Goal: Task Accomplishment & Management: Use online tool/utility

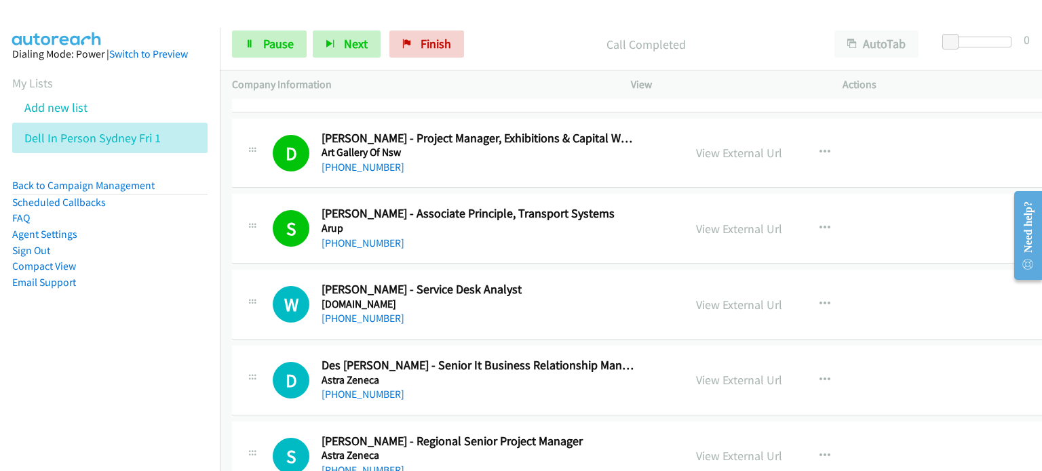
scroll to position [10512, 0]
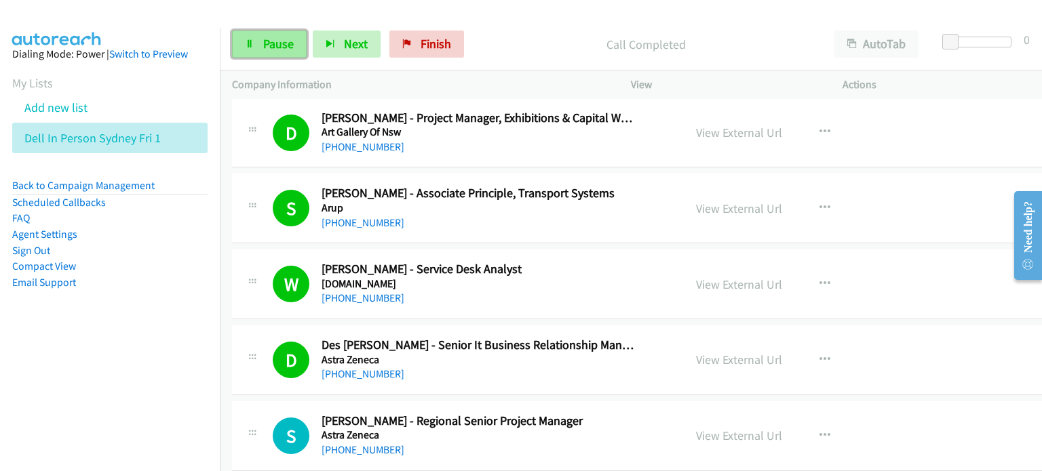
click at [278, 41] on span "Pause" at bounding box center [278, 44] width 31 height 16
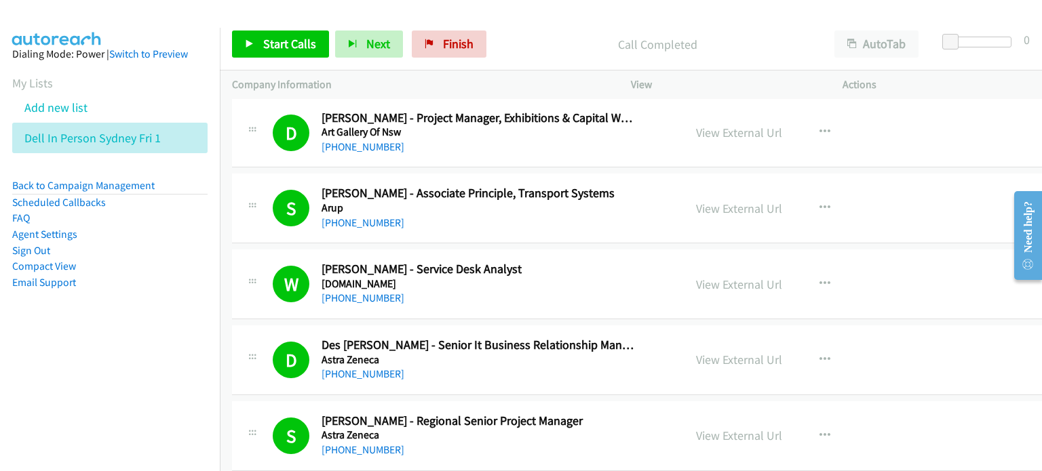
click at [557, 24] on div "Start Calls Pause Next Finish Call Completed AutoTab AutoTab 0" at bounding box center [631, 44] width 822 height 52
click at [443, 43] on span "Finish" at bounding box center [458, 44] width 31 height 16
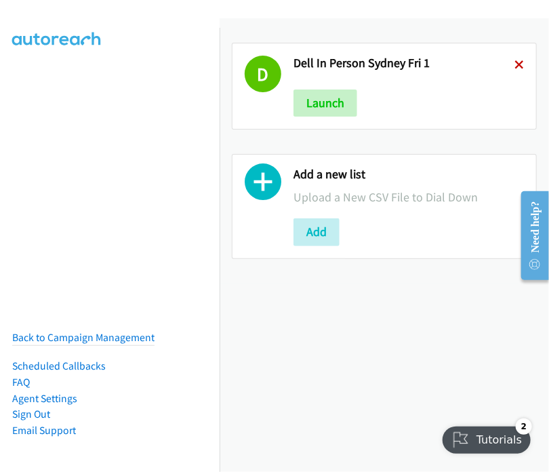
click at [515, 62] on icon at bounding box center [519, 65] width 9 height 9
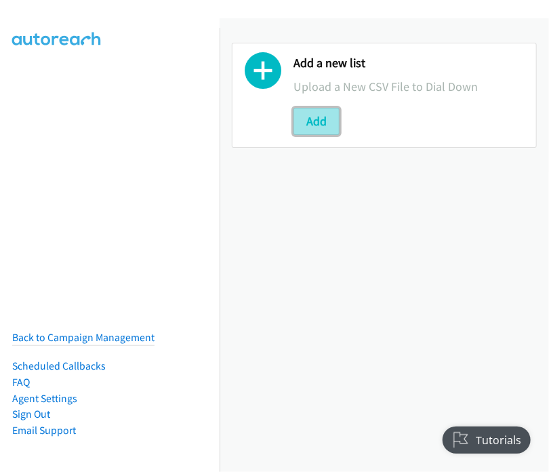
click at [321, 117] on button "Add" at bounding box center [317, 121] width 46 height 27
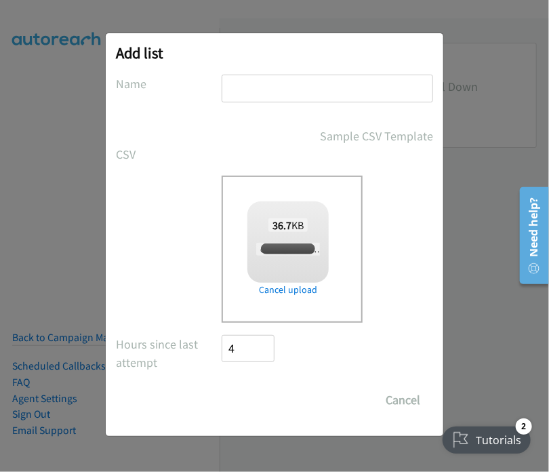
checkbox input "true"
click at [264, 90] on input "text" at bounding box center [328, 89] width 212 height 28
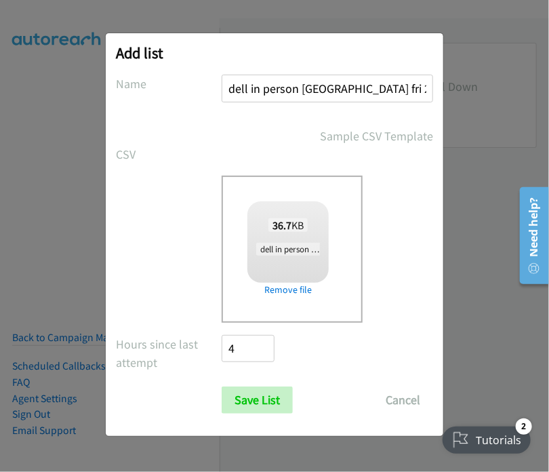
click at [300, 85] on input "dell in person sydney fri 2" at bounding box center [328, 89] width 212 height 28
type input "dell in person sydney fri 2"
click at [248, 394] on input "Save List" at bounding box center [257, 400] width 71 height 27
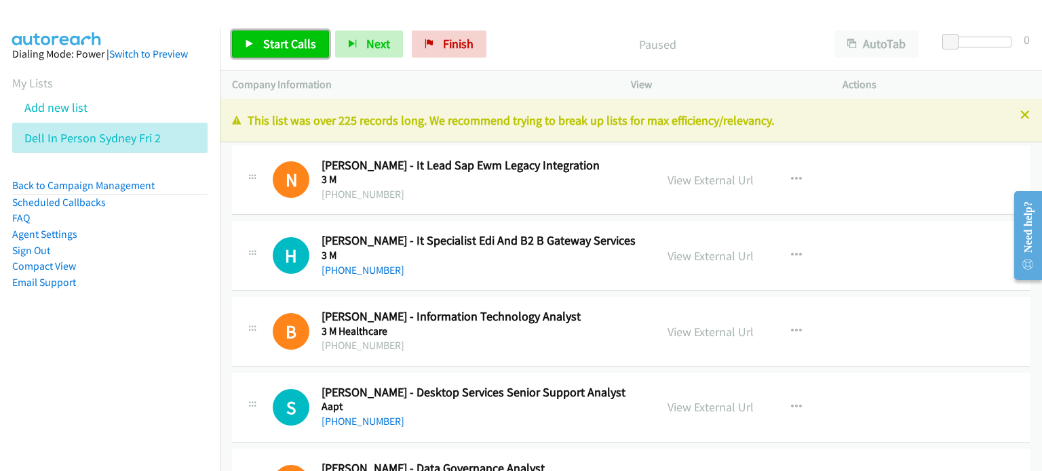
click at [285, 37] on span "Start Calls" at bounding box center [289, 44] width 53 height 16
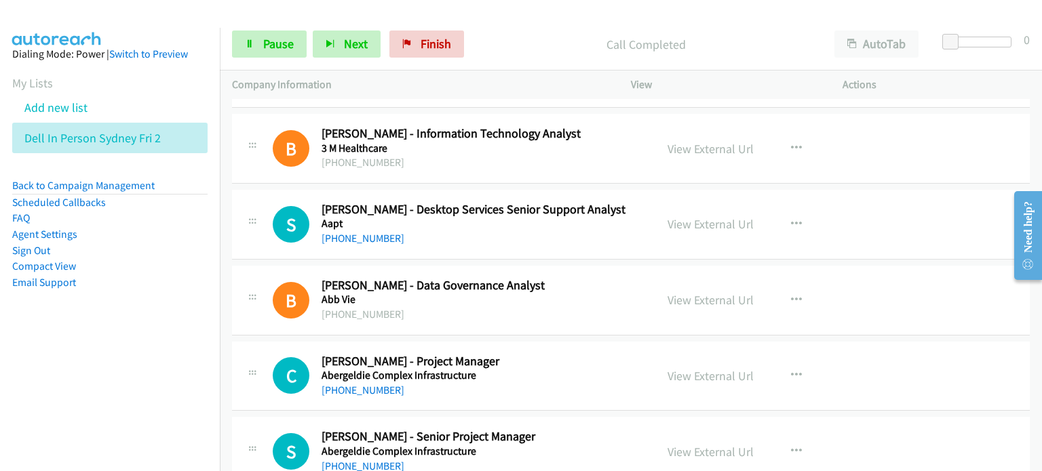
scroll to position [203, 0]
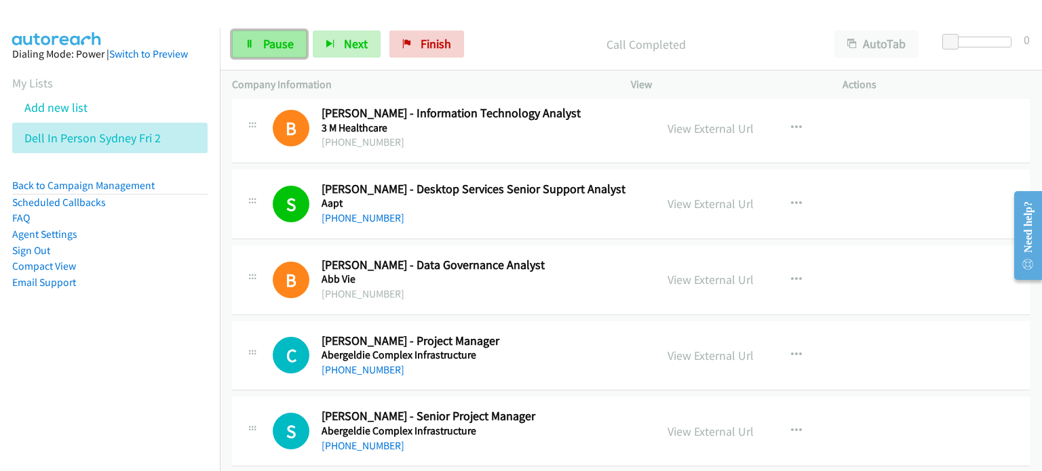
click at [277, 43] on span "Pause" at bounding box center [278, 44] width 31 height 16
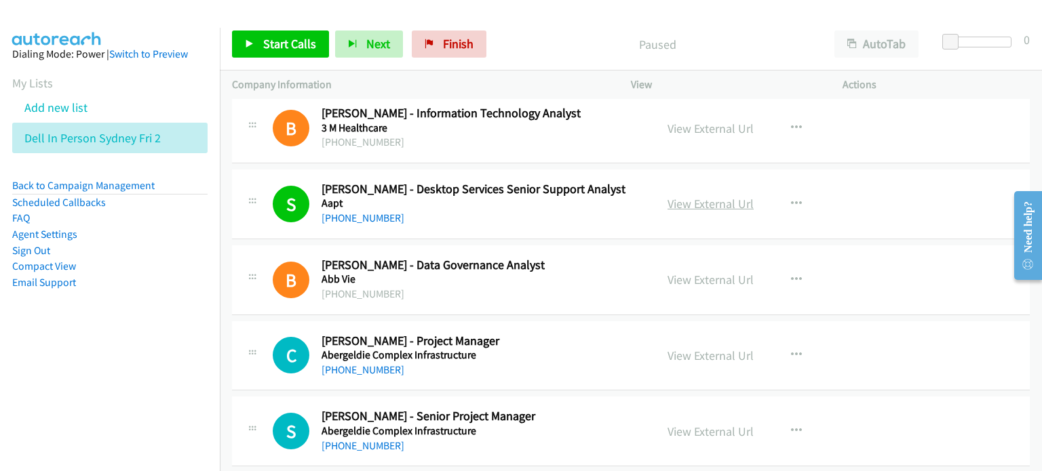
click at [688, 200] on link "View External Url" at bounding box center [710, 204] width 86 height 16
click at [273, 39] on span "Start Calls" at bounding box center [289, 44] width 53 height 16
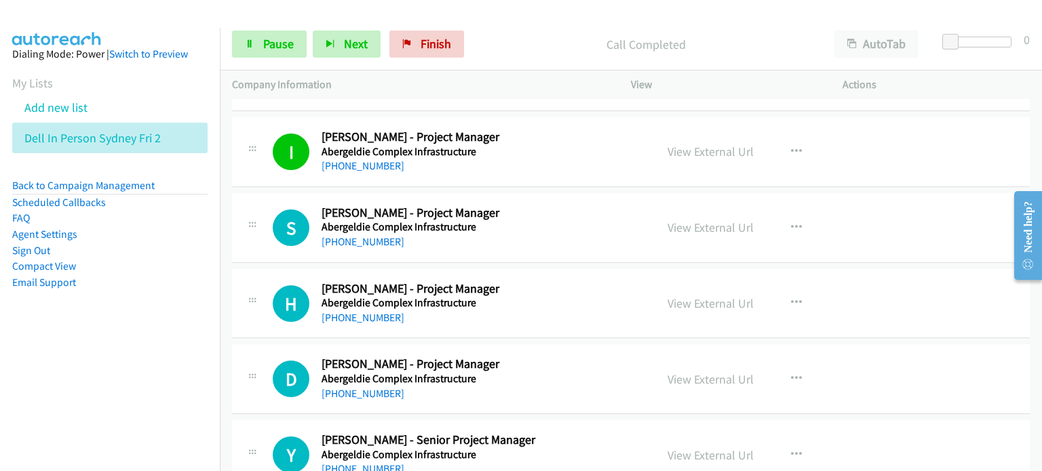
scroll to position [678, 0]
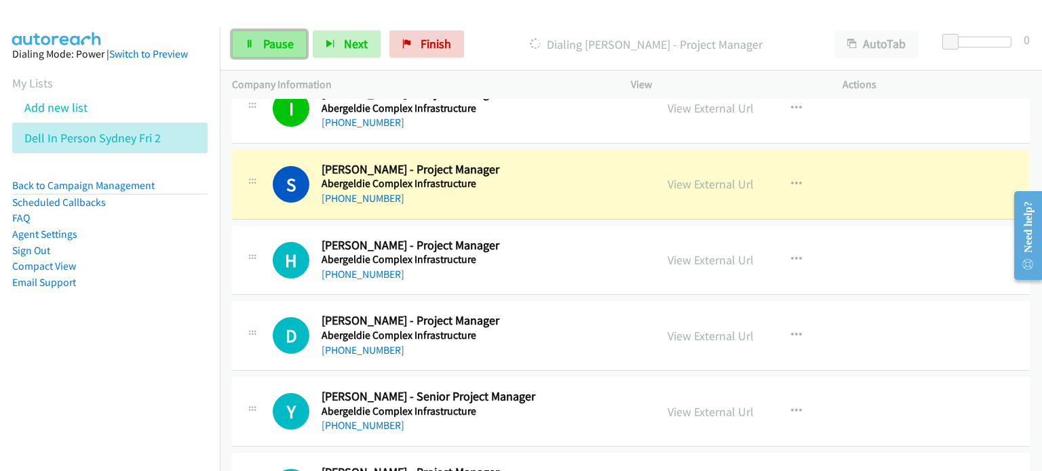
click at [250, 40] on icon at bounding box center [249, 44] width 9 height 9
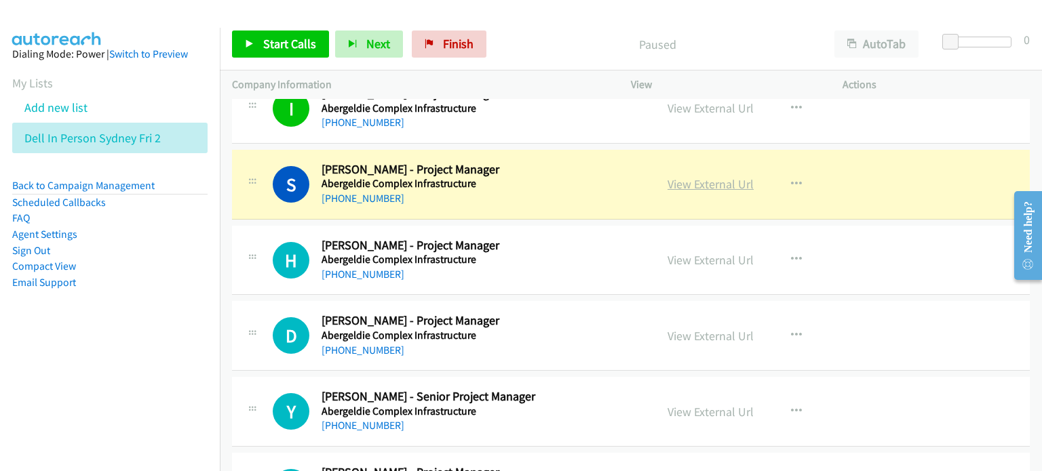
click at [692, 185] on link "View External Url" at bounding box center [710, 184] width 86 height 16
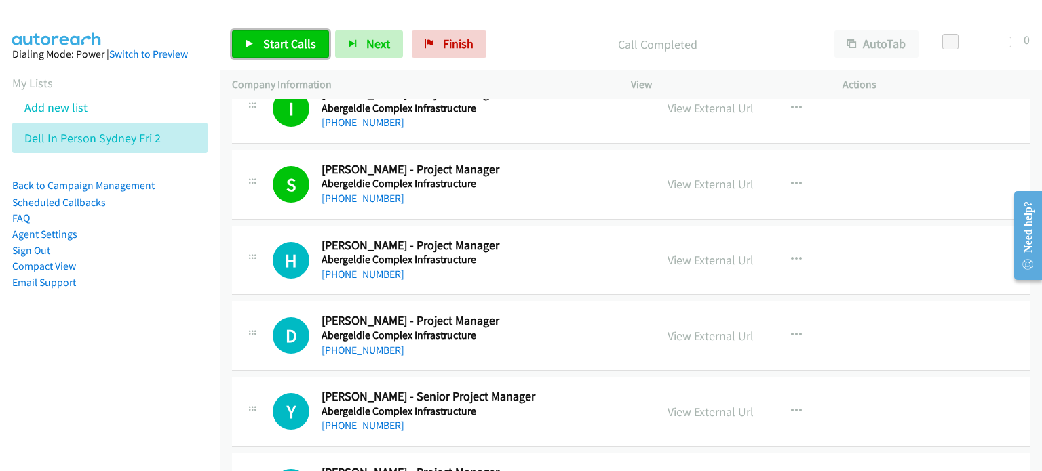
click at [263, 43] on span "Start Calls" at bounding box center [289, 44] width 53 height 16
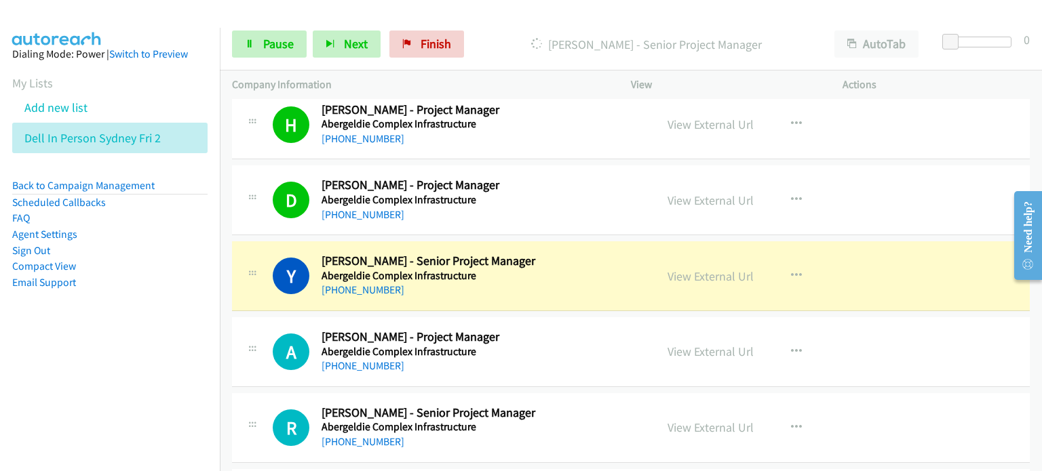
scroll to position [882, 0]
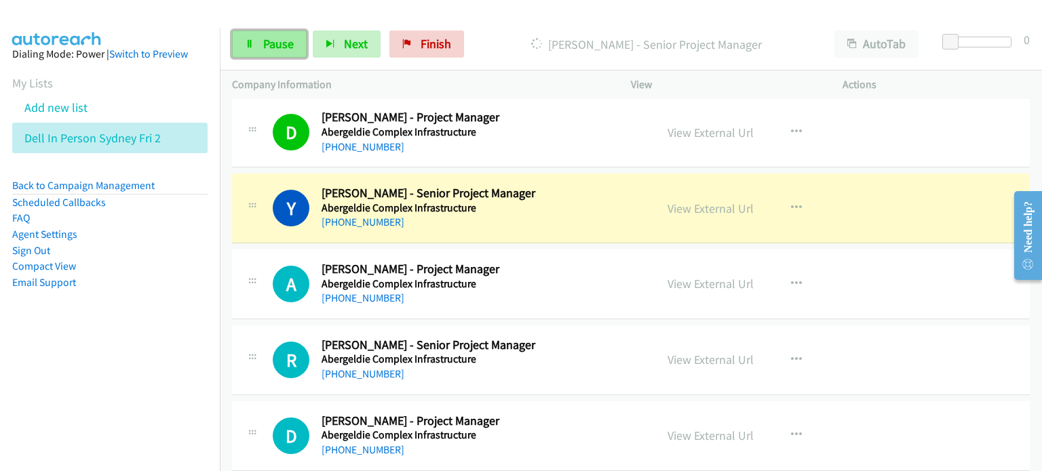
click at [274, 45] on span "Pause" at bounding box center [278, 44] width 31 height 16
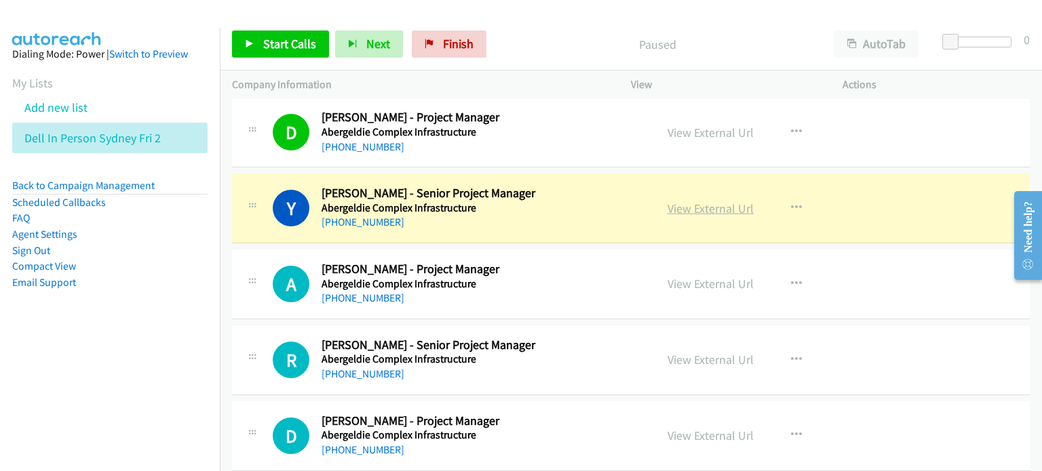
click at [692, 211] on link "View External Url" at bounding box center [710, 209] width 86 height 16
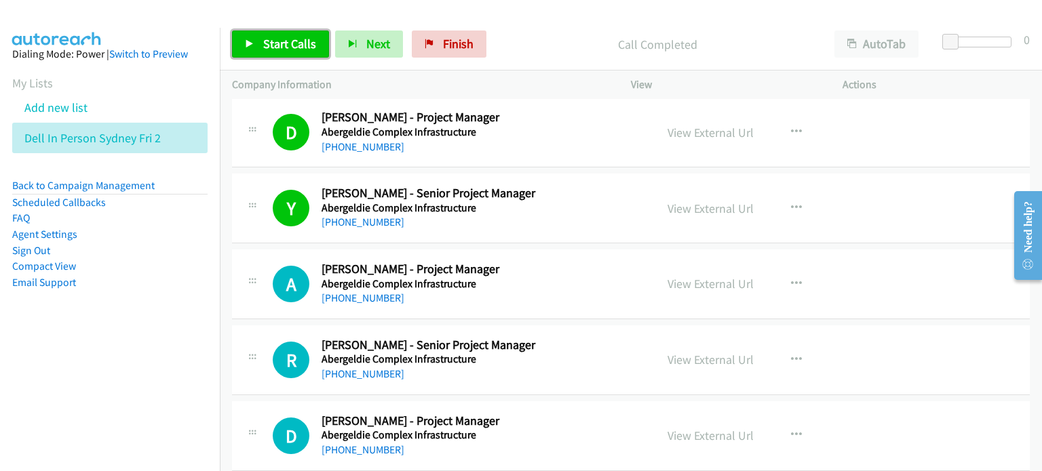
click at [281, 37] on span "Start Calls" at bounding box center [289, 44] width 53 height 16
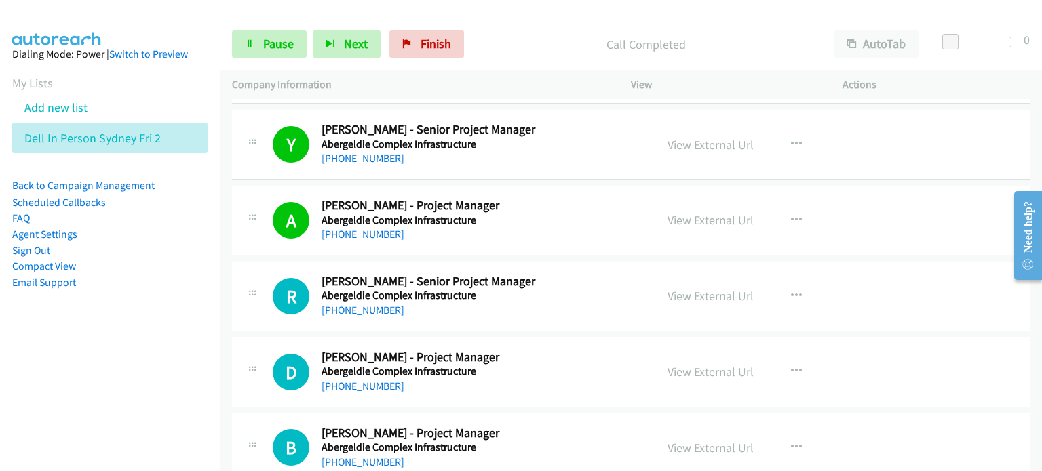
scroll to position [1017, 0]
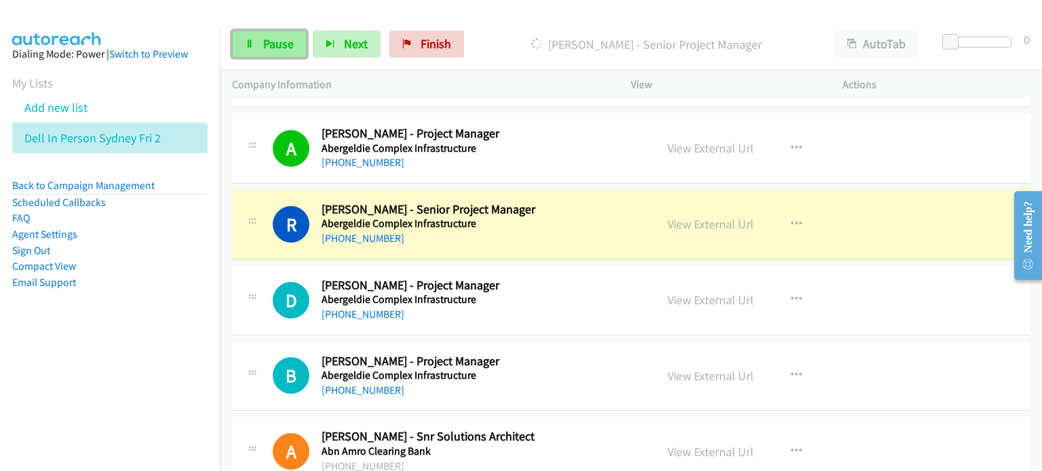
click at [274, 45] on span "Pause" at bounding box center [278, 44] width 31 height 16
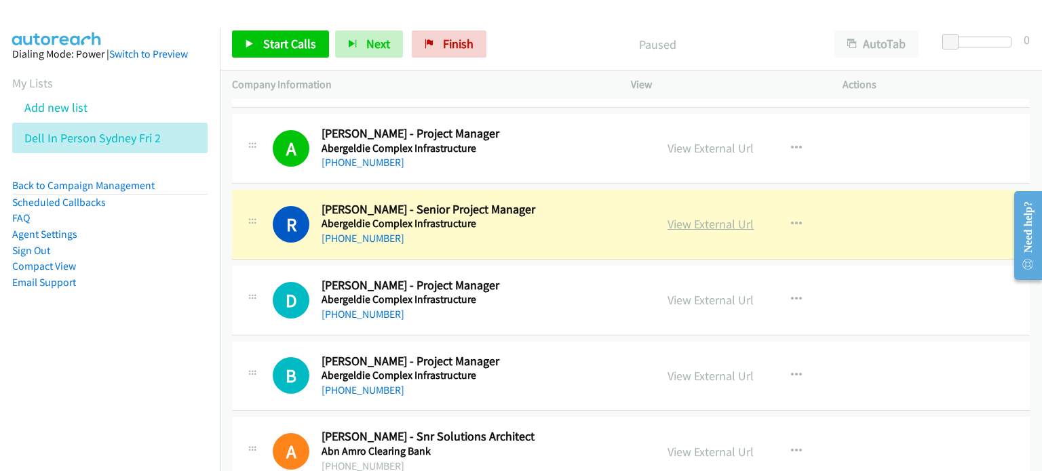
click at [688, 222] on link "View External Url" at bounding box center [710, 224] width 86 height 16
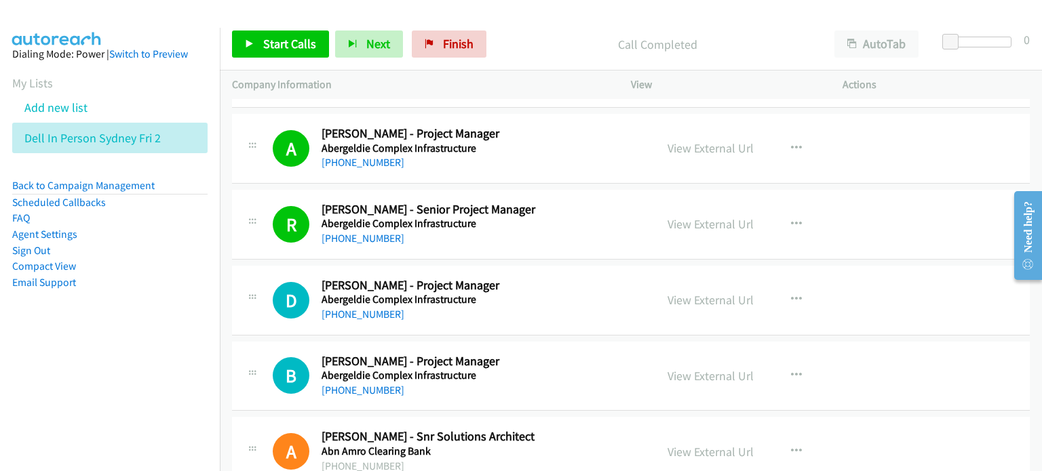
click at [546, 51] on p "Call Completed" at bounding box center [657, 44] width 305 height 18
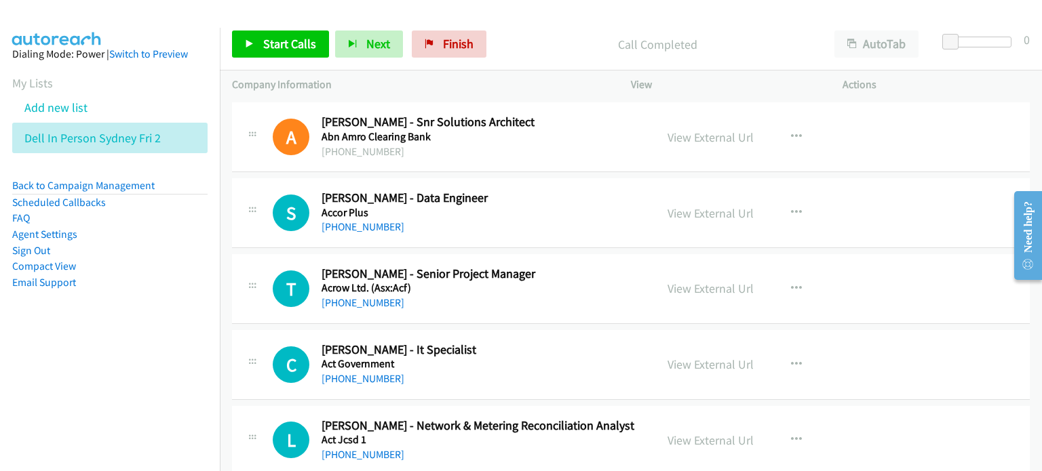
scroll to position [1356, 0]
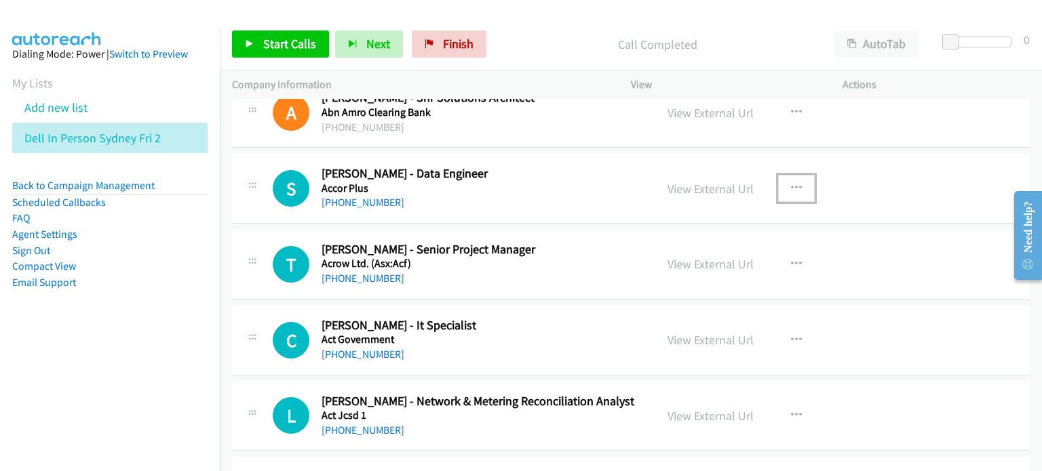
click at [794, 186] on icon "button" at bounding box center [796, 188] width 11 height 11
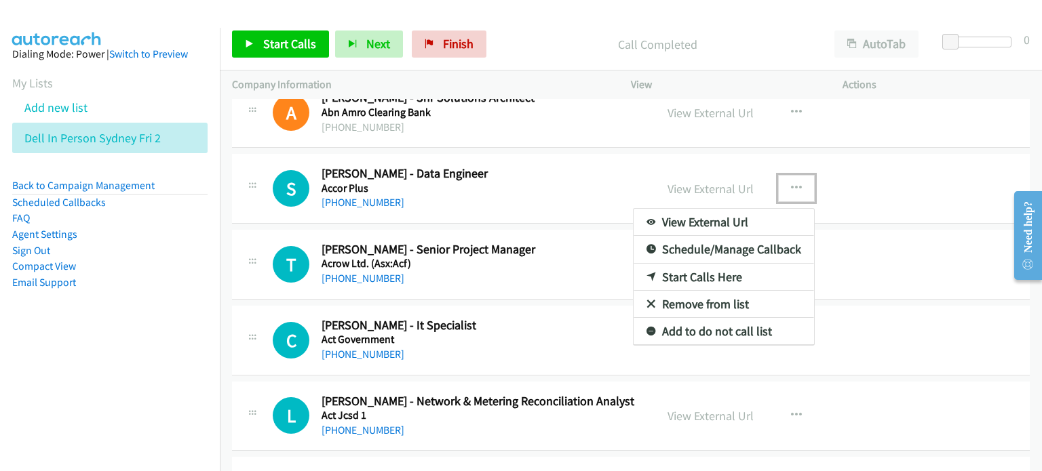
click at [737, 270] on link "Start Calls Here" at bounding box center [723, 277] width 180 height 27
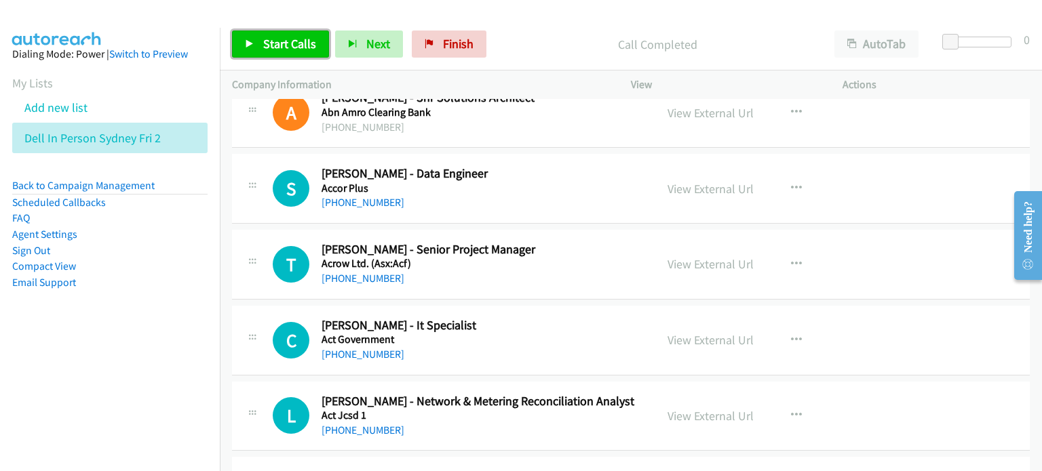
click at [289, 41] on span "Start Calls" at bounding box center [289, 44] width 53 height 16
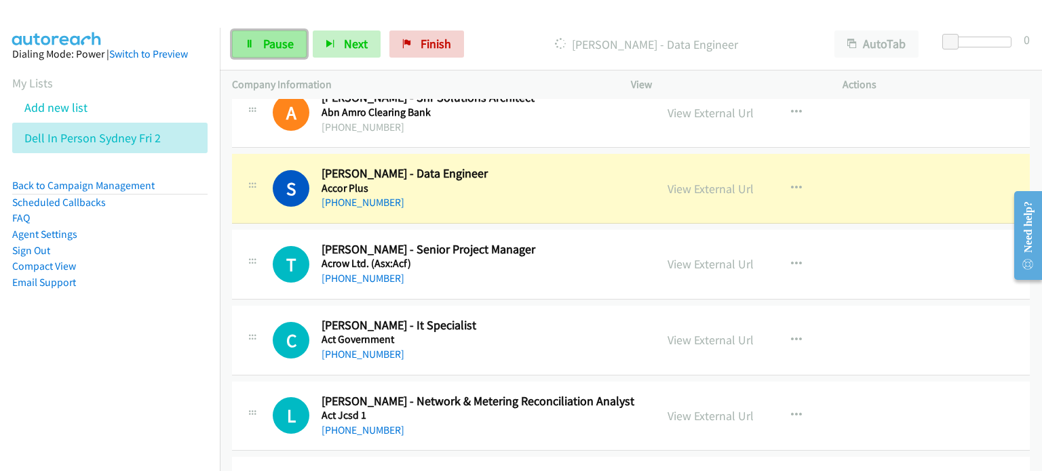
click at [274, 45] on span "Pause" at bounding box center [278, 44] width 31 height 16
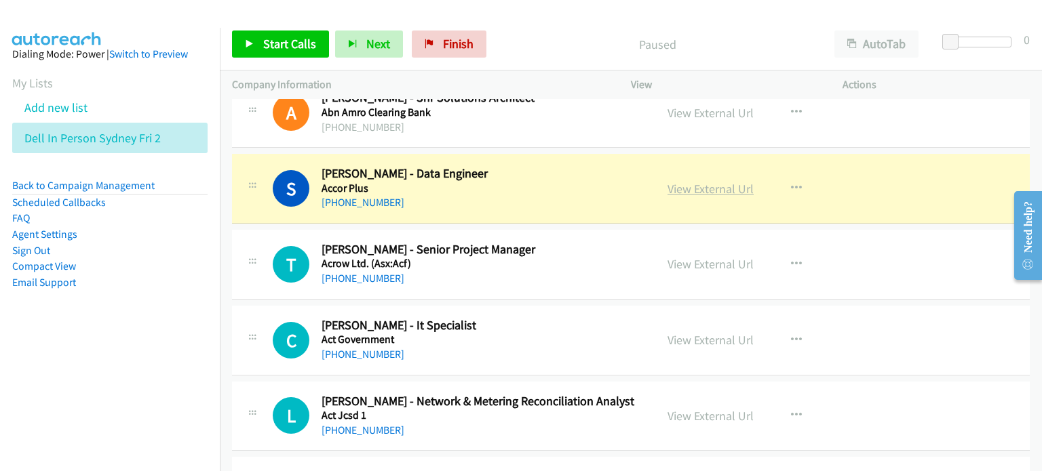
click at [707, 184] on link "View External Url" at bounding box center [710, 189] width 86 height 16
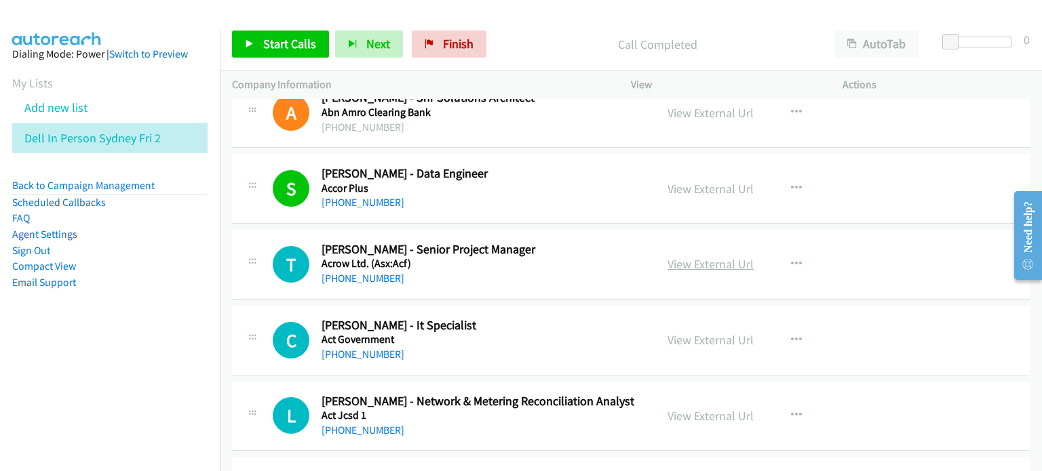
click at [711, 259] on link "View External Url" at bounding box center [710, 264] width 86 height 16
click at [269, 42] on span "Start Calls" at bounding box center [289, 44] width 53 height 16
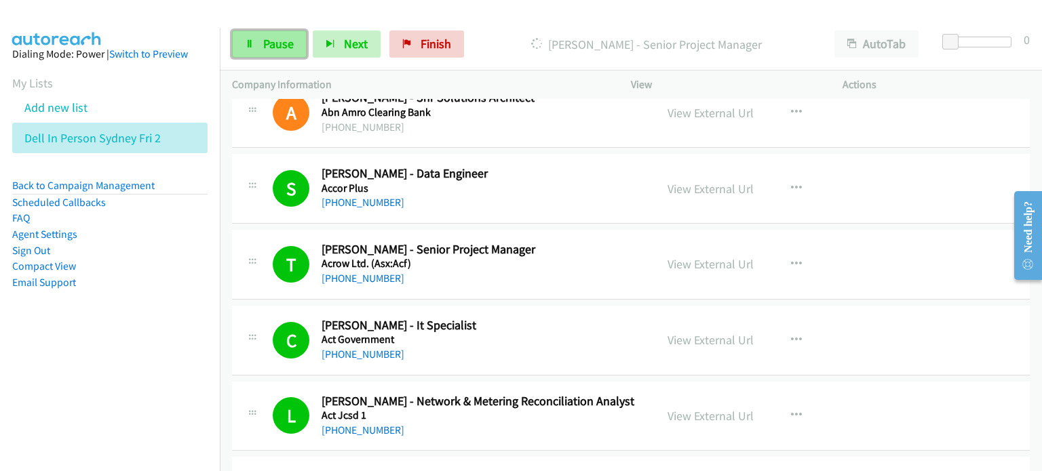
click at [284, 41] on span "Pause" at bounding box center [278, 44] width 31 height 16
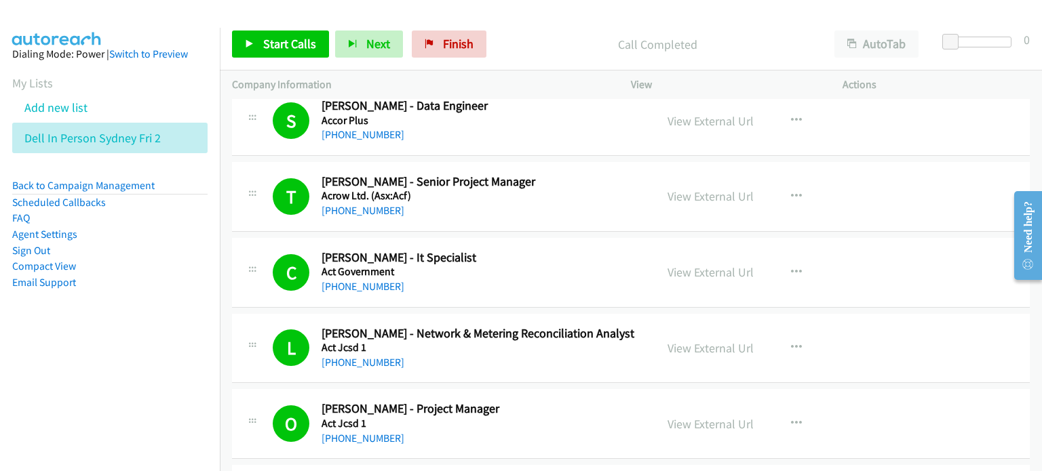
scroll to position [1492, 0]
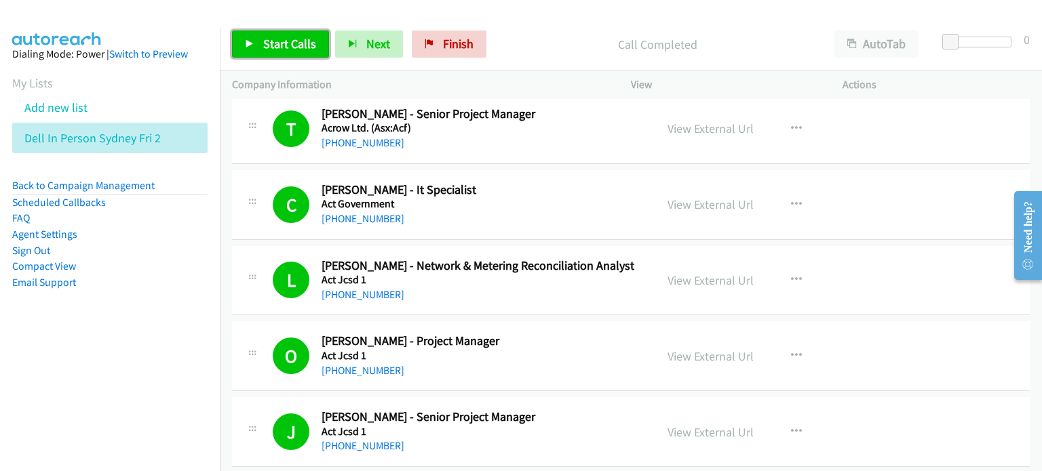
click at [269, 33] on link "Start Calls" at bounding box center [280, 44] width 97 height 27
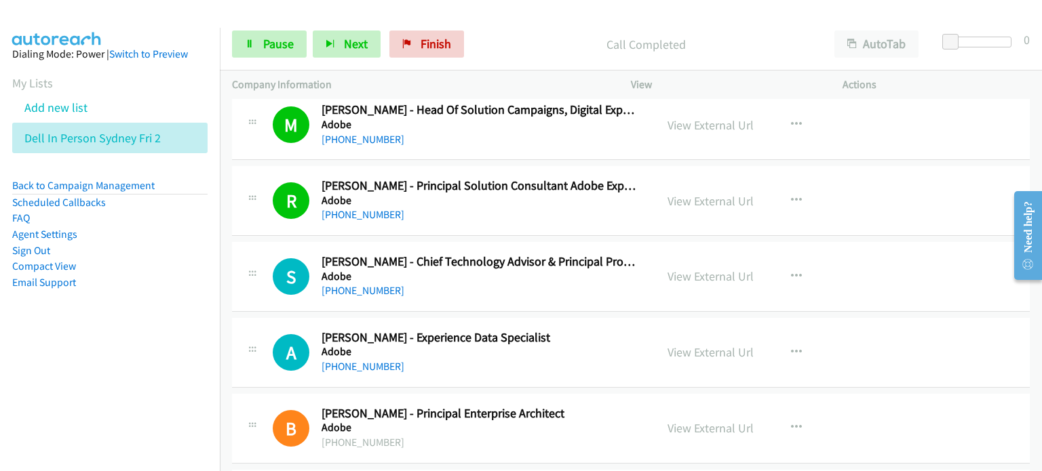
scroll to position [2170, 0]
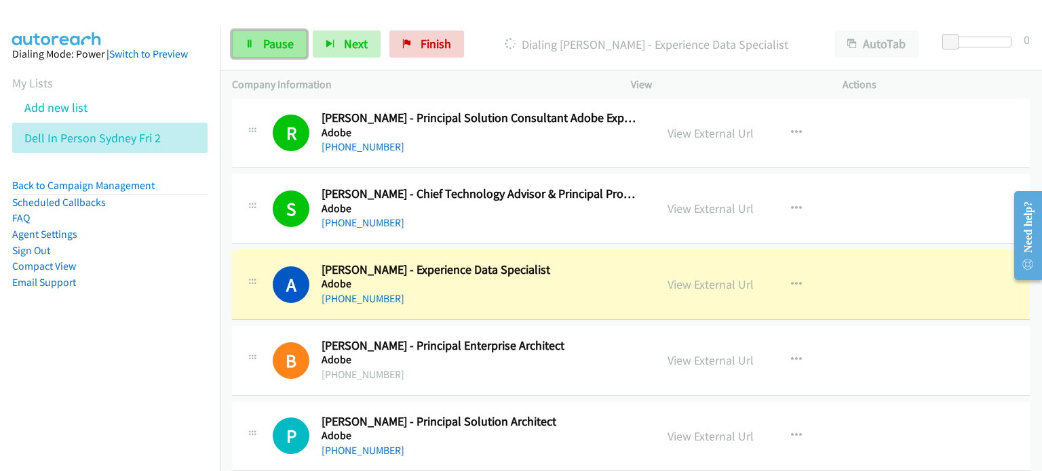
click at [246, 48] on link "Pause" at bounding box center [269, 44] width 75 height 27
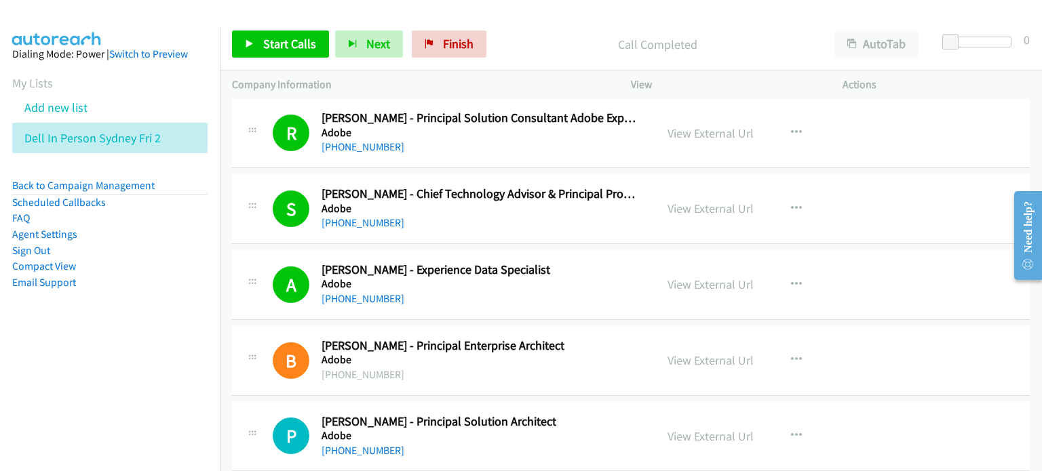
drag, startPoint x: 513, startPoint y: 32, endPoint x: 532, endPoint y: 28, distance: 18.6
click at [513, 32] on div "Call Completed" at bounding box center [657, 44] width 330 height 27
click at [263, 42] on span "Start Calls" at bounding box center [289, 44] width 53 height 16
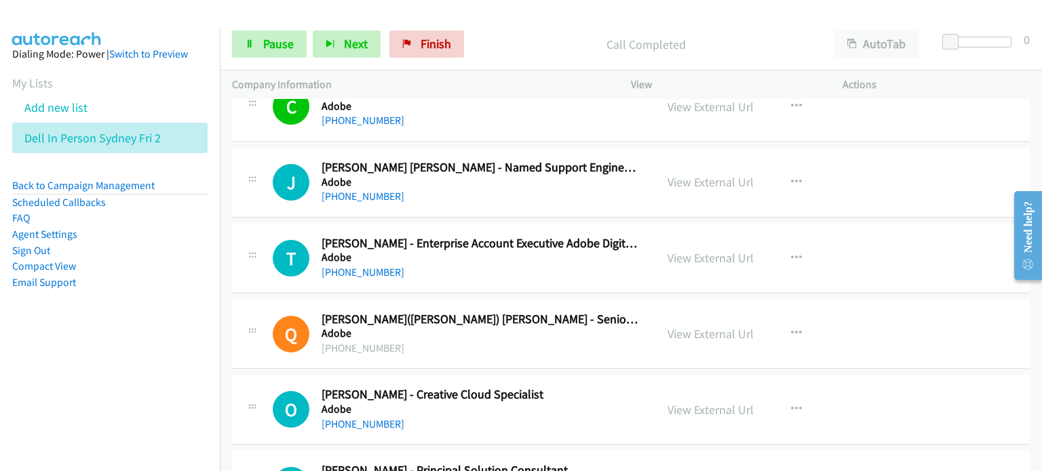
scroll to position [3052, 0]
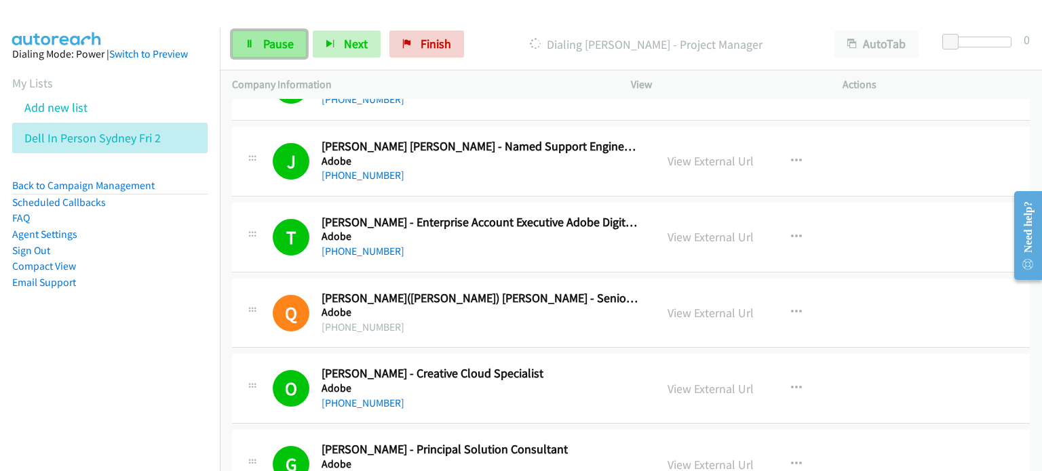
click at [279, 37] on span "Pause" at bounding box center [278, 44] width 31 height 16
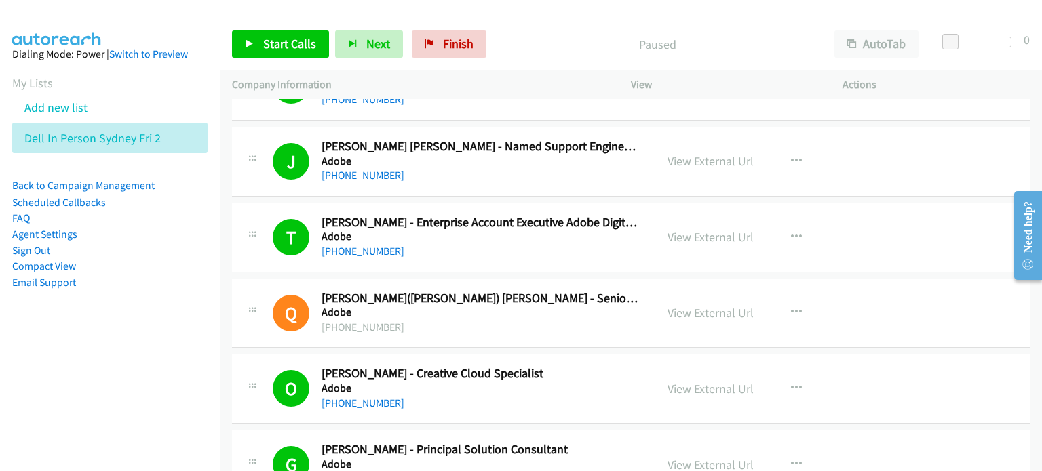
click at [527, 37] on p "Paused" at bounding box center [657, 44] width 305 height 18
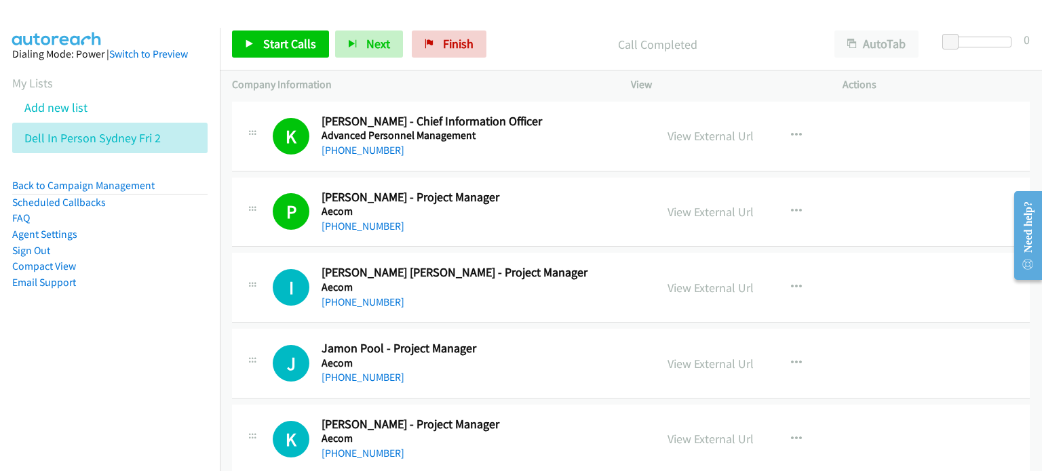
scroll to position [3662, 0]
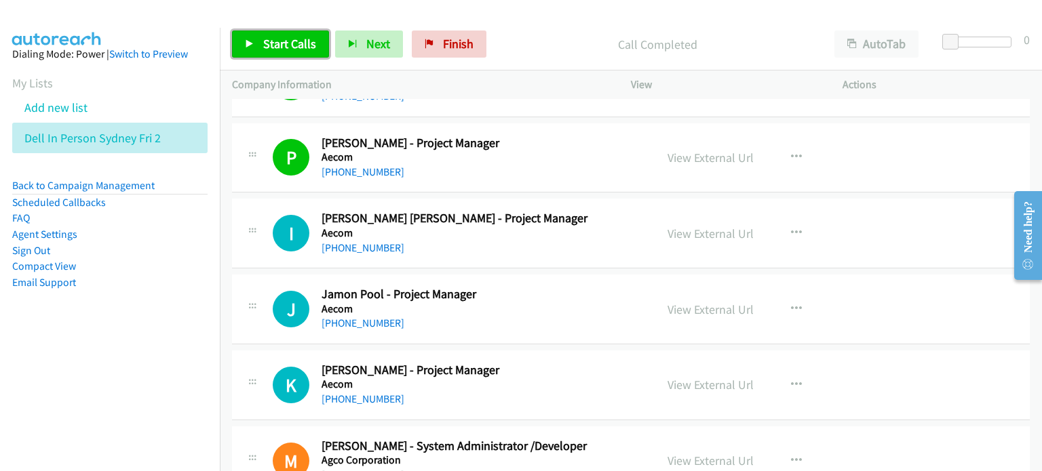
click at [279, 42] on span "Start Calls" at bounding box center [289, 44] width 53 height 16
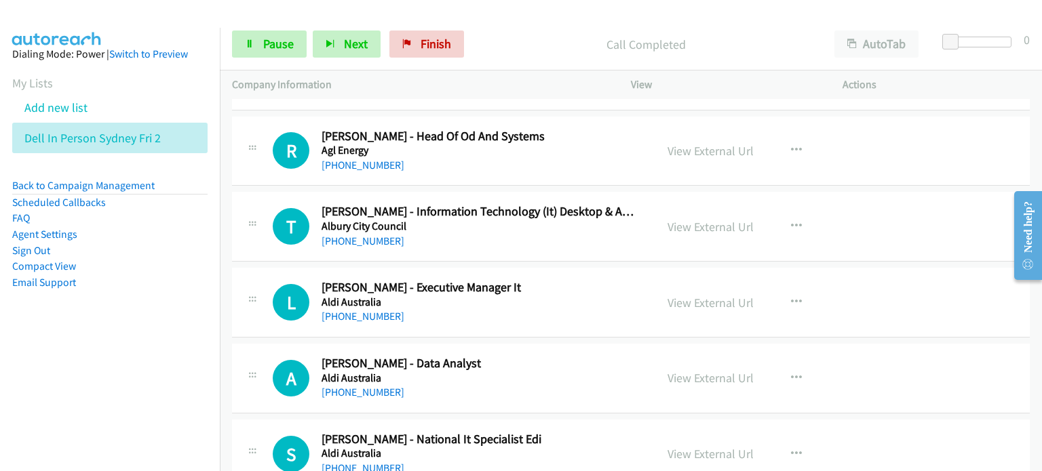
scroll to position [4069, 0]
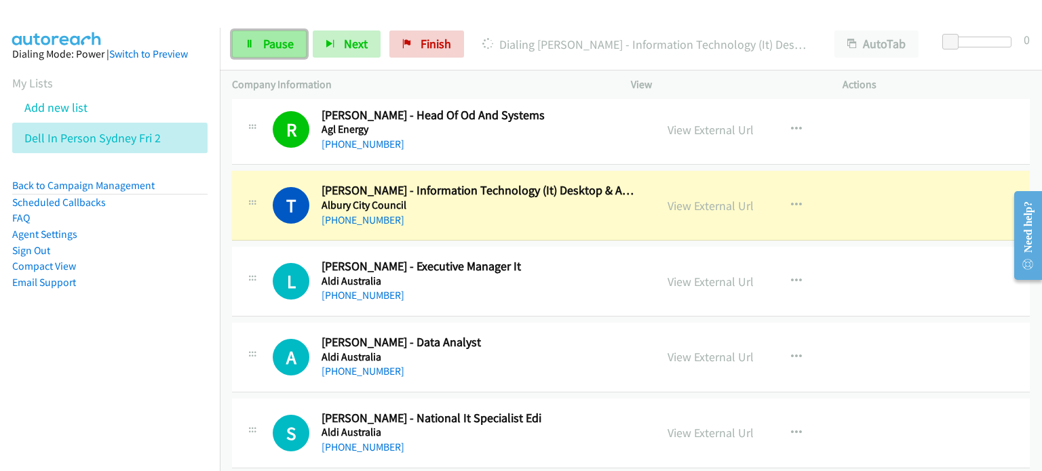
click at [271, 43] on span "Pause" at bounding box center [278, 44] width 31 height 16
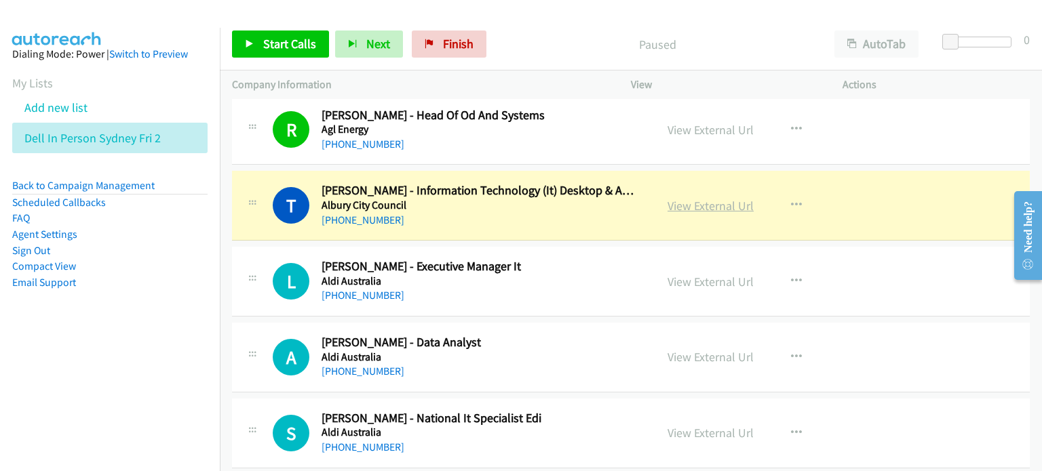
click at [692, 200] on link "View External Url" at bounding box center [710, 206] width 86 height 16
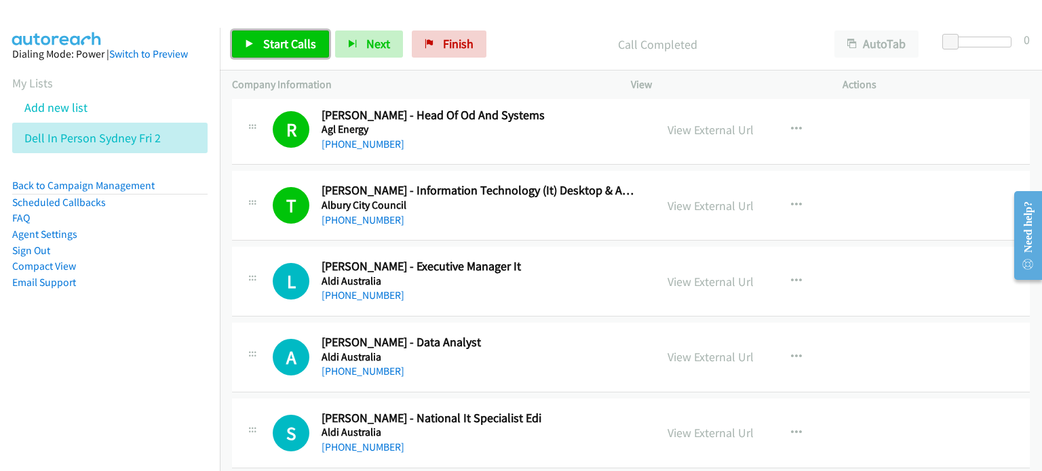
click at [268, 41] on span "Start Calls" at bounding box center [289, 44] width 53 height 16
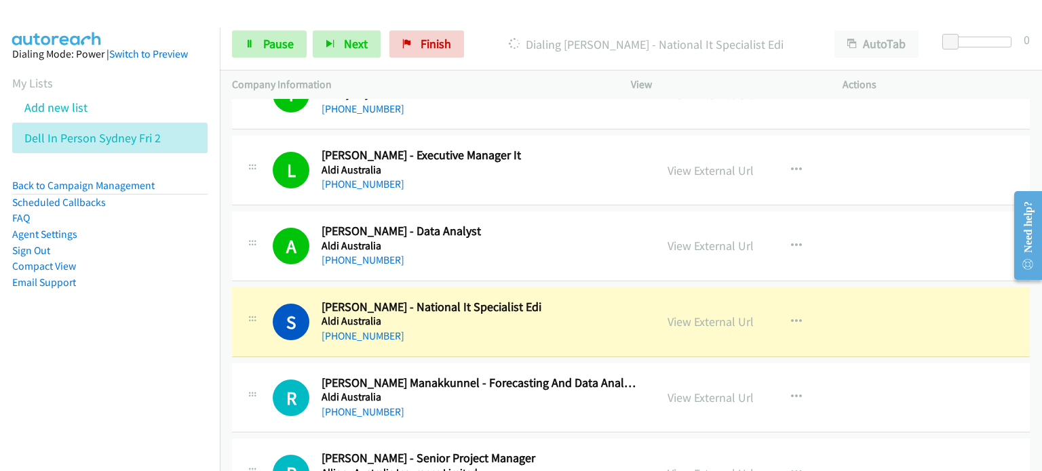
scroll to position [4205, 0]
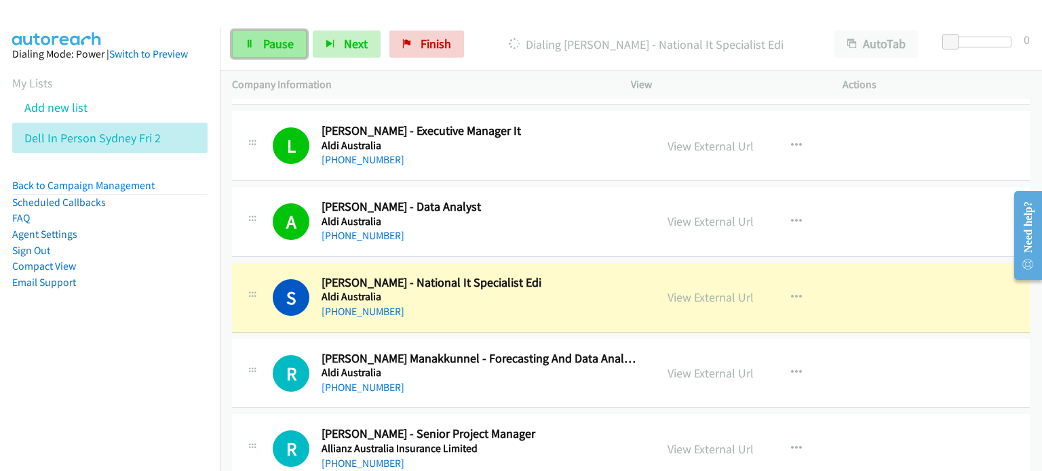
click at [271, 43] on span "Pause" at bounding box center [278, 44] width 31 height 16
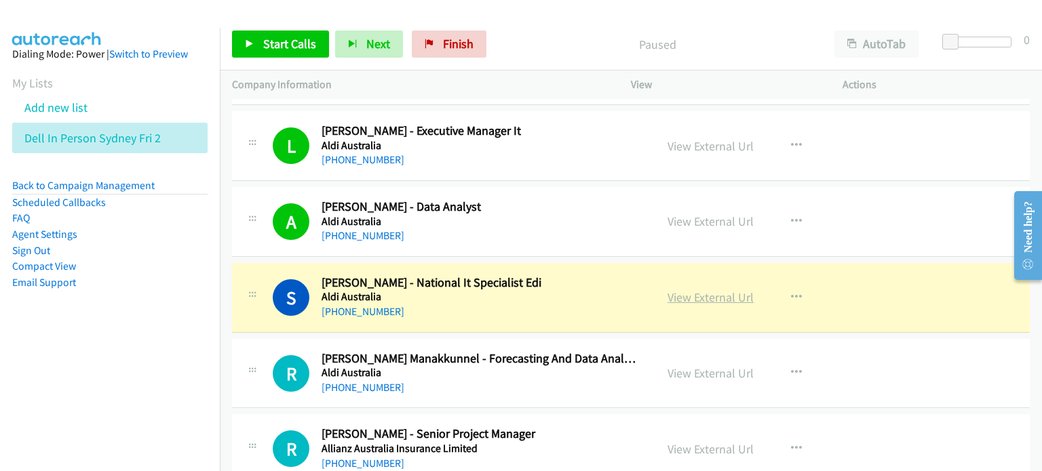
click at [686, 290] on link "View External Url" at bounding box center [710, 298] width 86 height 16
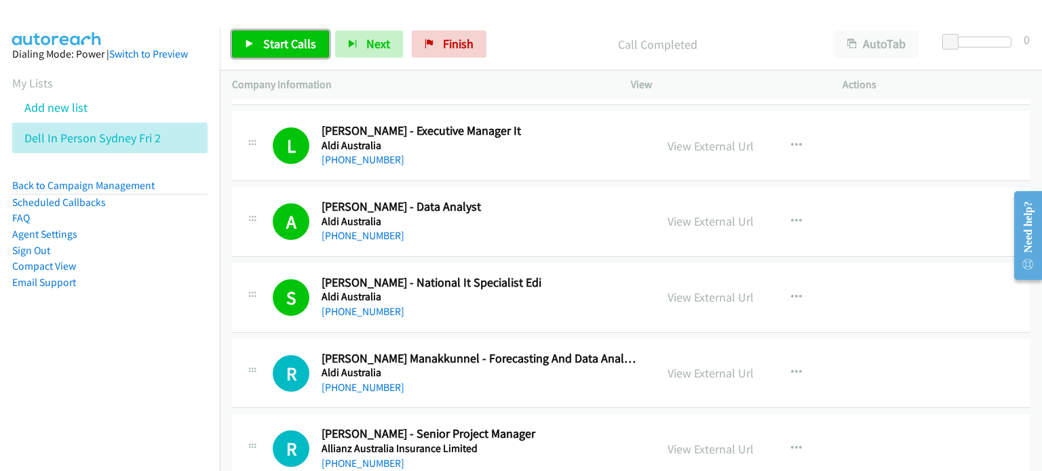
click at [281, 45] on span "Start Calls" at bounding box center [289, 44] width 53 height 16
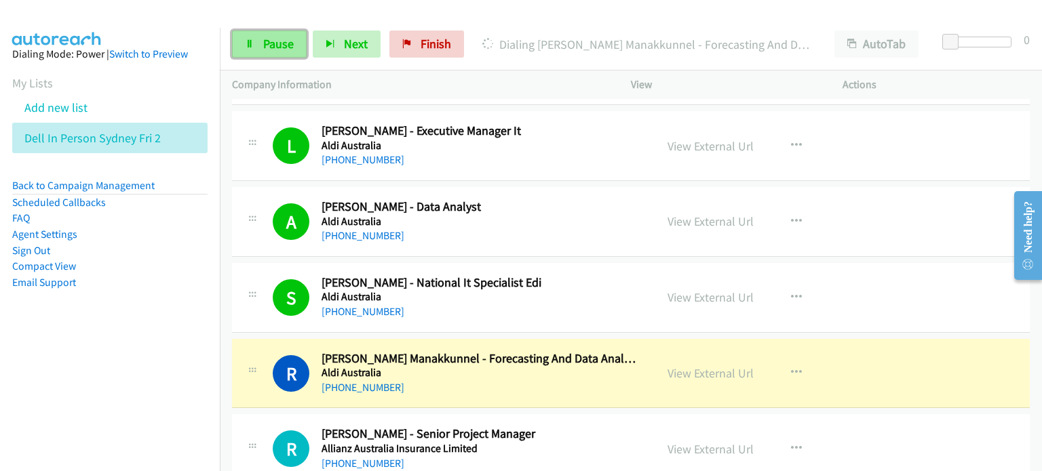
click at [264, 43] on span "Pause" at bounding box center [278, 44] width 31 height 16
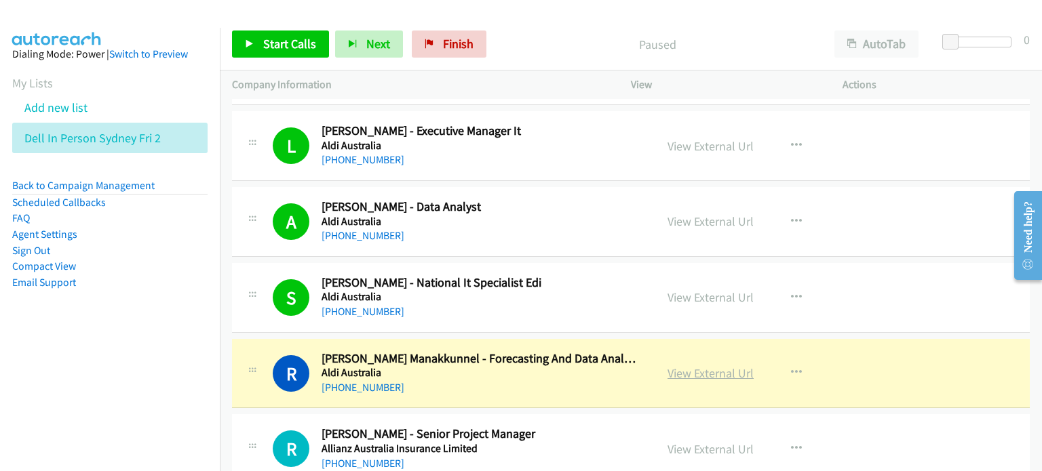
click at [689, 366] on link "View External Url" at bounding box center [710, 374] width 86 height 16
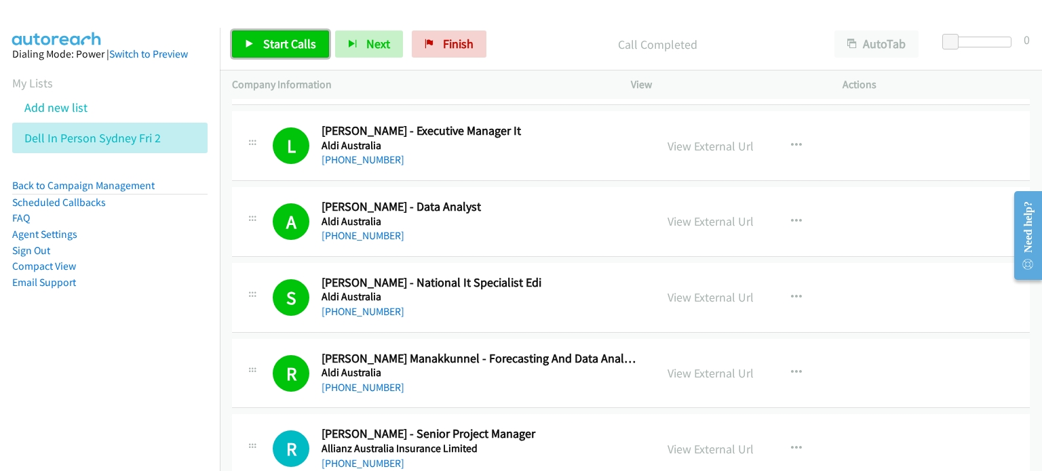
click at [273, 44] on span "Start Calls" at bounding box center [289, 44] width 53 height 16
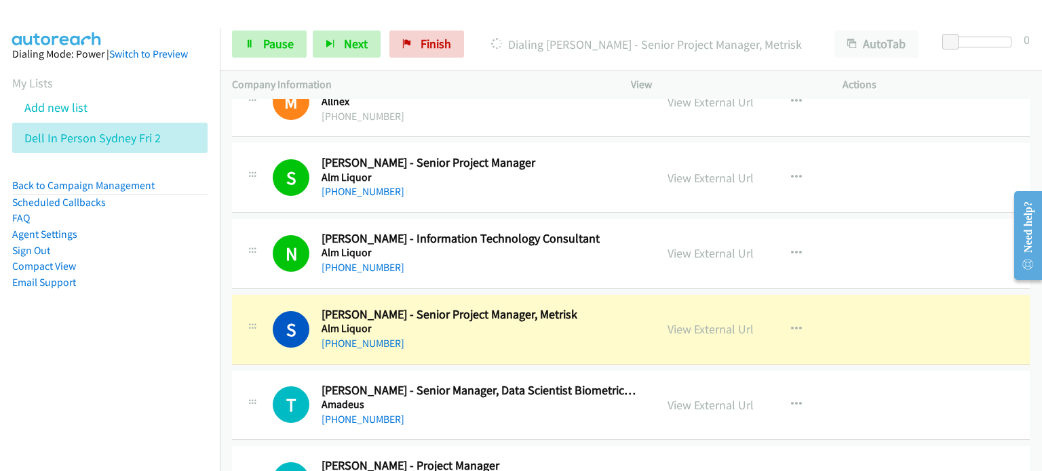
scroll to position [5086, 0]
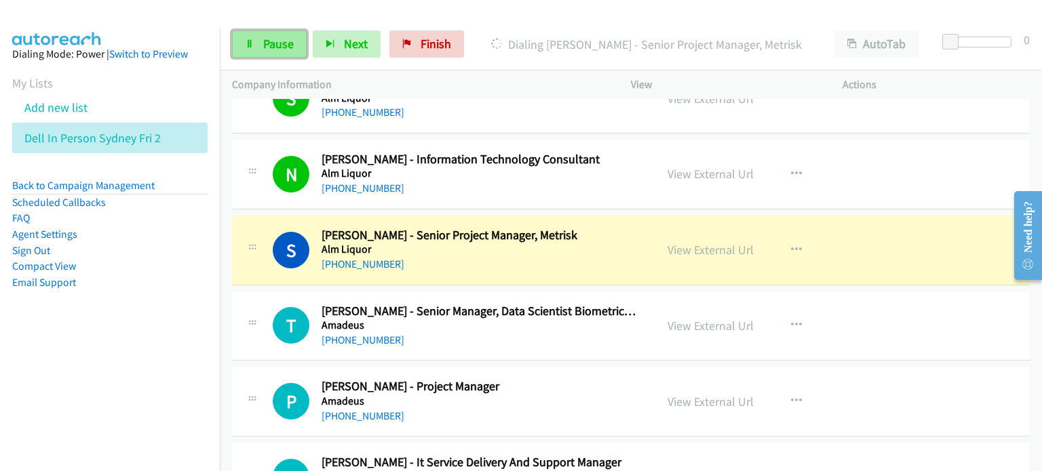
click at [263, 45] on span "Pause" at bounding box center [278, 44] width 31 height 16
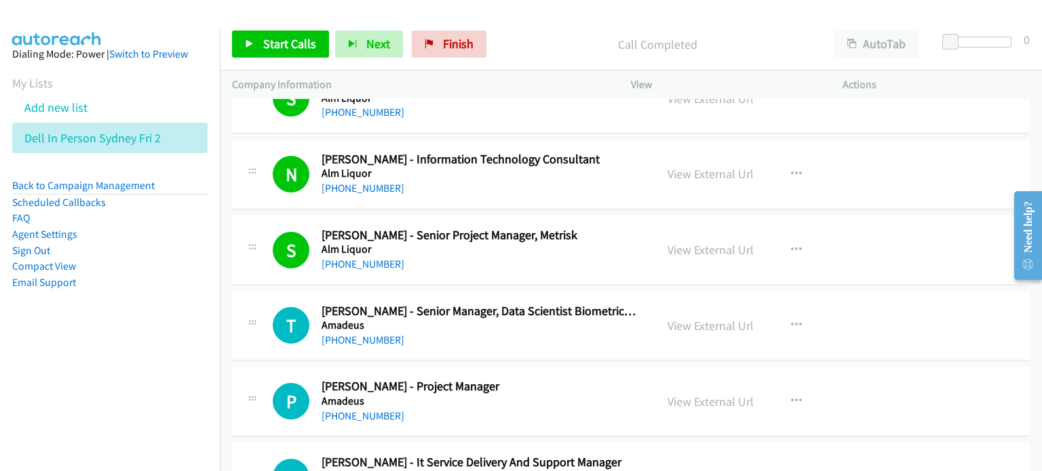
click at [534, 33] on div "Call Completed" at bounding box center [657, 44] width 330 height 27
click at [275, 37] on span "Start Calls" at bounding box center [289, 44] width 53 height 16
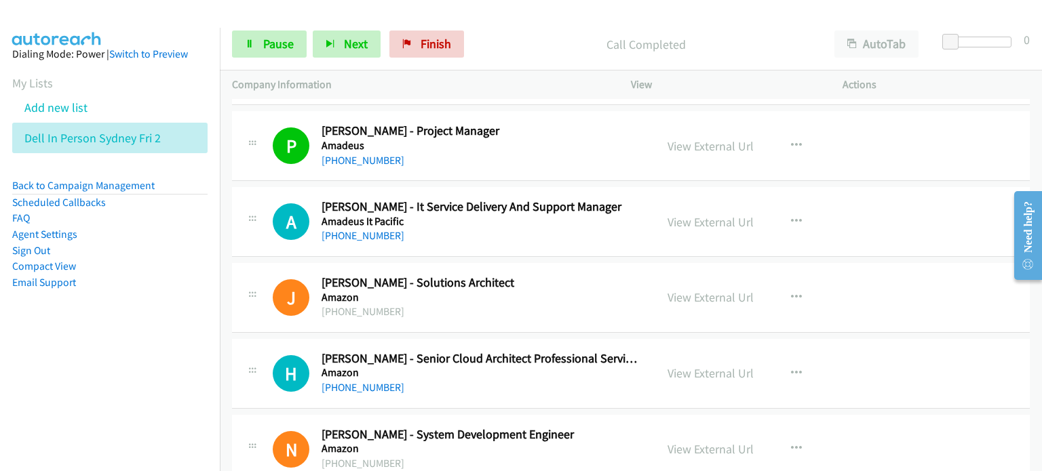
scroll to position [5358, 0]
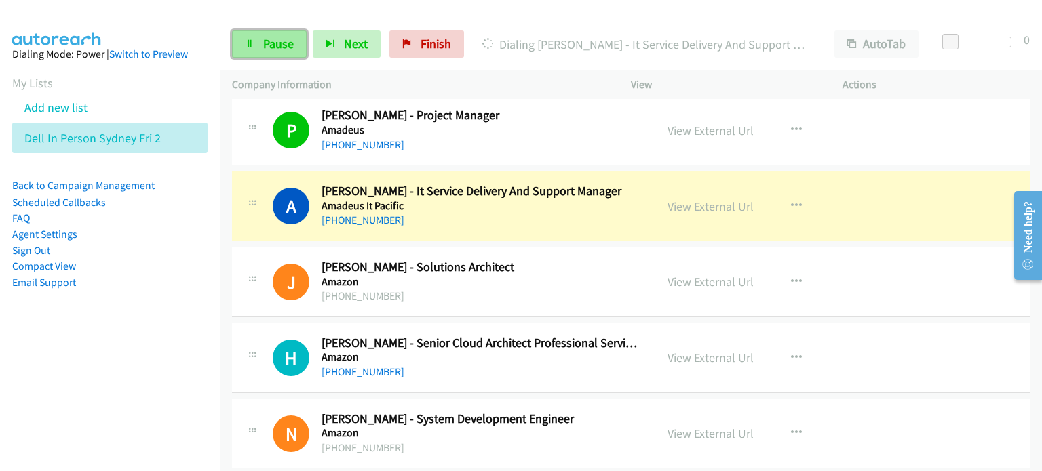
click at [271, 37] on span "Pause" at bounding box center [278, 44] width 31 height 16
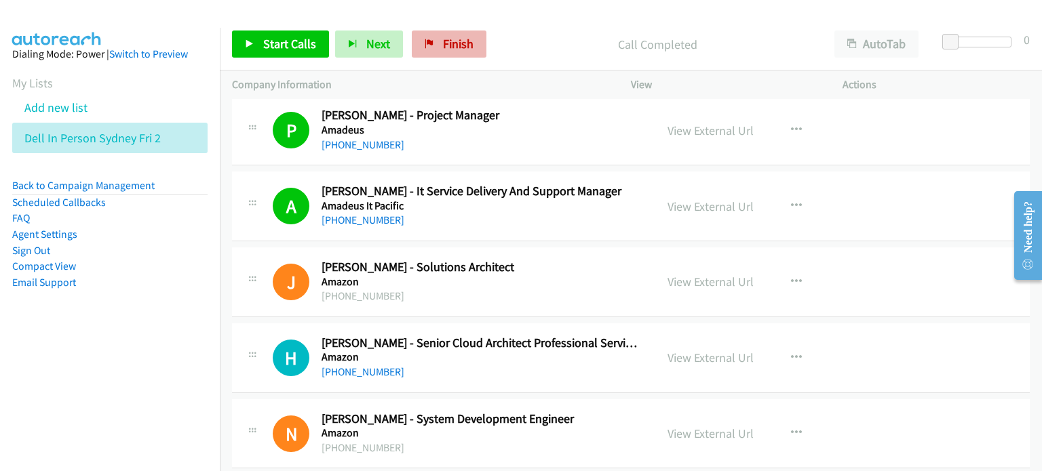
drag, startPoint x: 542, startPoint y: 35, endPoint x: 467, endPoint y: 35, distance: 75.3
click at [540, 36] on p "Call Completed" at bounding box center [657, 44] width 305 height 18
click at [267, 44] on span "Start Calls" at bounding box center [289, 44] width 53 height 16
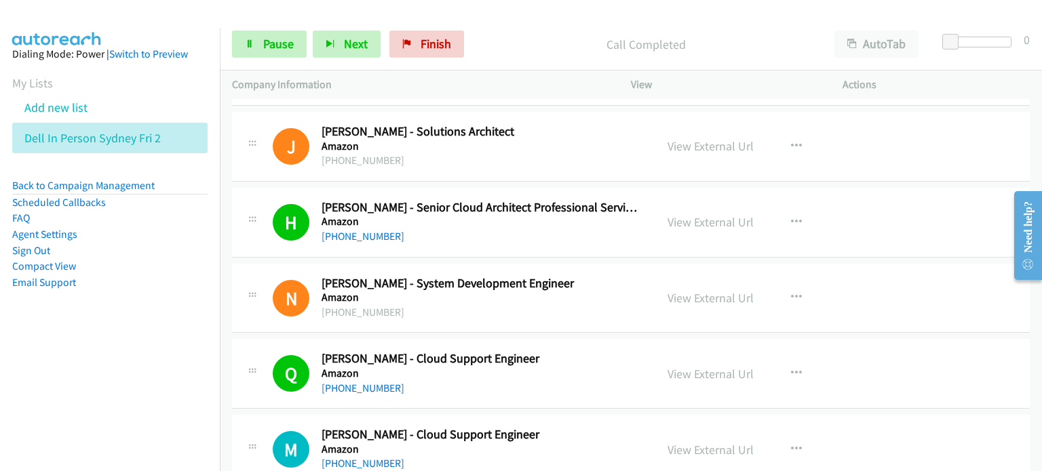
scroll to position [5561, 0]
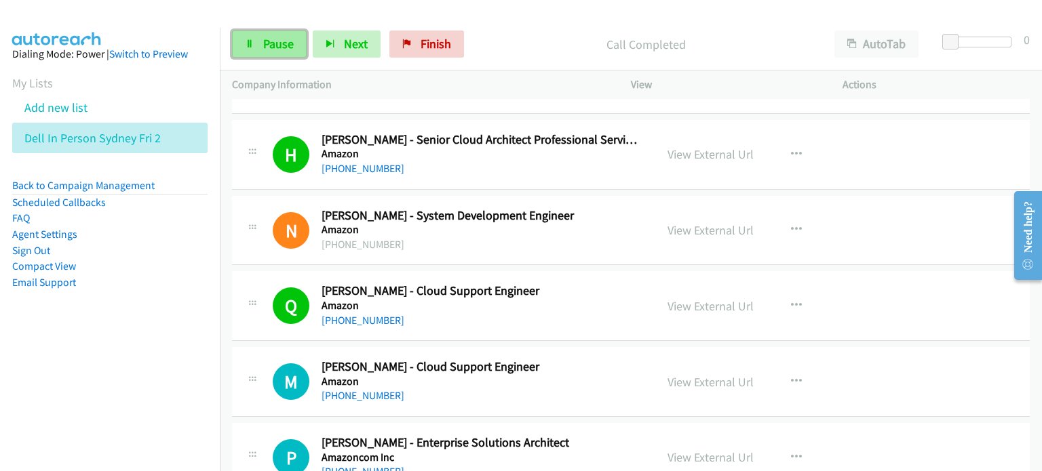
click at [265, 33] on link "Pause" at bounding box center [269, 44] width 75 height 27
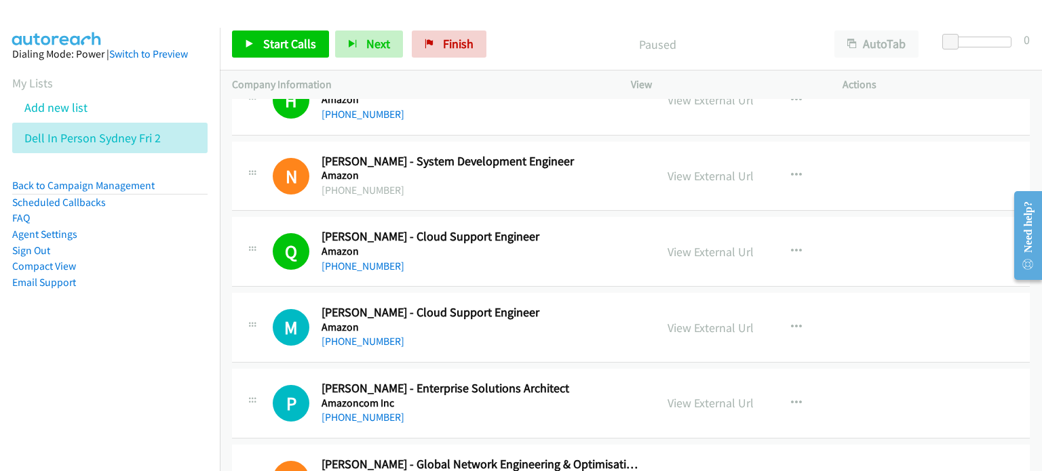
scroll to position [5697, 0]
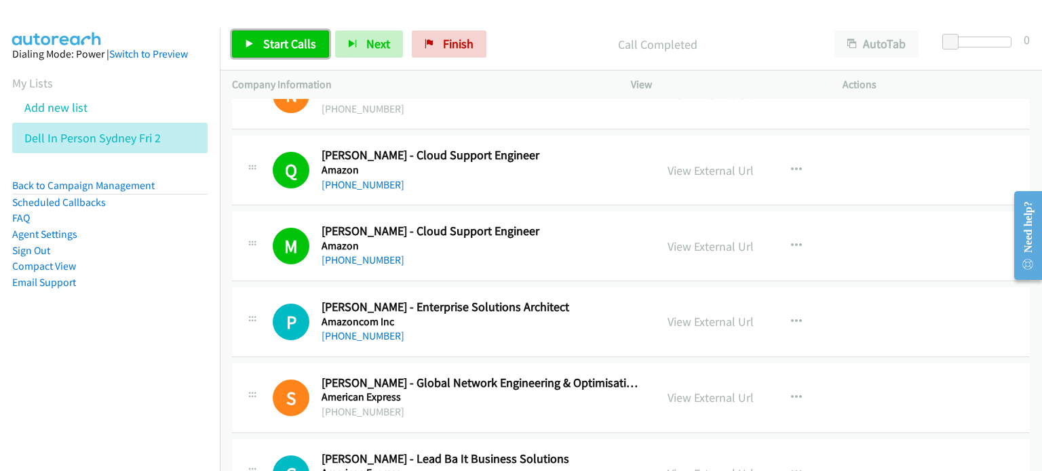
click at [267, 38] on span "Start Calls" at bounding box center [289, 44] width 53 height 16
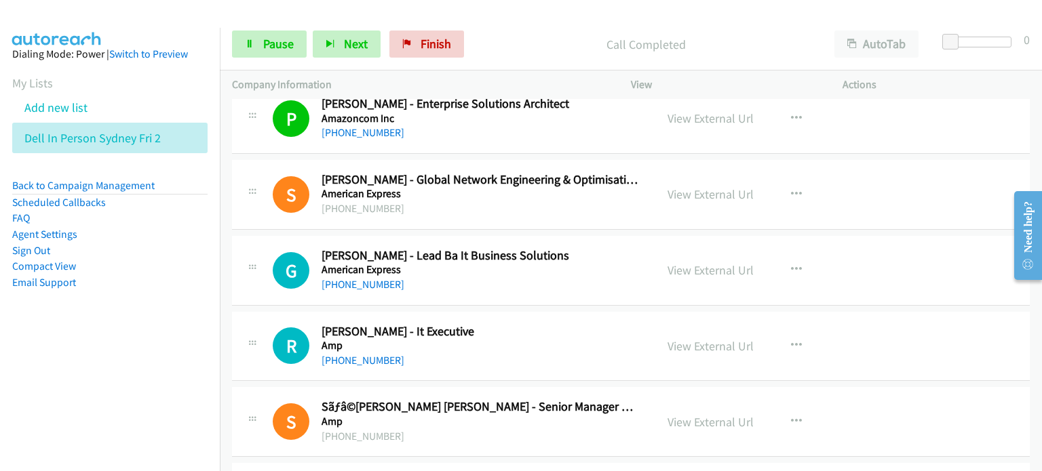
scroll to position [5968, 0]
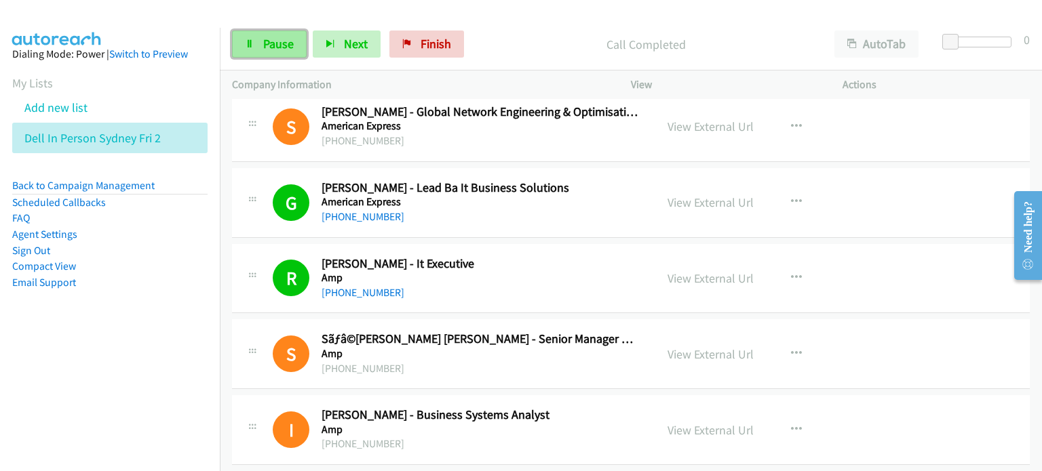
click at [275, 43] on span "Pause" at bounding box center [278, 44] width 31 height 16
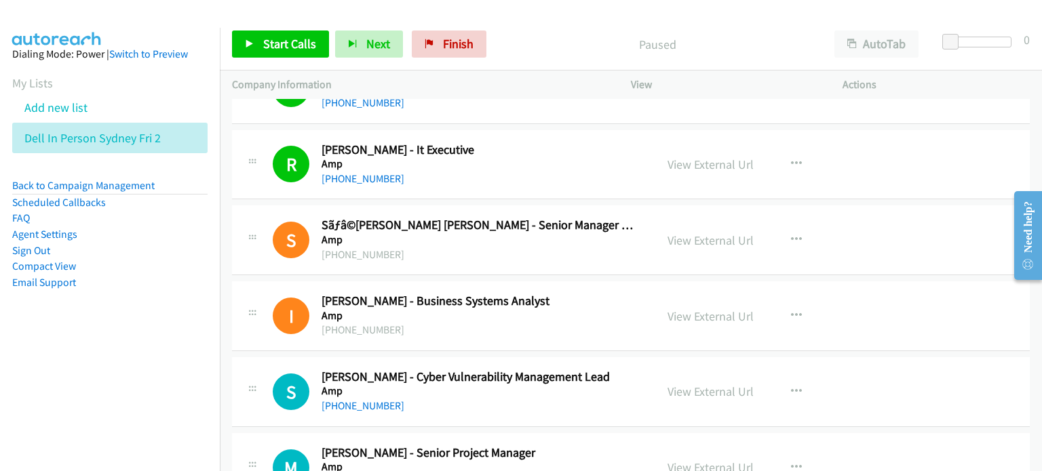
scroll to position [6104, 0]
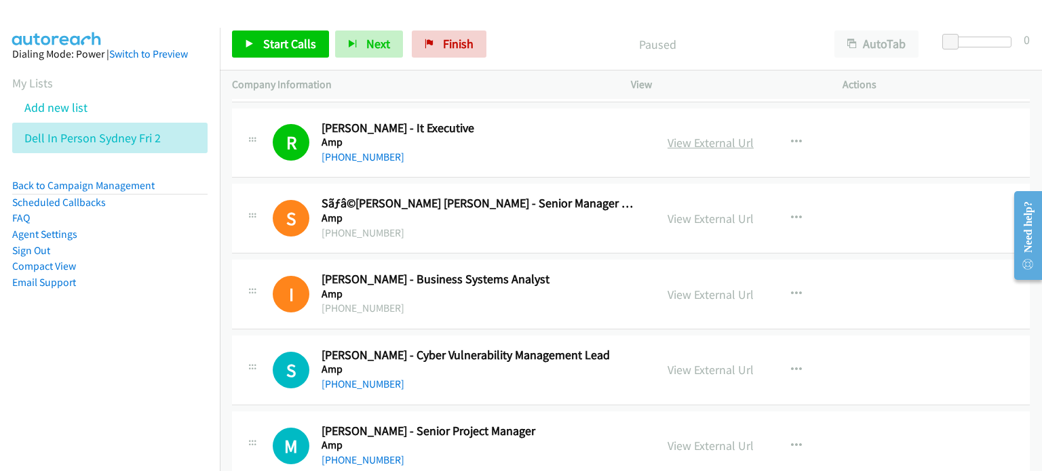
click at [686, 135] on link "View External Url" at bounding box center [710, 143] width 86 height 16
click at [274, 45] on span "Start Calls" at bounding box center [289, 44] width 53 height 16
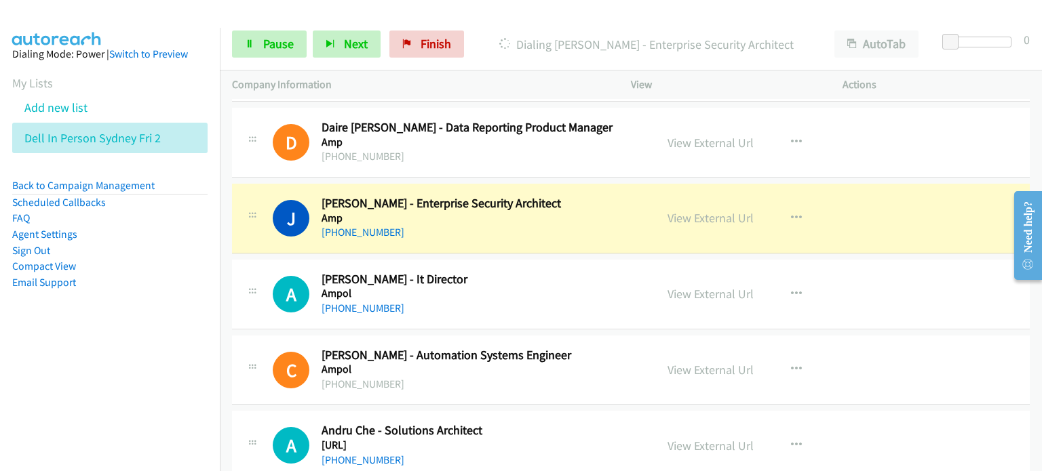
scroll to position [6714, 0]
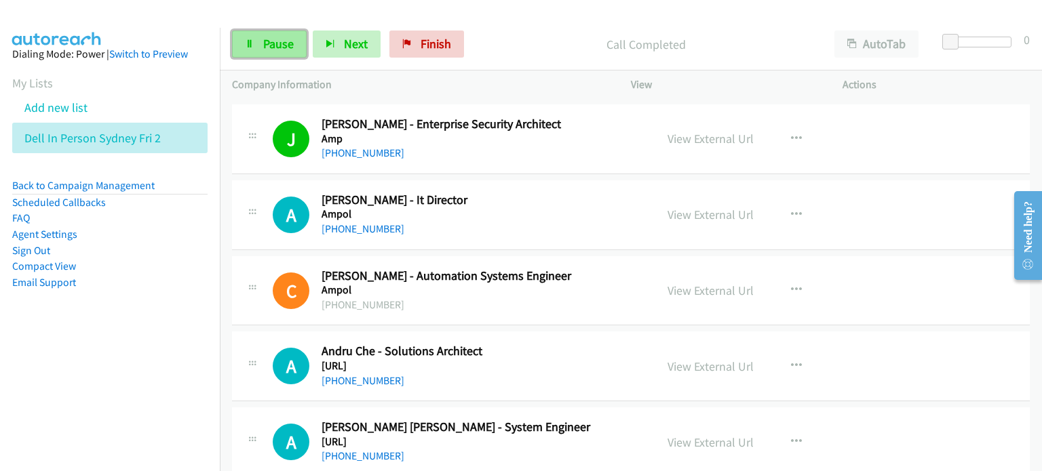
click at [260, 41] on link "Pause" at bounding box center [269, 44] width 75 height 27
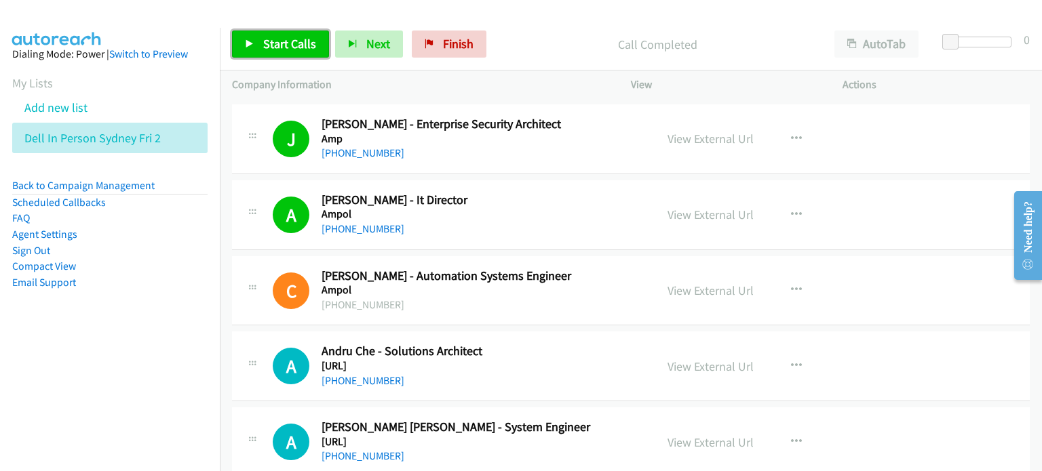
click at [260, 37] on link "Start Calls" at bounding box center [280, 44] width 97 height 27
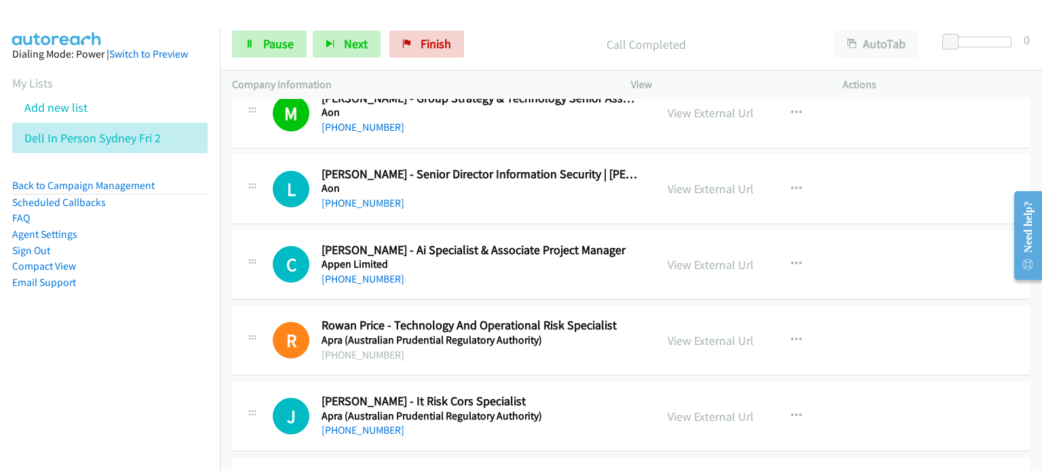
scroll to position [7596, 0]
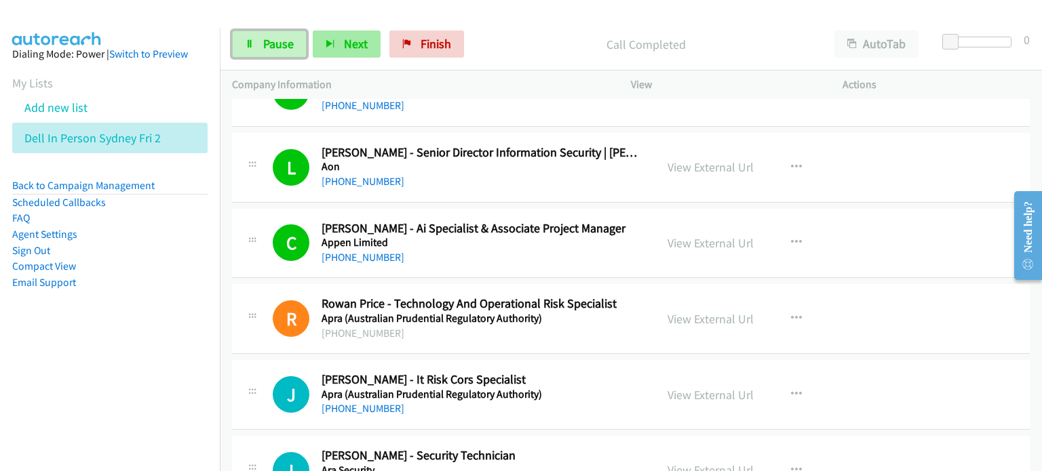
drag, startPoint x: 277, startPoint y: 39, endPoint x: 317, endPoint y: 54, distance: 42.5
click at [277, 39] on span "Pause" at bounding box center [278, 44] width 31 height 16
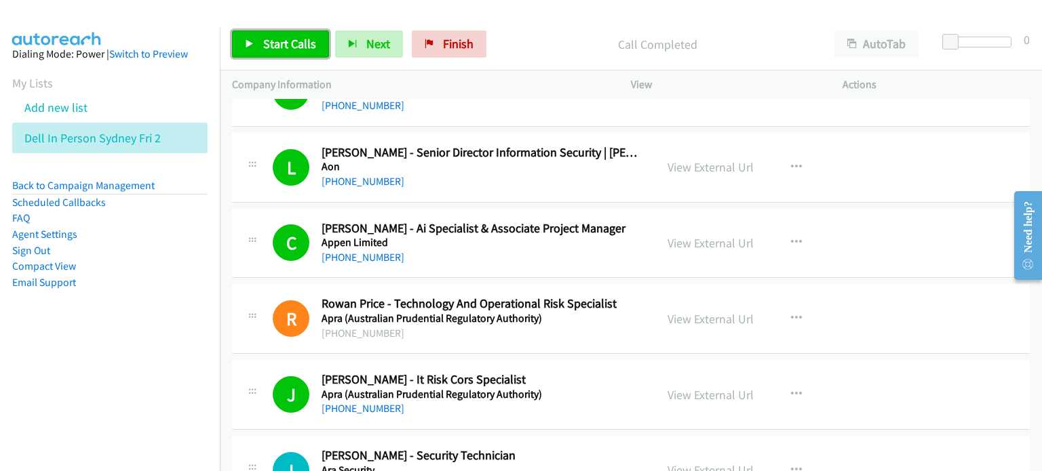
drag, startPoint x: 271, startPoint y: 40, endPoint x: 359, endPoint y: 78, distance: 96.0
click at [271, 40] on span "Start Calls" at bounding box center [289, 44] width 53 height 16
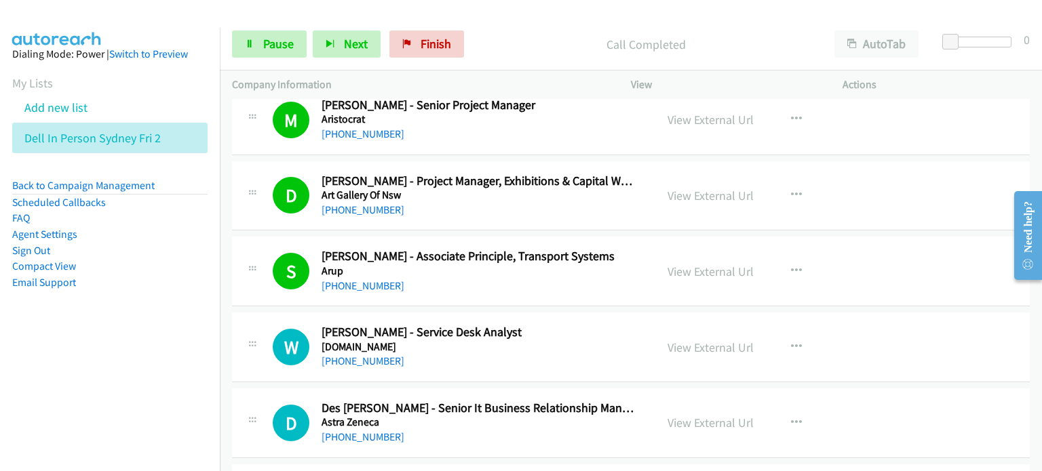
scroll to position [8545, 0]
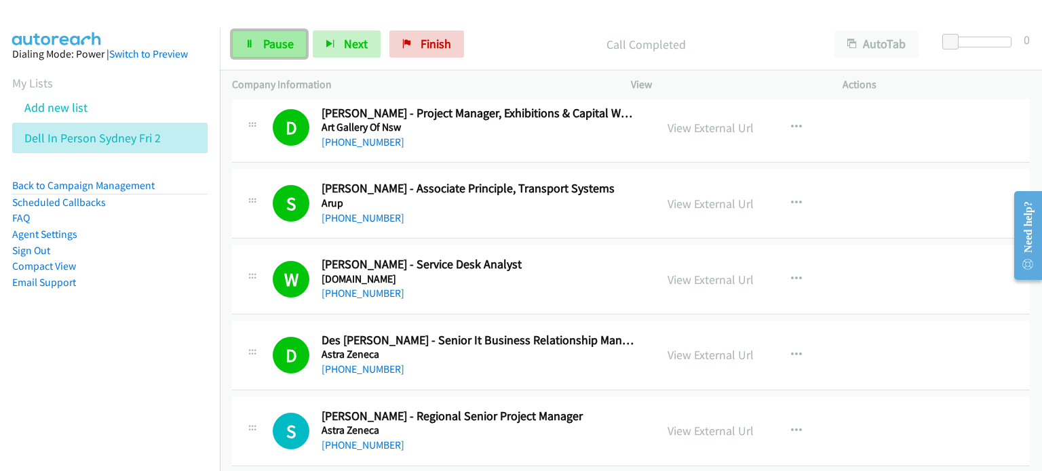
click at [275, 45] on span "Pause" at bounding box center [278, 44] width 31 height 16
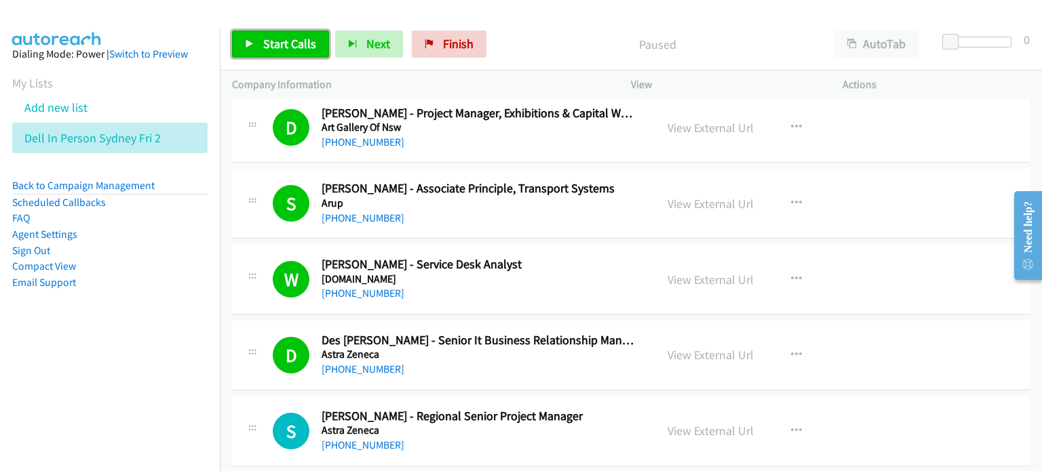
click at [278, 39] on span "Start Calls" at bounding box center [289, 44] width 53 height 16
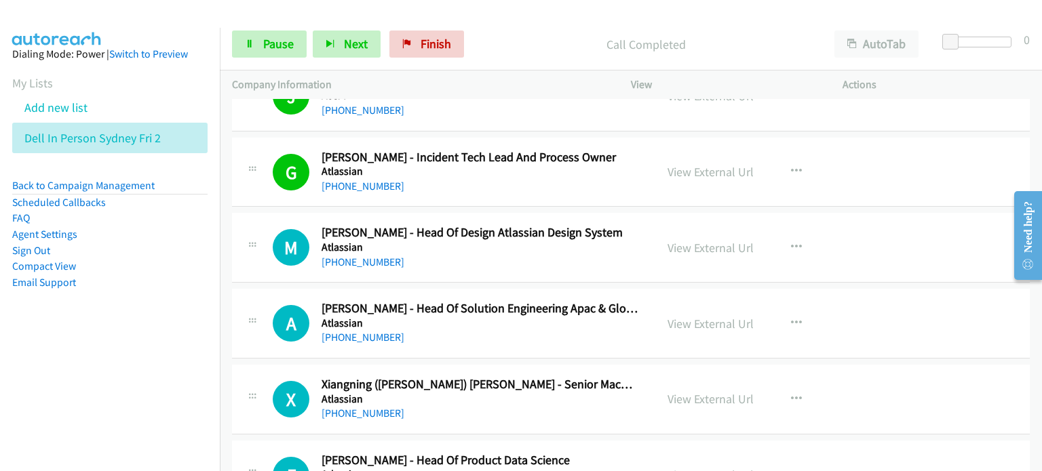
scroll to position [9291, 0]
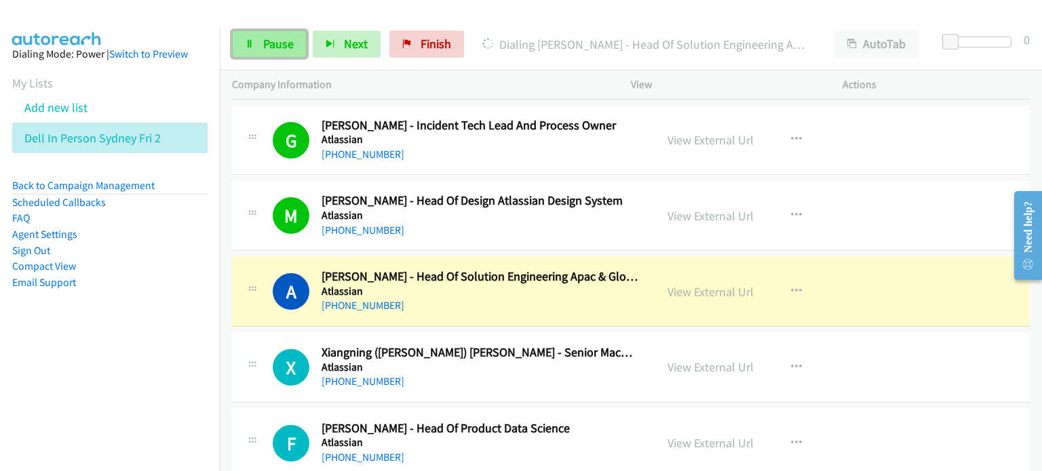
drag, startPoint x: 273, startPoint y: 43, endPoint x: 285, endPoint y: 49, distance: 13.0
click at [273, 43] on span "Pause" at bounding box center [278, 44] width 31 height 16
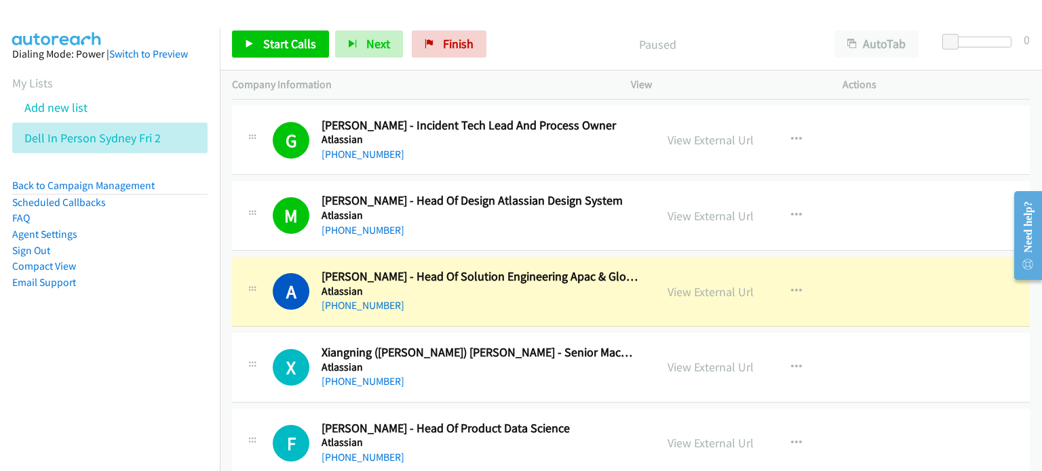
click at [552, 22] on div "Start Calls Pause Next Finish Paused AutoTab AutoTab 0" at bounding box center [631, 44] width 822 height 52
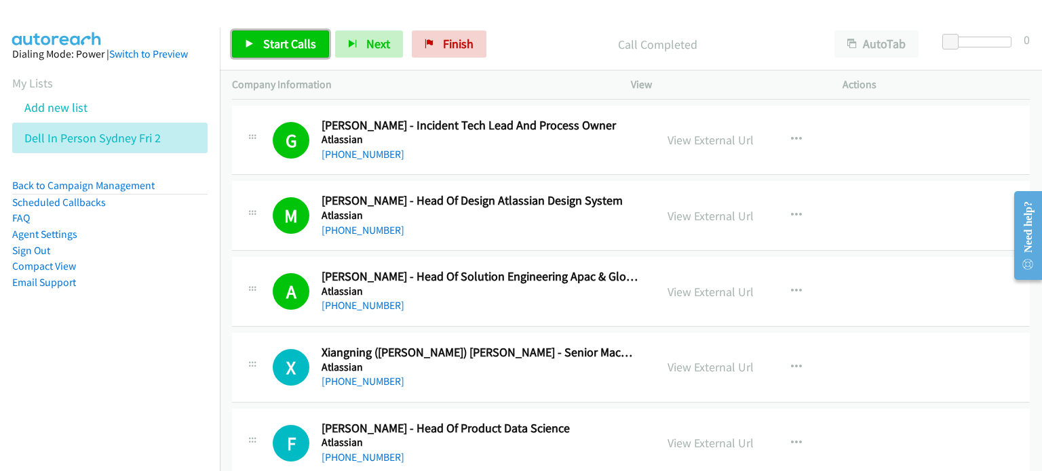
click at [271, 36] on span "Start Calls" at bounding box center [289, 44] width 53 height 16
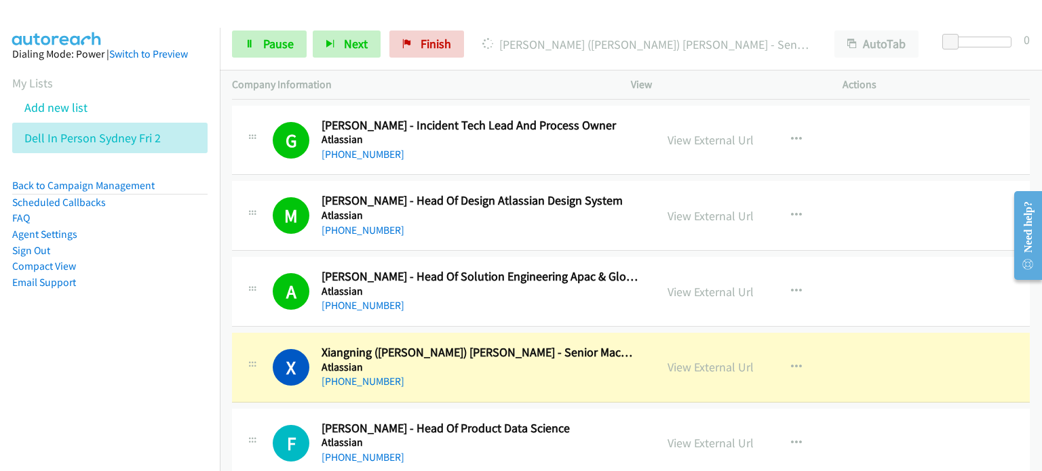
click at [471, 11] on div at bounding box center [514, 26] width 1029 height 52
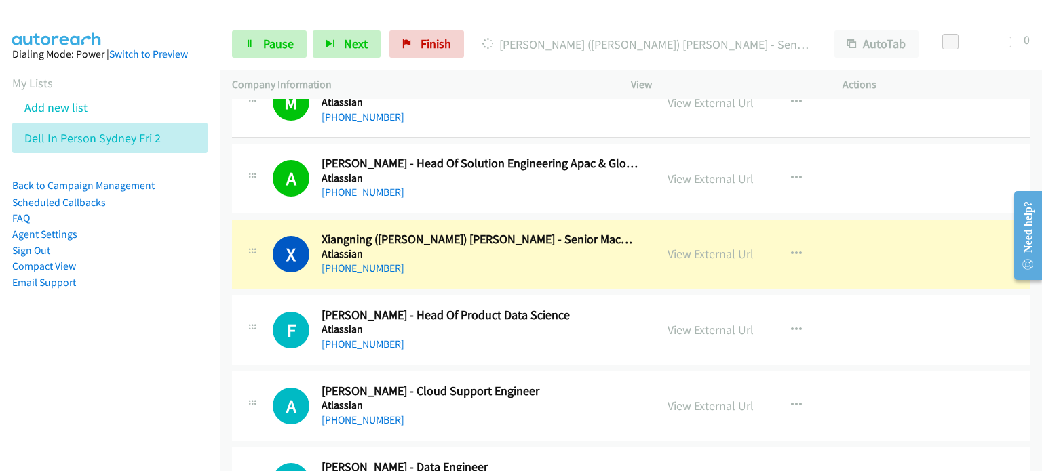
scroll to position [9427, 0]
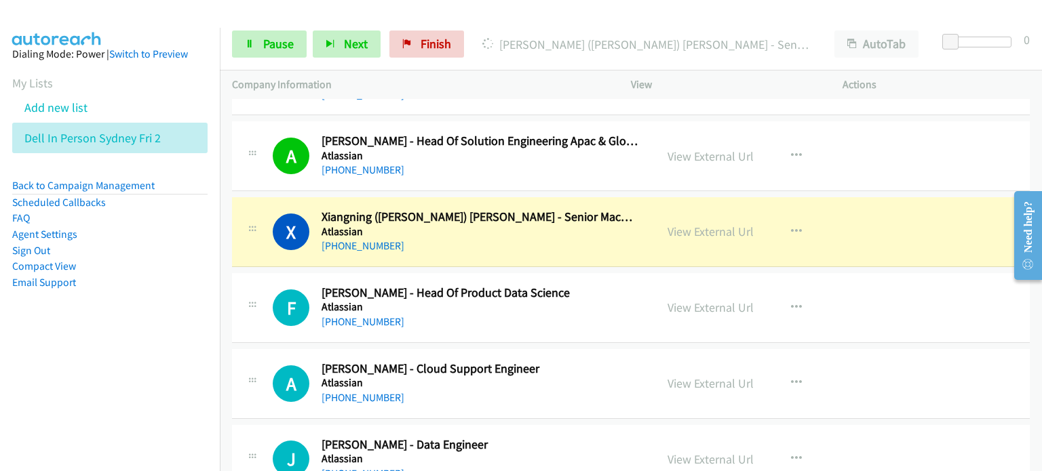
click at [555, 13] on div at bounding box center [514, 26] width 1029 height 52
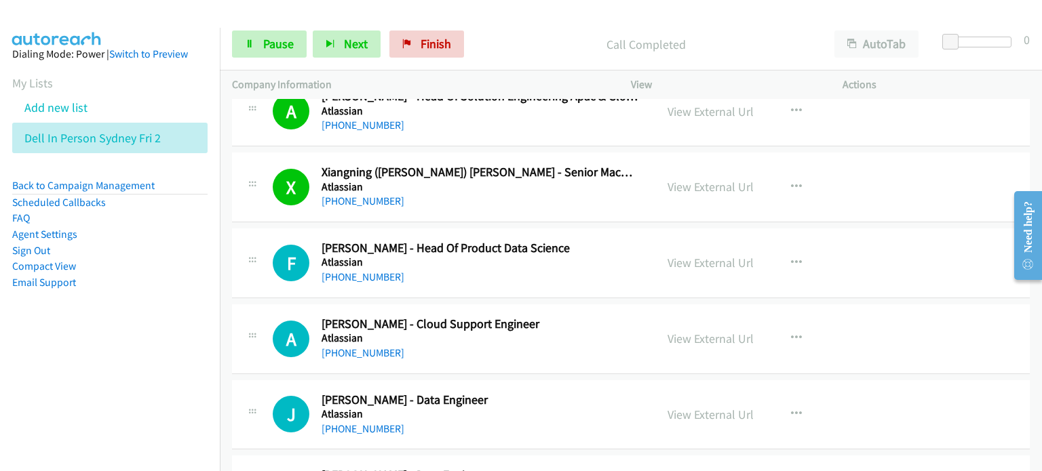
scroll to position [9494, 0]
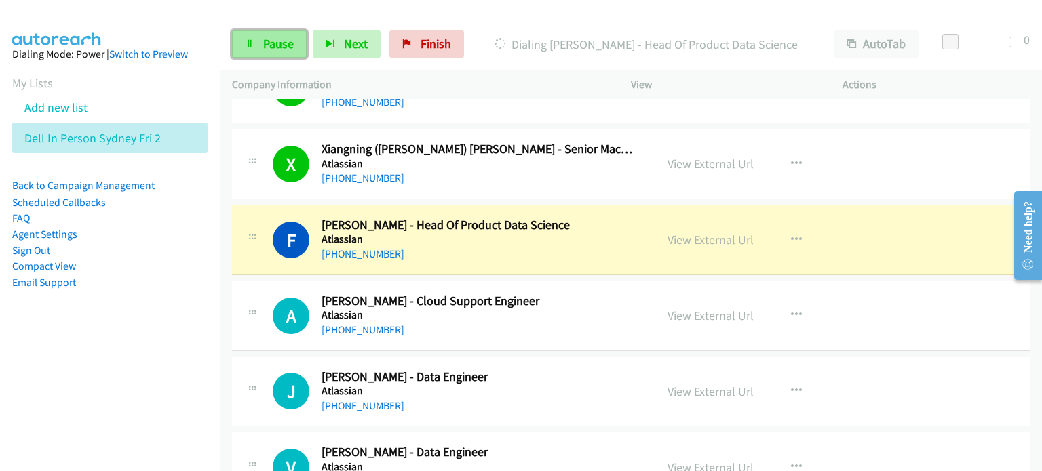
click at [269, 43] on span "Pause" at bounding box center [278, 44] width 31 height 16
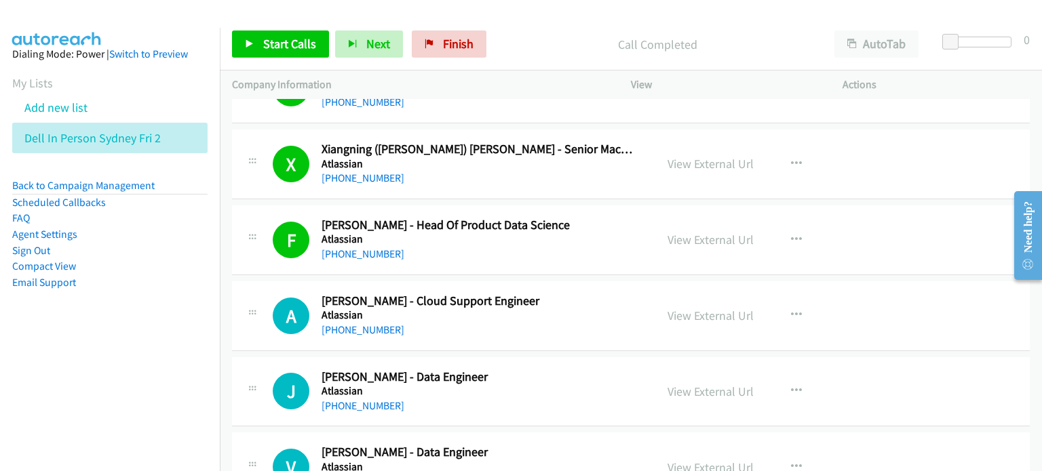
click at [545, 38] on p "Call Completed" at bounding box center [657, 44] width 305 height 18
click at [269, 37] on span "Start Calls" at bounding box center [289, 44] width 53 height 16
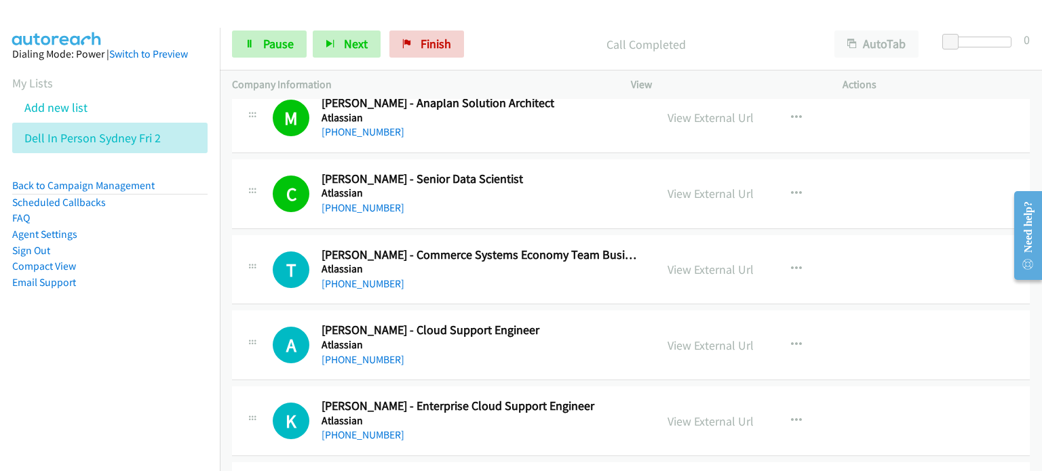
scroll to position [10376, 0]
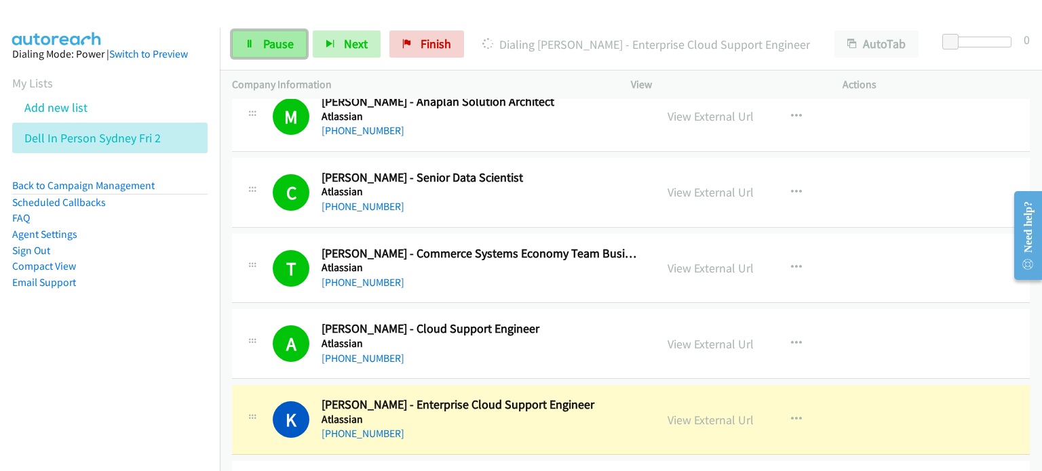
click at [266, 41] on span "Pause" at bounding box center [278, 44] width 31 height 16
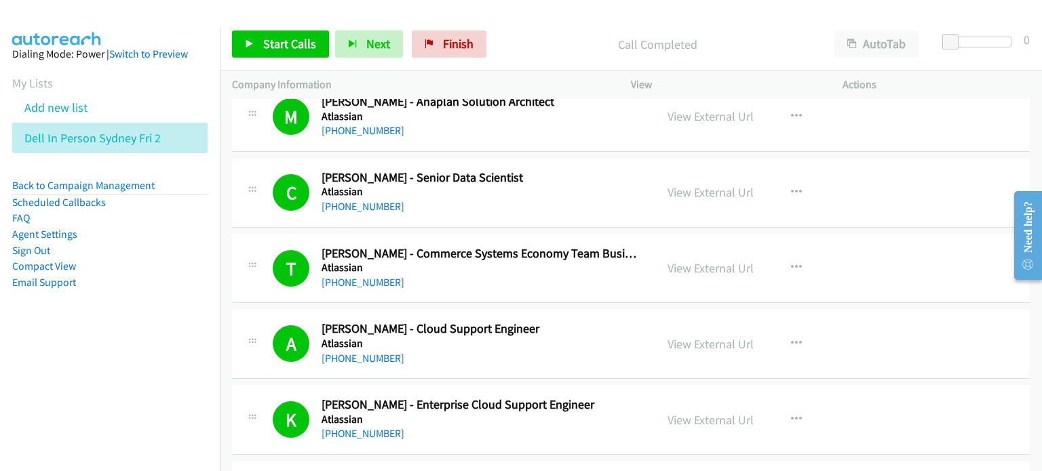
scroll to position [10512, 0]
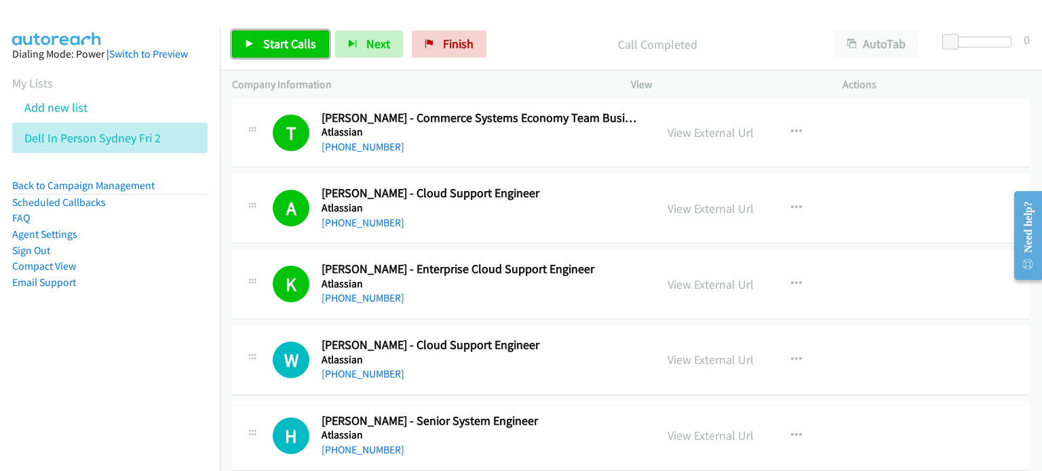
click at [267, 37] on span "Start Calls" at bounding box center [289, 44] width 53 height 16
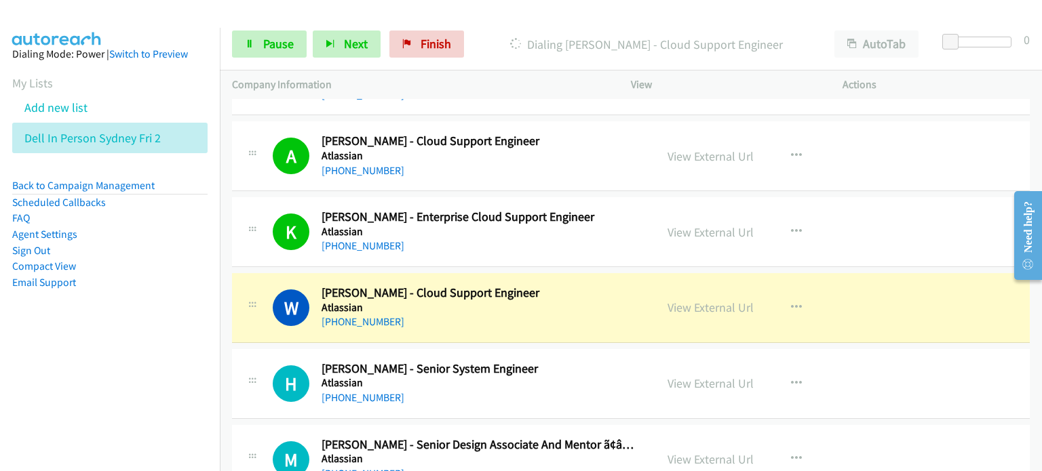
scroll to position [10580, 0]
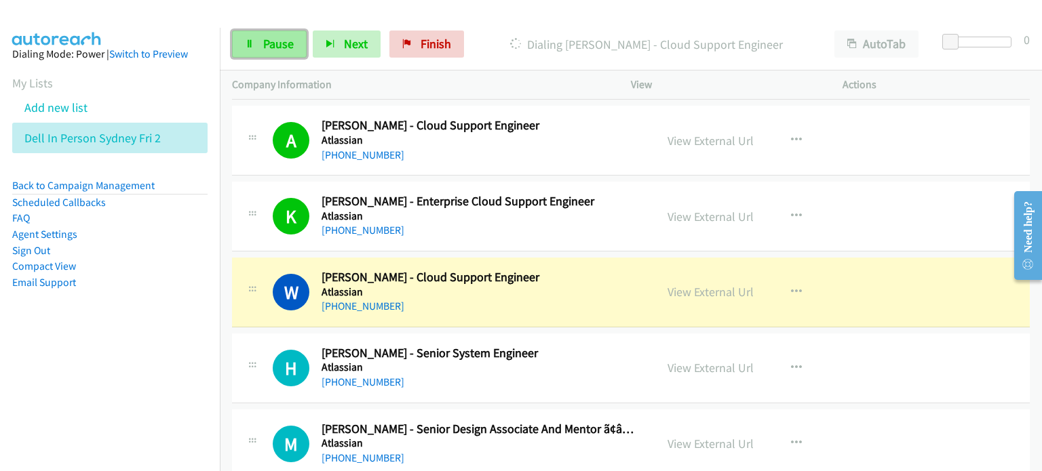
click at [277, 36] on span "Pause" at bounding box center [278, 44] width 31 height 16
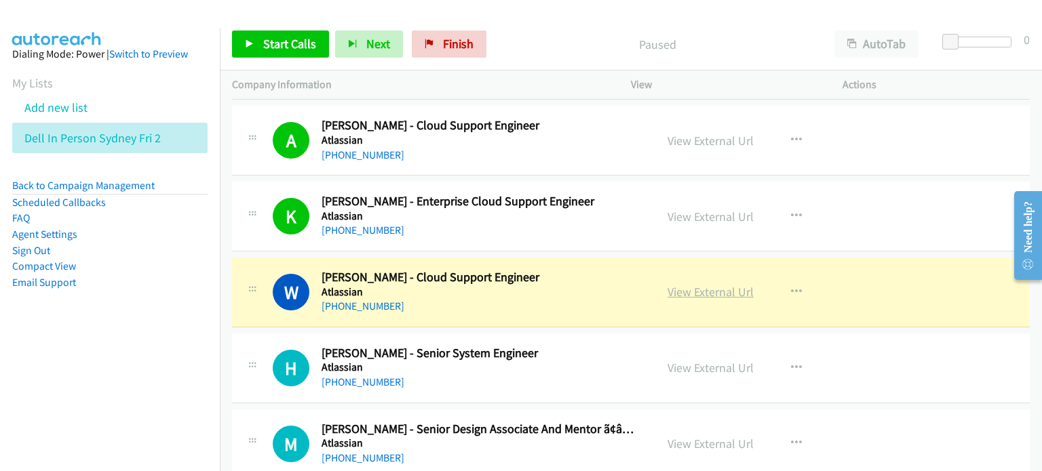
click at [699, 284] on link "View External Url" at bounding box center [710, 292] width 86 height 16
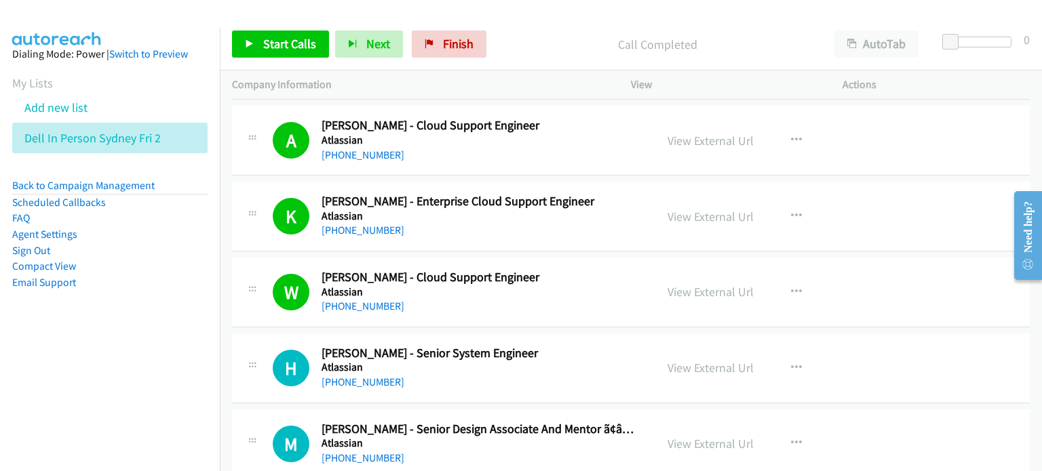
click at [556, 22] on div "Start Calls Pause Next Finish Call Completed AutoTab AutoTab 0" at bounding box center [631, 44] width 822 height 52
click at [271, 40] on span "Start Calls" at bounding box center [289, 44] width 53 height 16
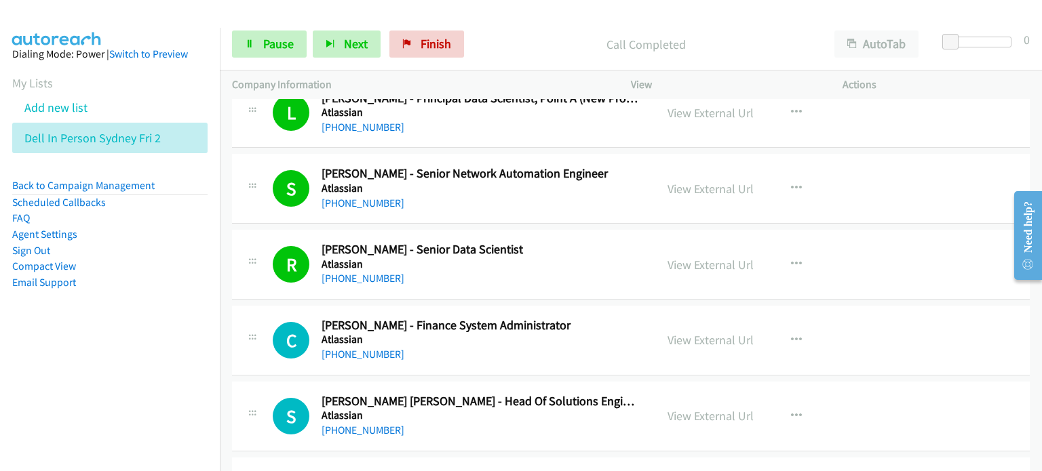
scroll to position [11122, 0]
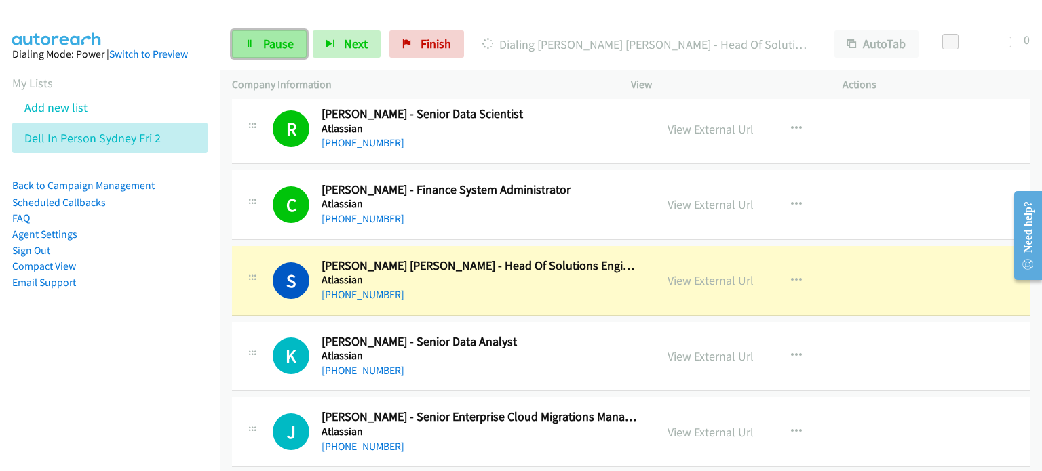
click at [250, 37] on link "Pause" at bounding box center [269, 44] width 75 height 27
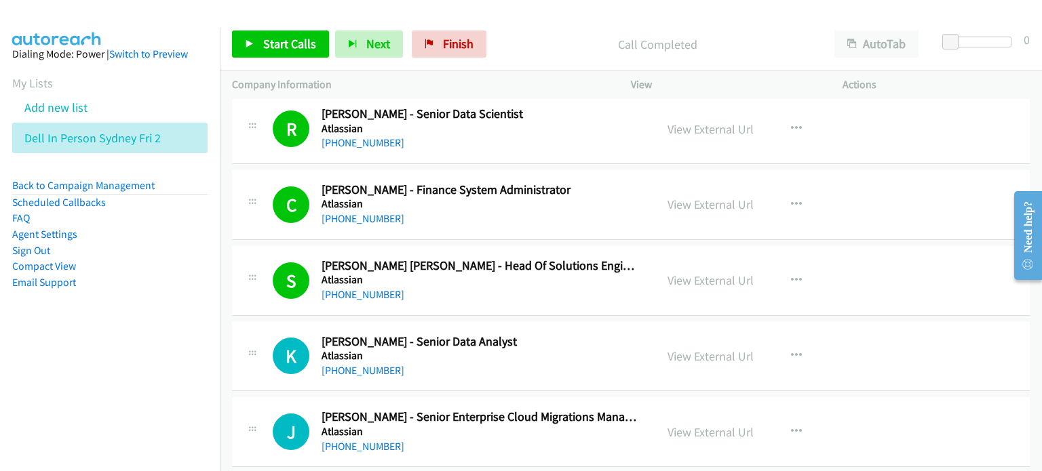
click at [568, 25] on div "Start Calls Pause Next Finish Call Completed AutoTab AutoTab 0" at bounding box center [631, 44] width 822 height 52
click at [546, 24] on div "Start Calls Pause Next Finish Call Completed AutoTab AutoTab 0" at bounding box center [631, 44] width 822 height 52
click at [273, 40] on span "Start Calls" at bounding box center [289, 44] width 53 height 16
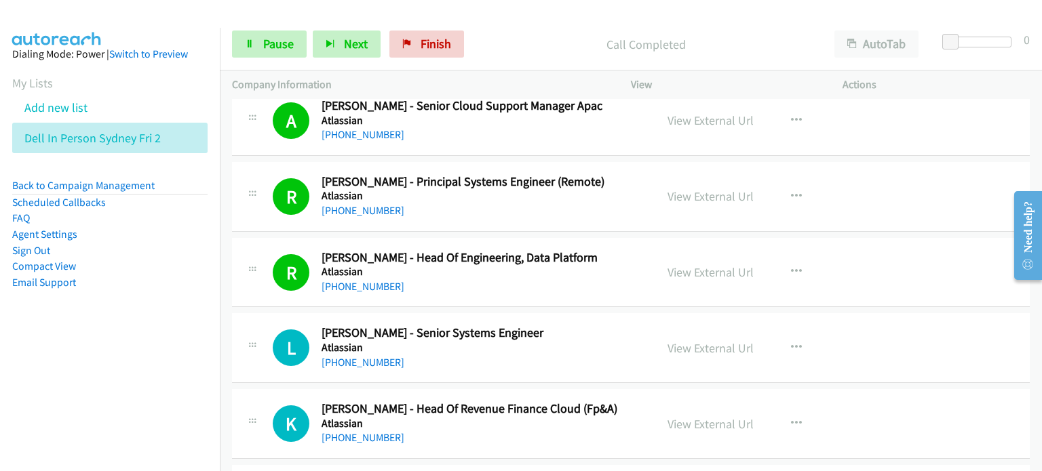
scroll to position [11597, 0]
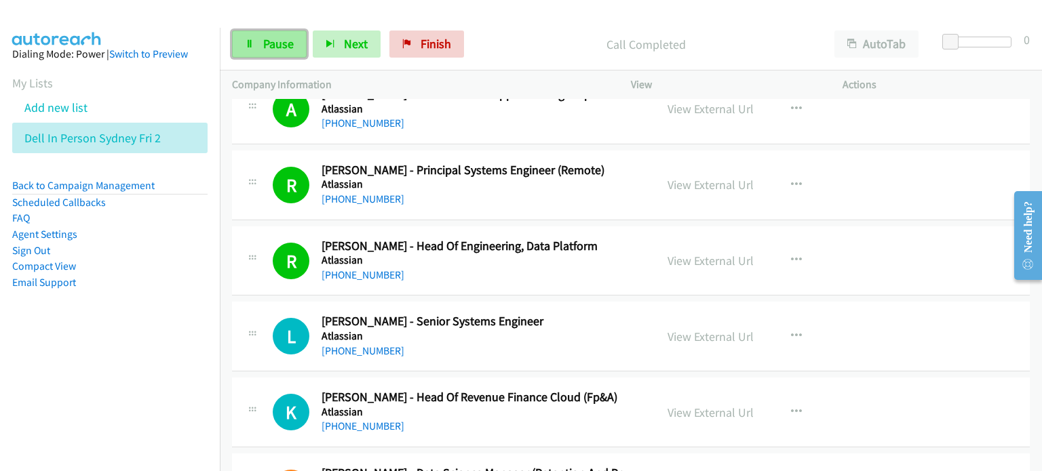
click at [271, 37] on span "Pause" at bounding box center [278, 44] width 31 height 16
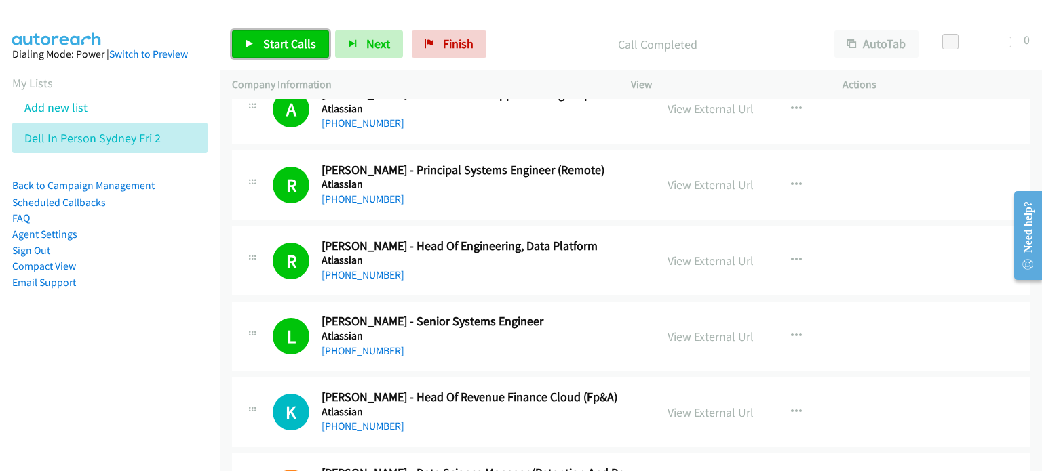
click at [279, 46] on span "Start Calls" at bounding box center [289, 44] width 53 height 16
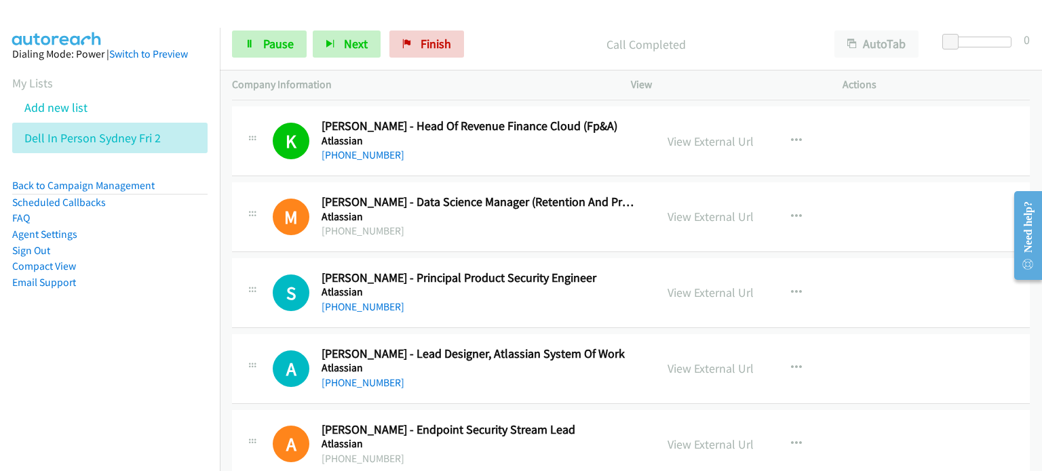
scroll to position [11936, 0]
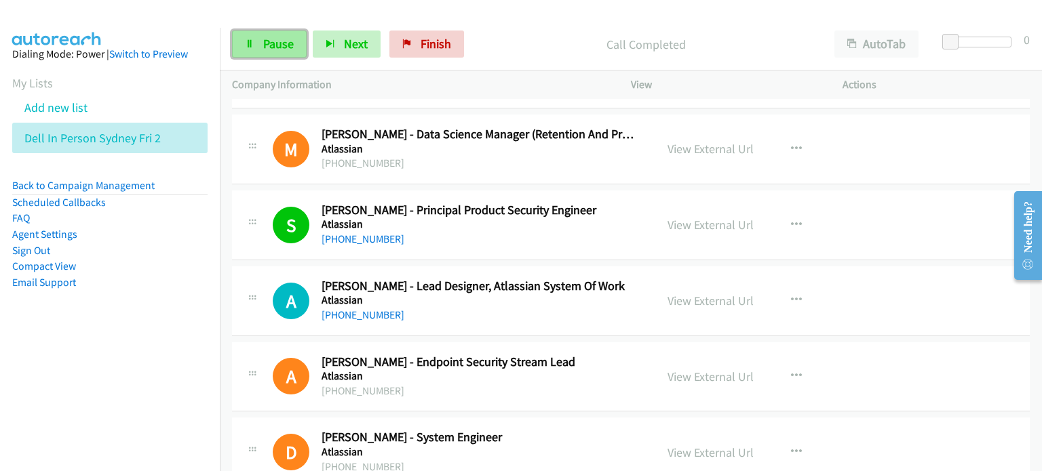
click at [276, 37] on span "Pause" at bounding box center [278, 44] width 31 height 16
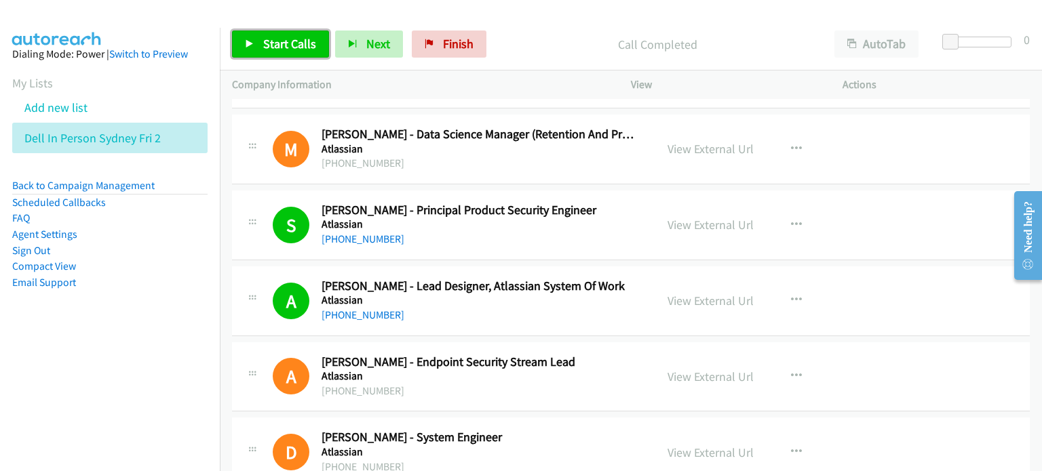
click at [277, 38] on span "Start Calls" at bounding box center [289, 44] width 53 height 16
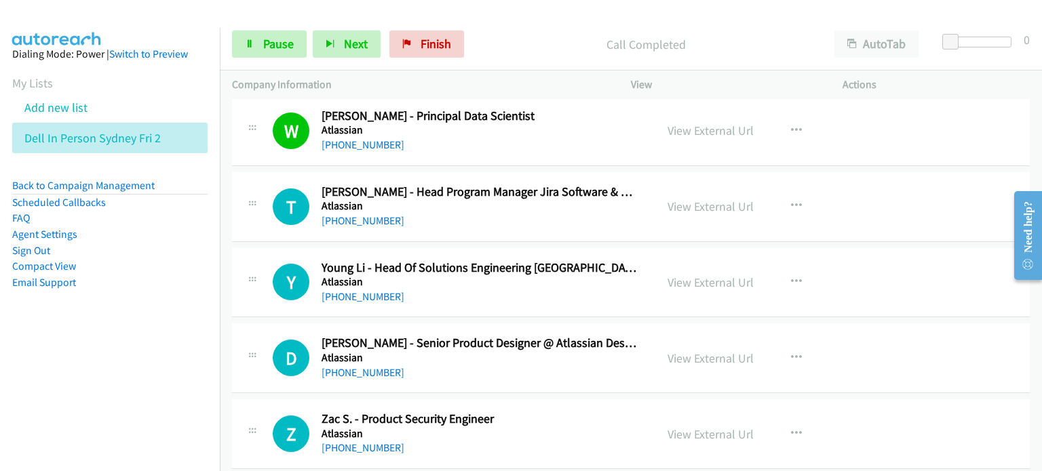
scroll to position [13157, 0]
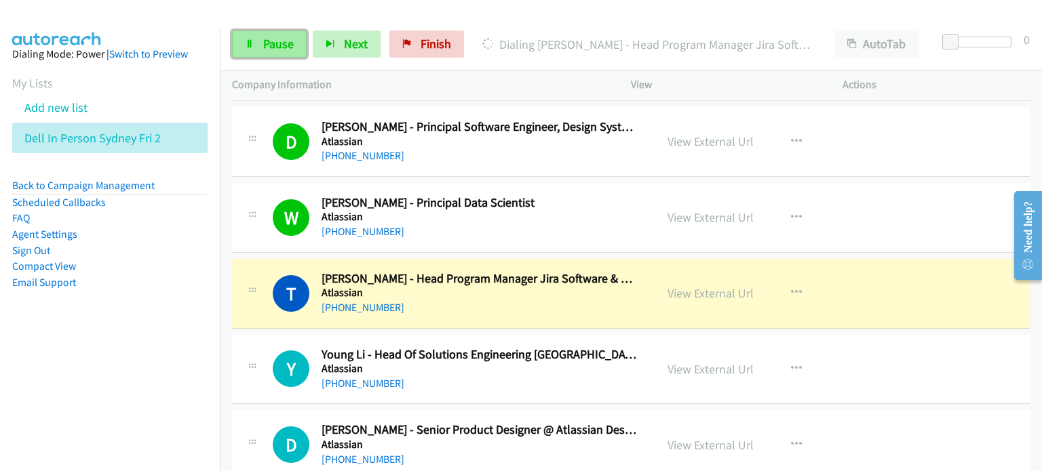
click at [273, 41] on span "Pause" at bounding box center [278, 44] width 31 height 16
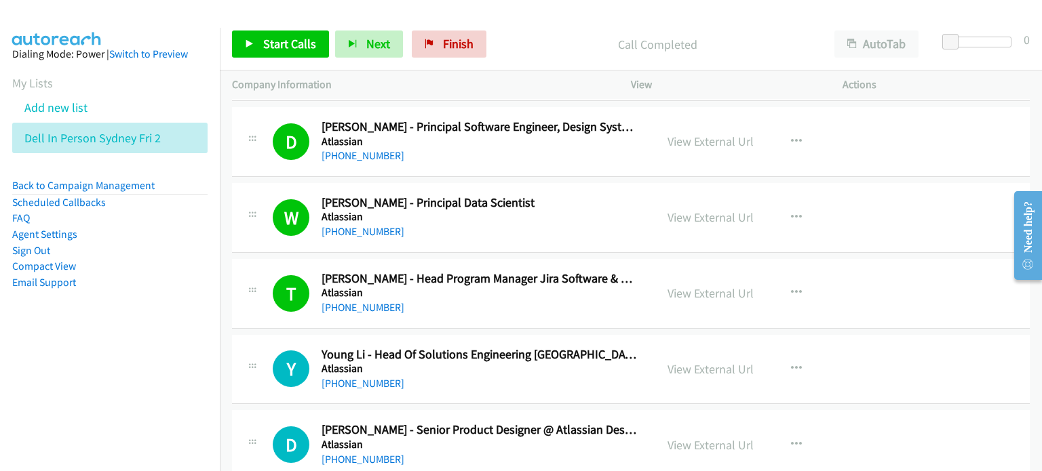
click at [509, 32] on div "Call Completed" at bounding box center [657, 44] width 330 height 27
click at [678, 210] on link "View External Url" at bounding box center [710, 218] width 86 height 16
click at [280, 38] on span "Start Calls" at bounding box center [289, 44] width 53 height 16
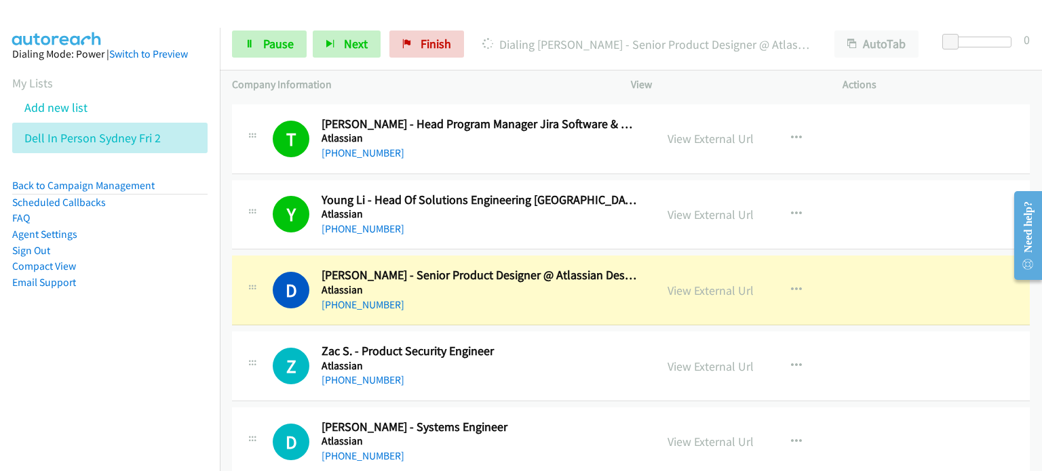
scroll to position [13360, 0]
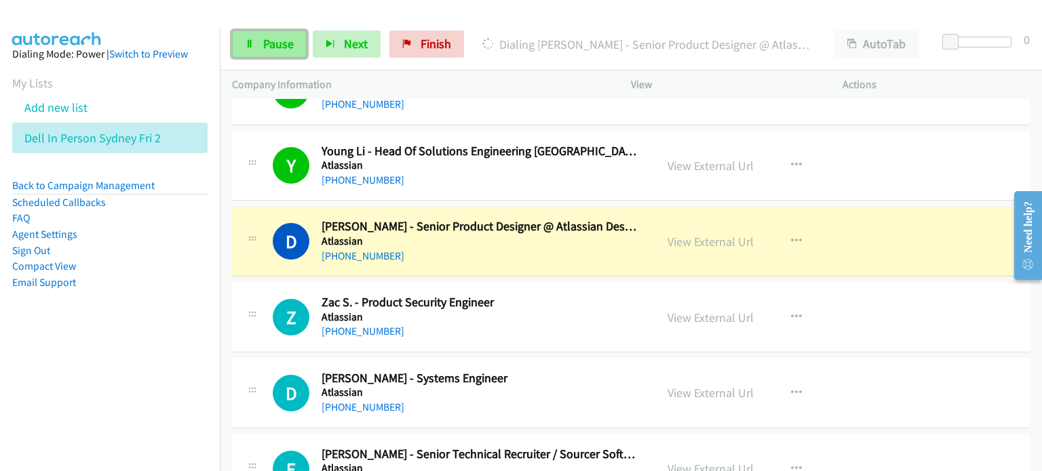
click at [267, 36] on span "Pause" at bounding box center [278, 44] width 31 height 16
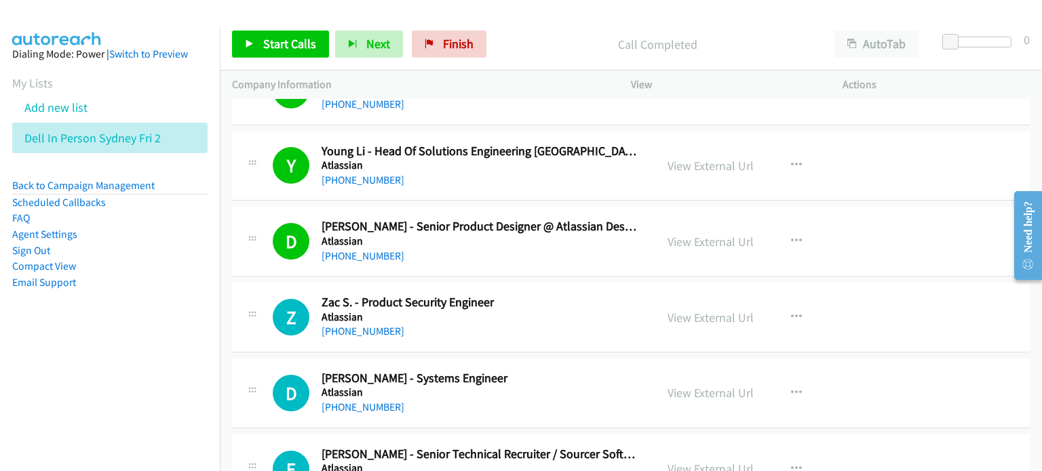
click at [544, 45] on p "Call Completed" at bounding box center [657, 44] width 305 height 18
click at [290, 39] on span "Start Calls" at bounding box center [289, 44] width 53 height 16
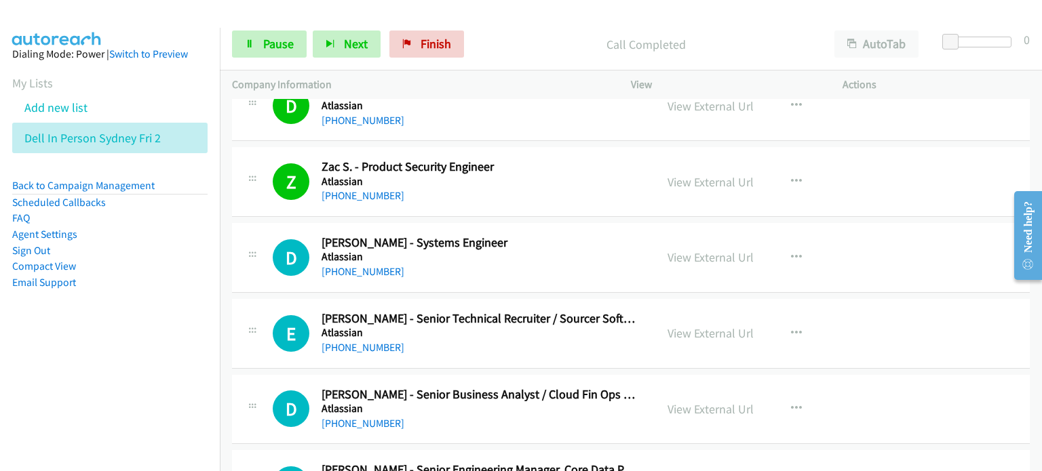
scroll to position [13564, 0]
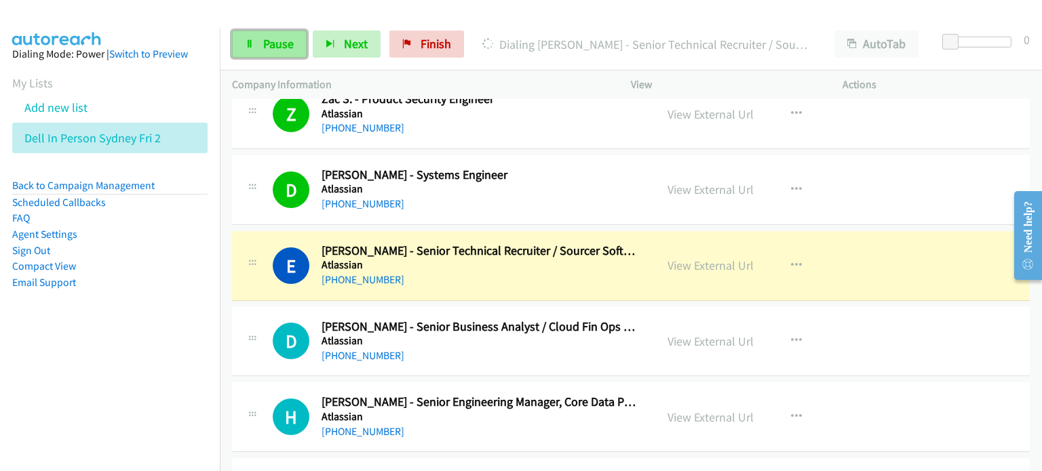
click at [271, 37] on span "Pause" at bounding box center [278, 44] width 31 height 16
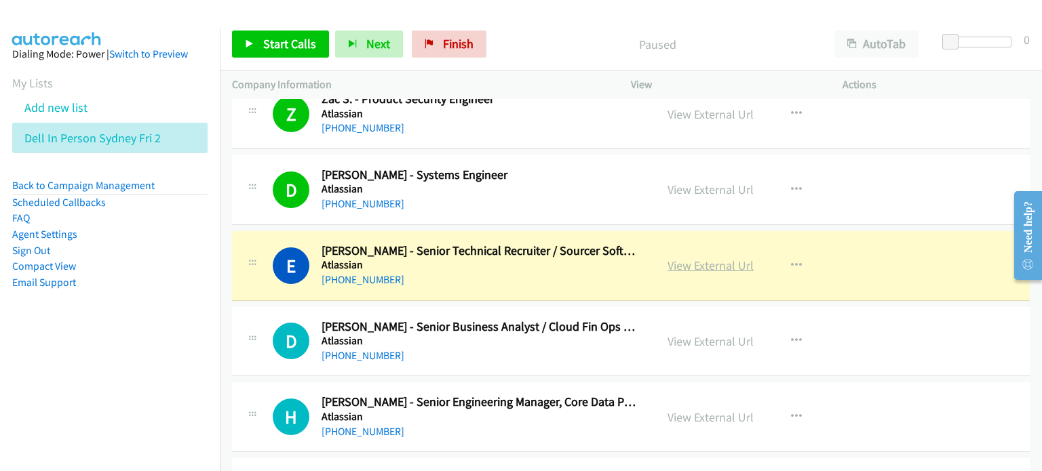
click at [700, 258] on link "View External Url" at bounding box center [710, 266] width 86 height 16
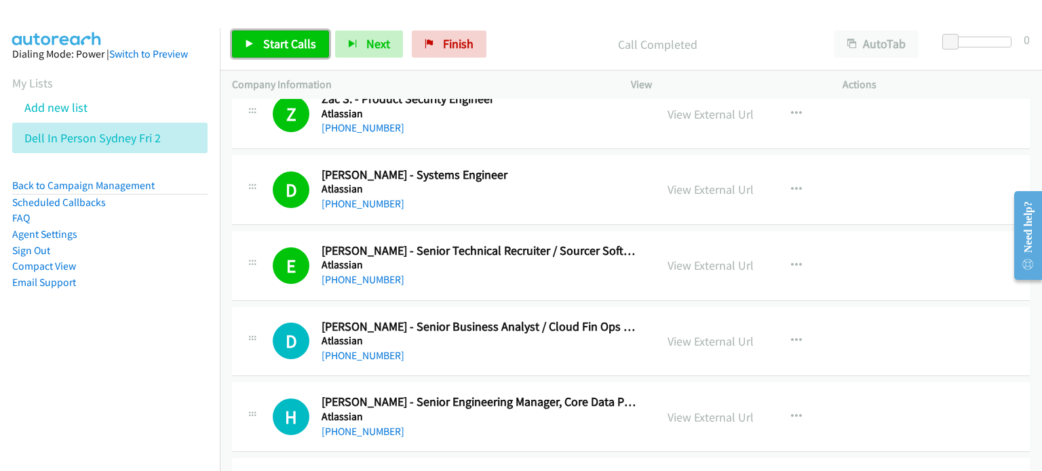
click at [290, 44] on span "Start Calls" at bounding box center [289, 44] width 53 height 16
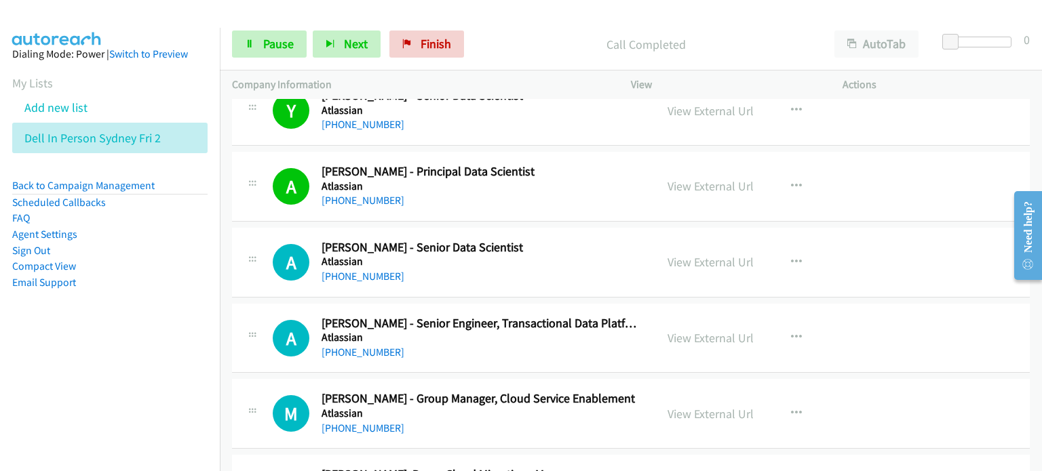
scroll to position [13970, 0]
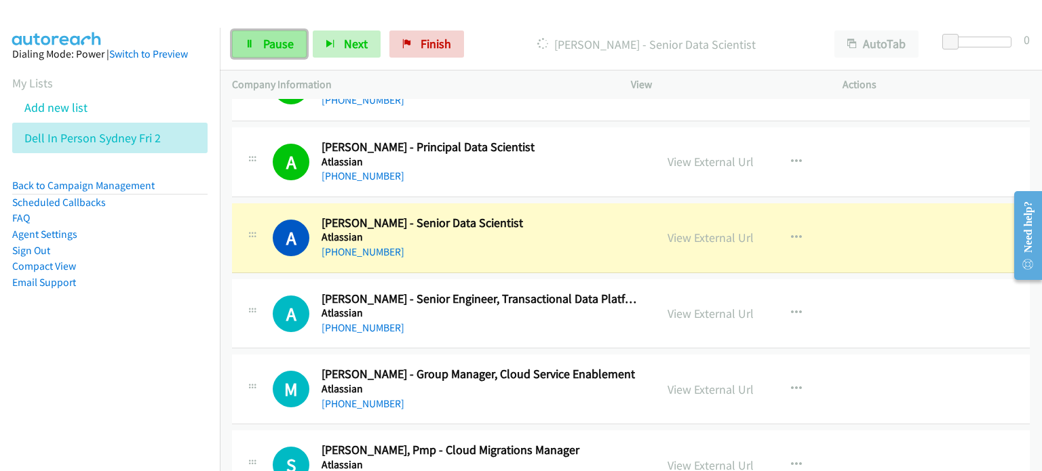
click at [289, 37] on span "Pause" at bounding box center [278, 44] width 31 height 16
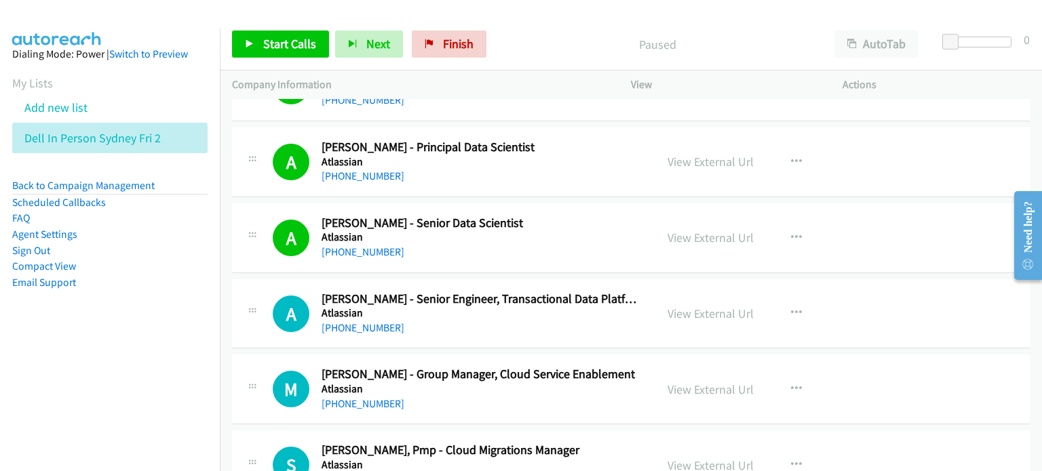
click at [540, 47] on p "Paused" at bounding box center [657, 44] width 305 height 18
click at [281, 43] on span "Start Calls" at bounding box center [289, 44] width 53 height 16
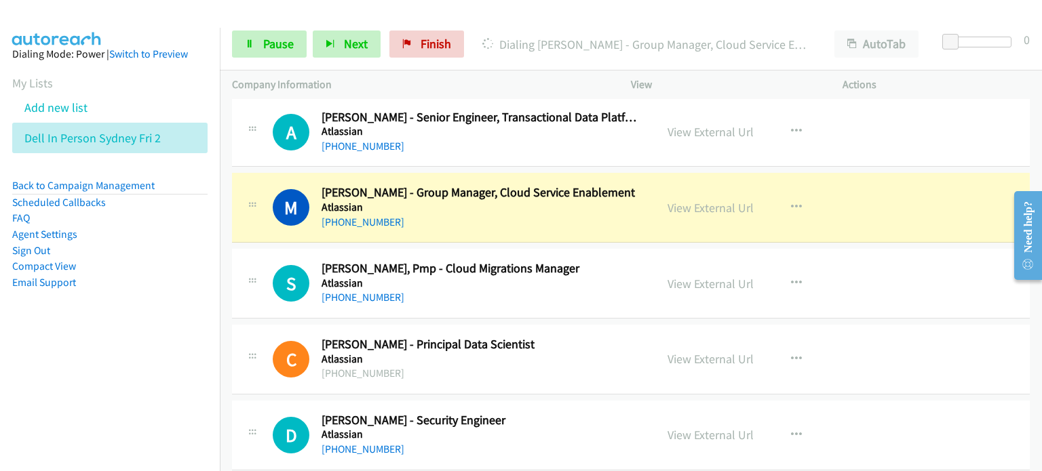
scroll to position [14174, 0]
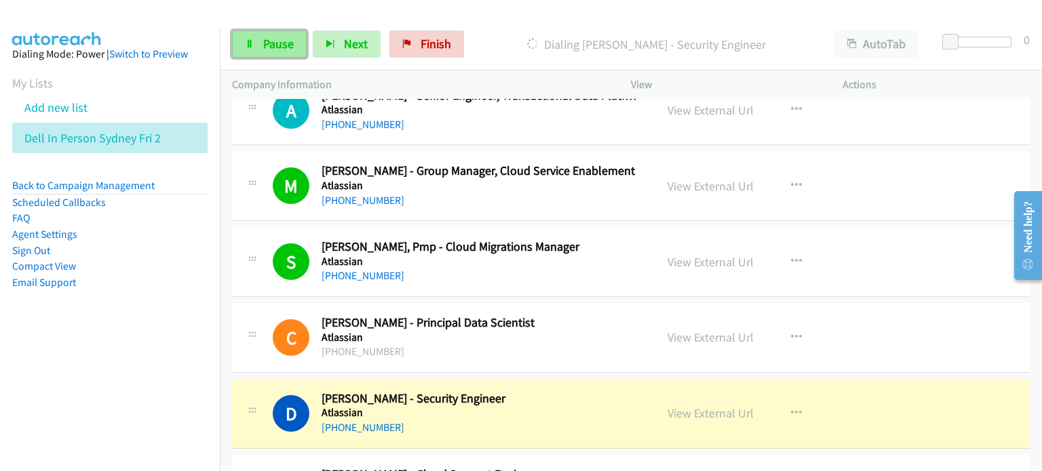
click at [277, 43] on span "Pause" at bounding box center [278, 44] width 31 height 16
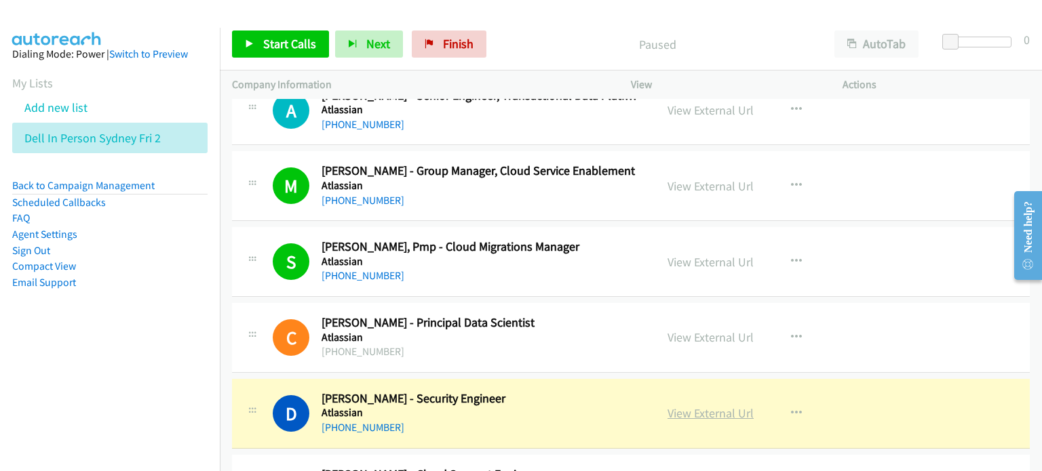
click at [692, 406] on link "View External Url" at bounding box center [710, 414] width 86 height 16
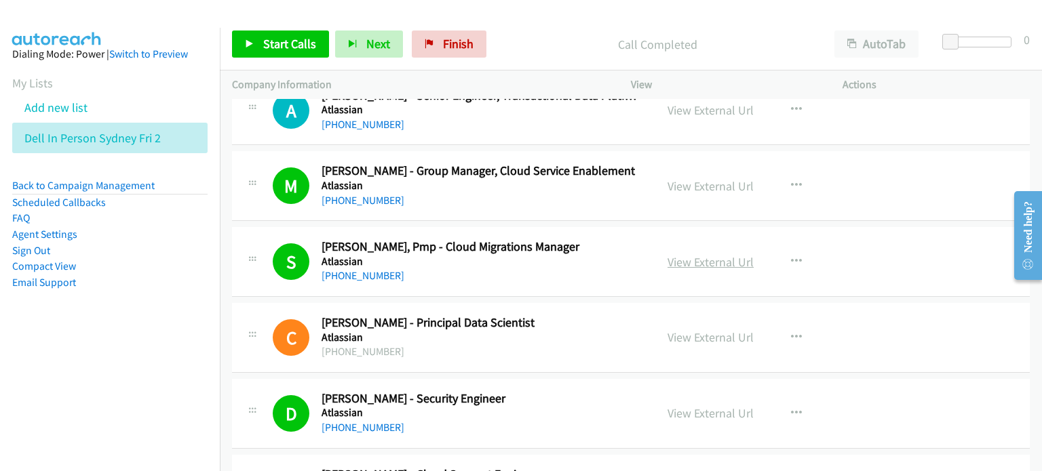
click at [684, 254] on link "View External Url" at bounding box center [710, 262] width 86 height 16
click at [546, 42] on p "Call Completed" at bounding box center [657, 44] width 305 height 18
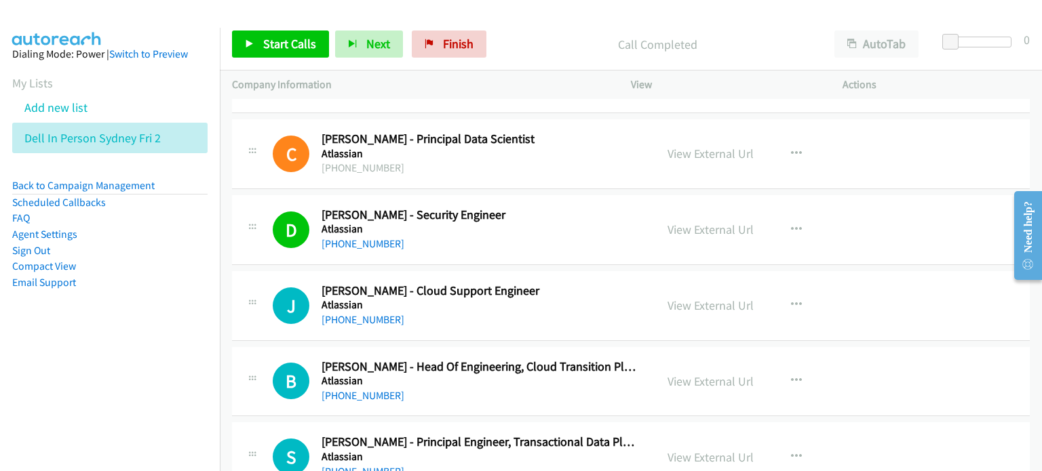
scroll to position [14377, 0]
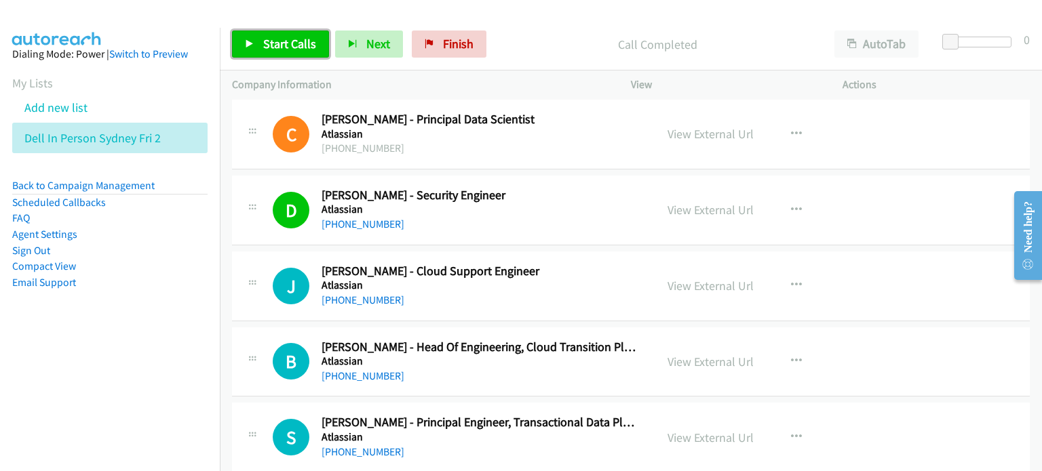
click at [288, 41] on span "Start Calls" at bounding box center [289, 44] width 53 height 16
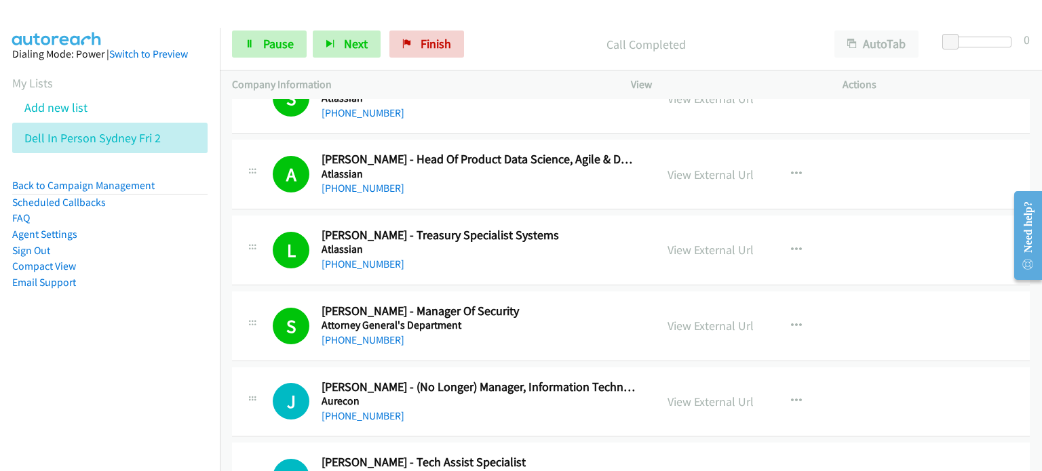
scroll to position [14852, 0]
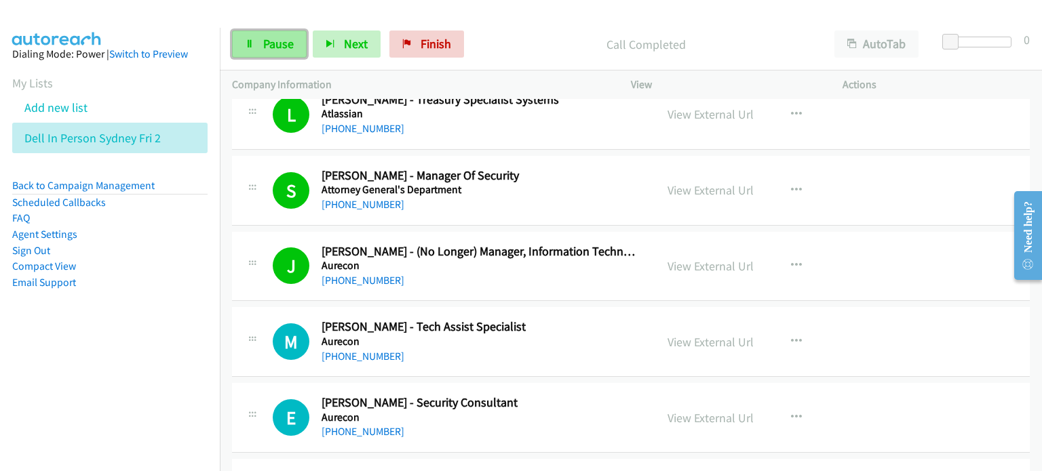
click at [267, 39] on span "Pause" at bounding box center [278, 44] width 31 height 16
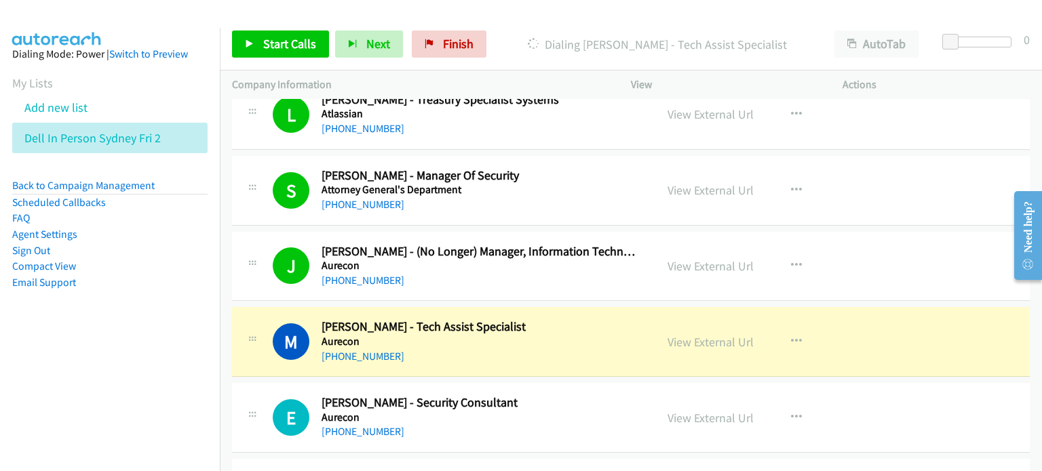
click at [553, 43] on p "Dialing [PERSON_NAME] - Tech Assist Specialist" at bounding box center [657, 44] width 305 height 18
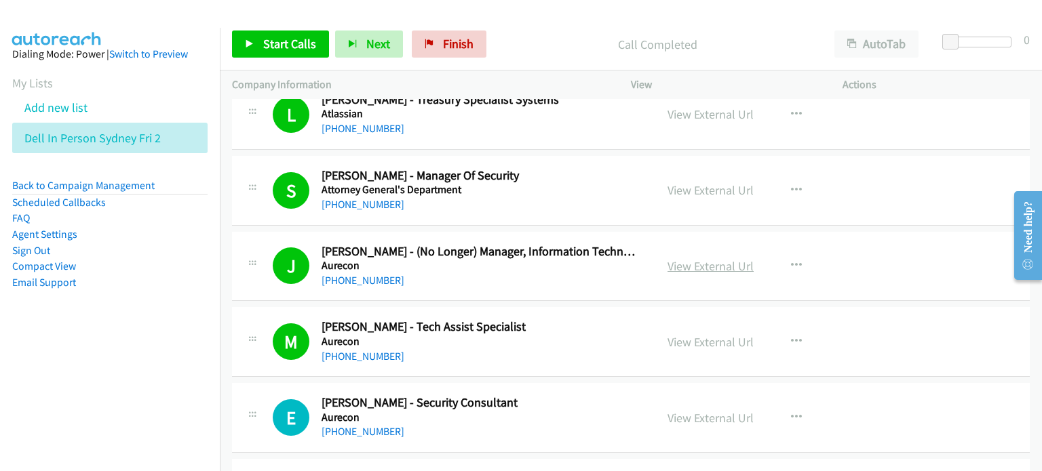
click at [681, 258] on link "View External Url" at bounding box center [710, 266] width 86 height 16
click at [269, 43] on span "Start Calls" at bounding box center [289, 44] width 53 height 16
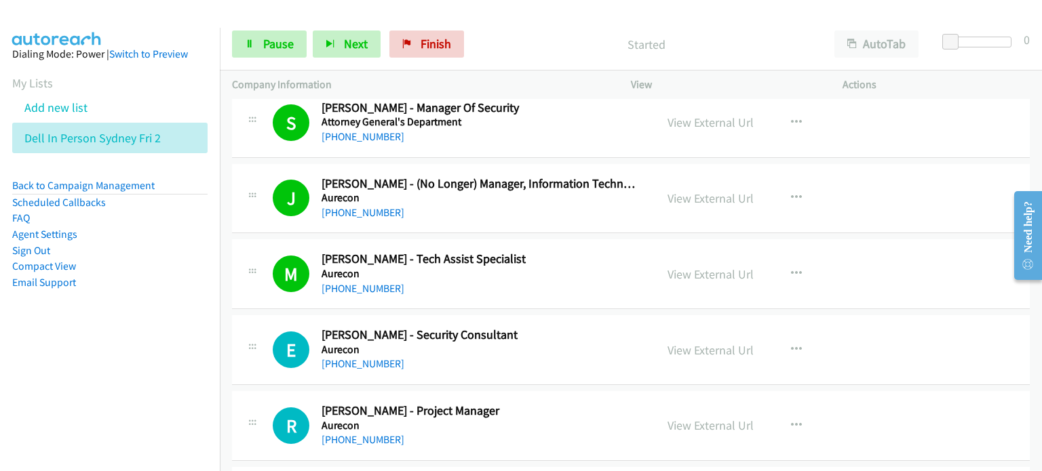
scroll to position [15056, 0]
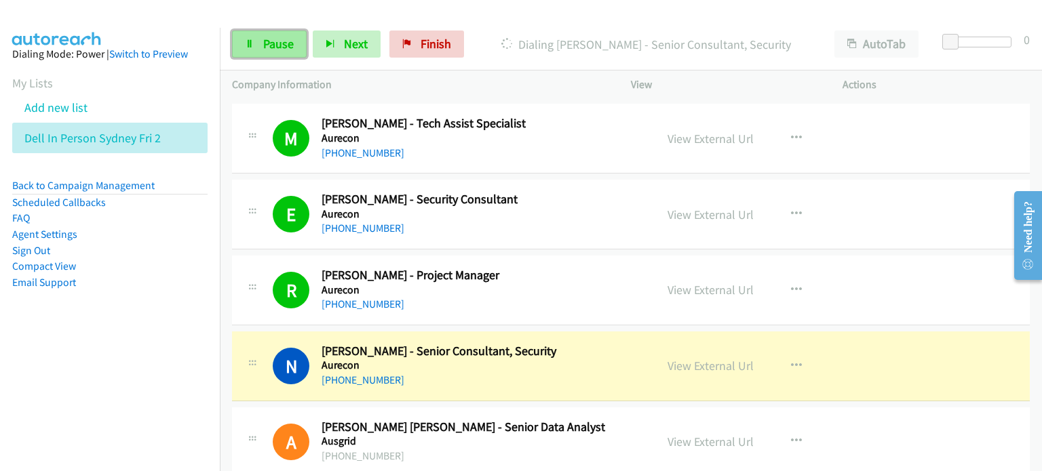
click at [273, 40] on span "Pause" at bounding box center [278, 44] width 31 height 16
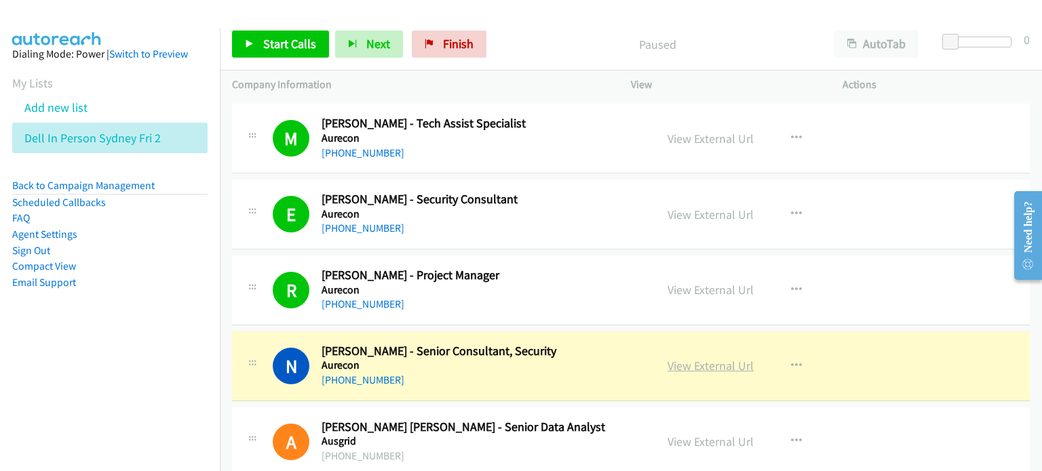
click at [688, 358] on link "View External Url" at bounding box center [710, 366] width 86 height 16
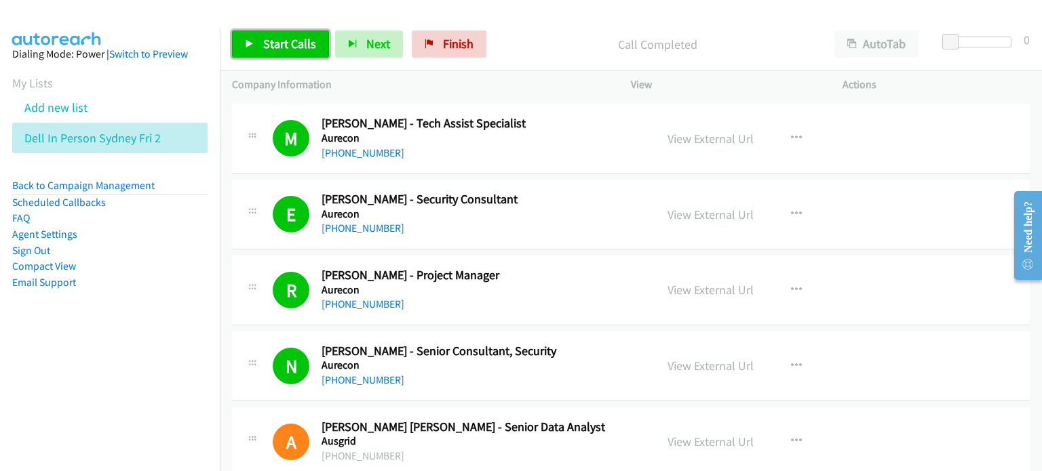
click at [292, 41] on span "Start Calls" at bounding box center [289, 44] width 53 height 16
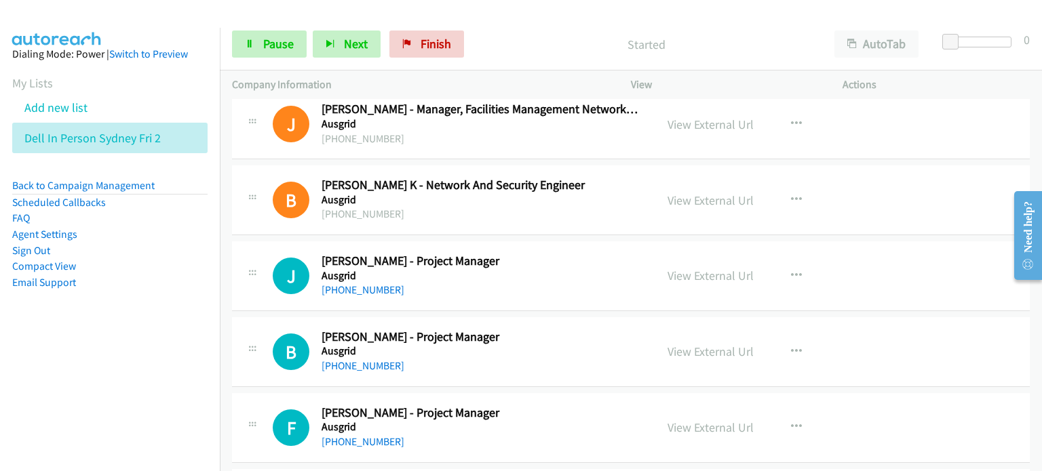
scroll to position [15462, 0]
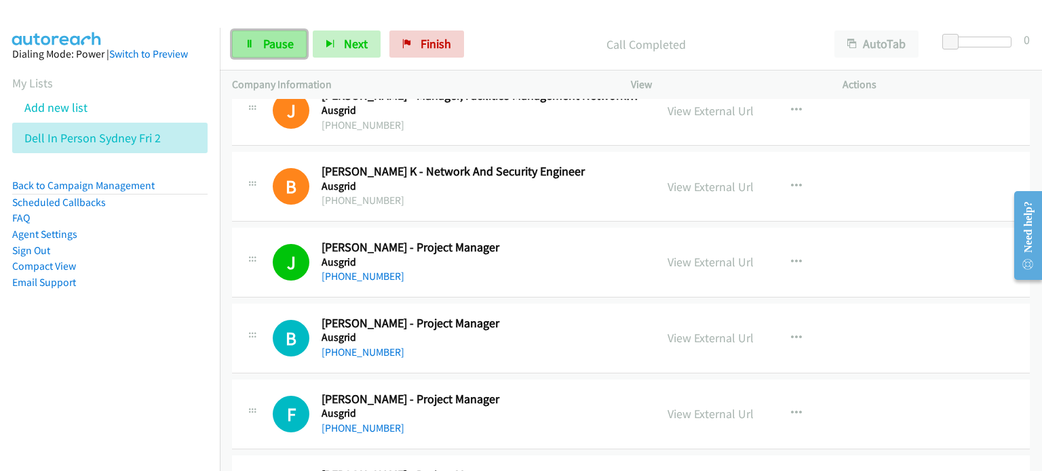
click at [289, 41] on span "Pause" at bounding box center [278, 44] width 31 height 16
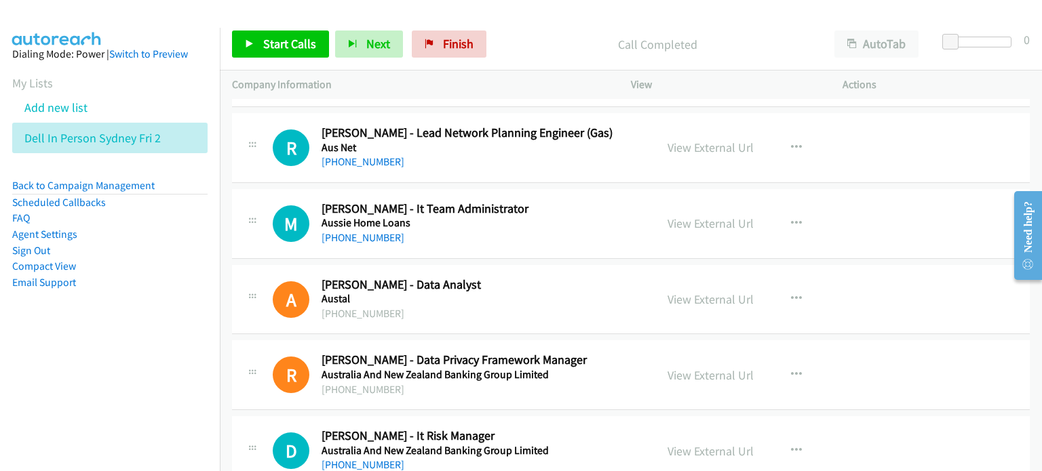
scroll to position [16412, 0]
click at [529, 38] on p "Call Completed" at bounding box center [657, 44] width 305 height 18
click at [791, 218] on icon "button" at bounding box center [796, 223] width 11 height 11
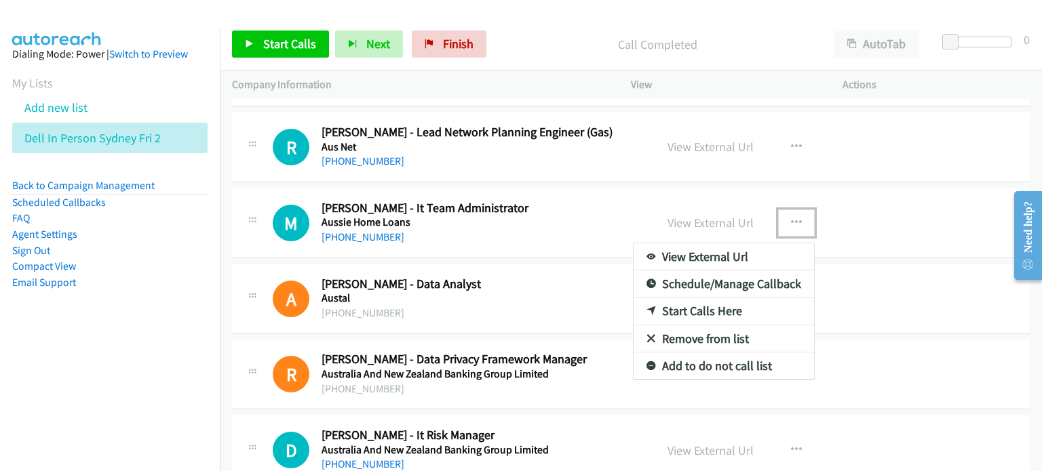
click at [703, 298] on link "Start Calls Here" at bounding box center [723, 311] width 180 height 27
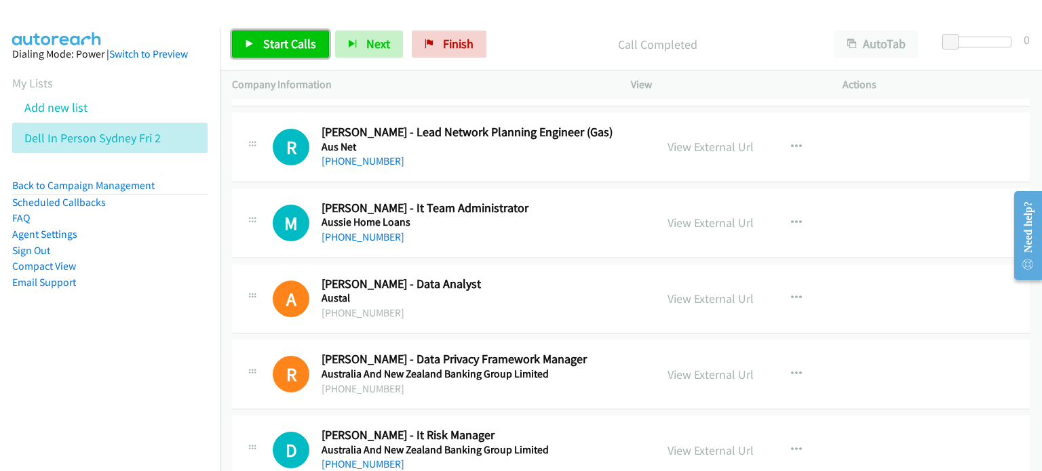
drag, startPoint x: 264, startPoint y: 39, endPoint x: 357, endPoint y: 77, distance: 99.7
click at [265, 39] on span "Start Calls" at bounding box center [289, 44] width 53 height 16
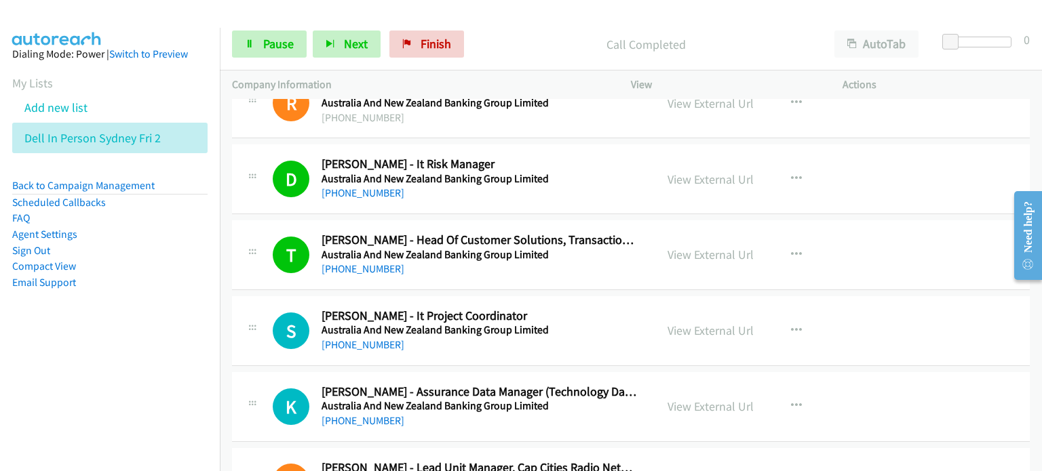
scroll to position [16819, 0]
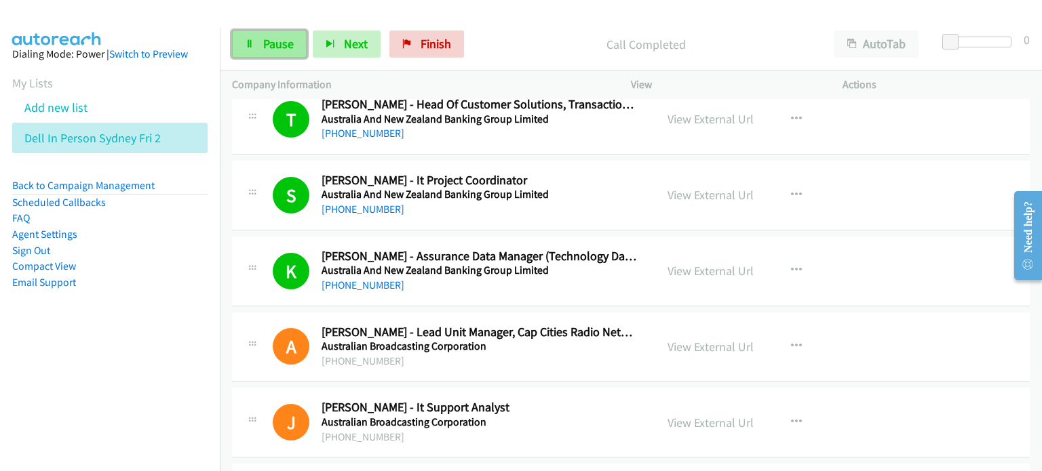
click at [273, 40] on span "Pause" at bounding box center [278, 44] width 31 height 16
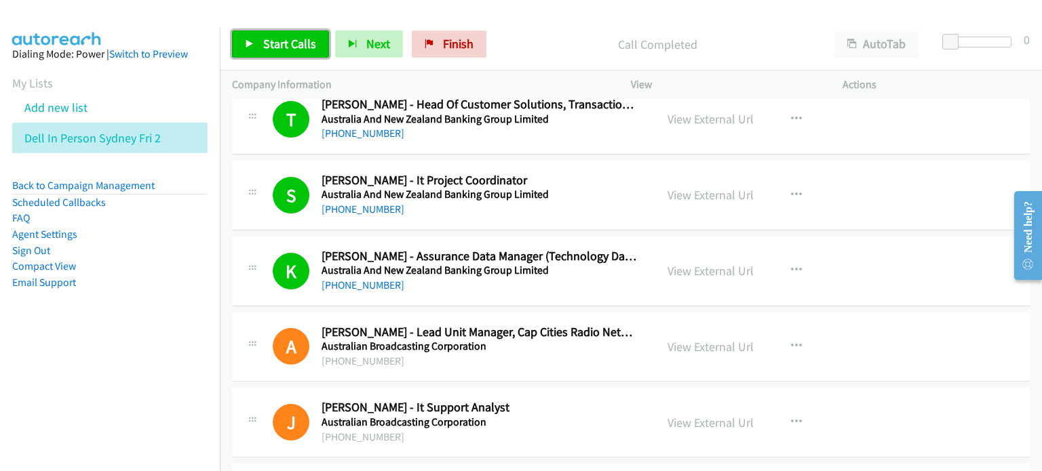
click at [282, 32] on link "Start Calls" at bounding box center [280, 44] width 97 height 27
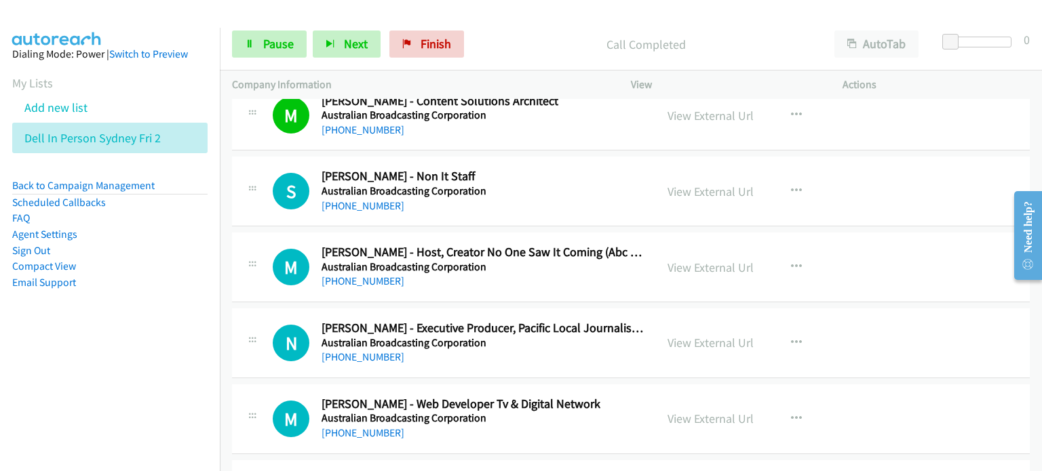
scroll to position [17361, 0]
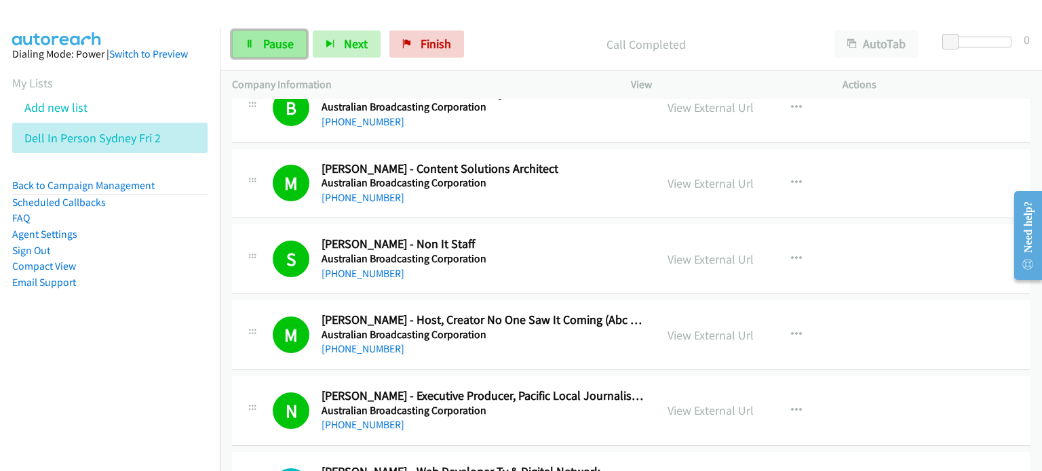
click at [274, 40] on span "Pause" at bounding box center [278, 44] width 31 height 16
